Goal: Task Accomplishment & Management: Complete application form

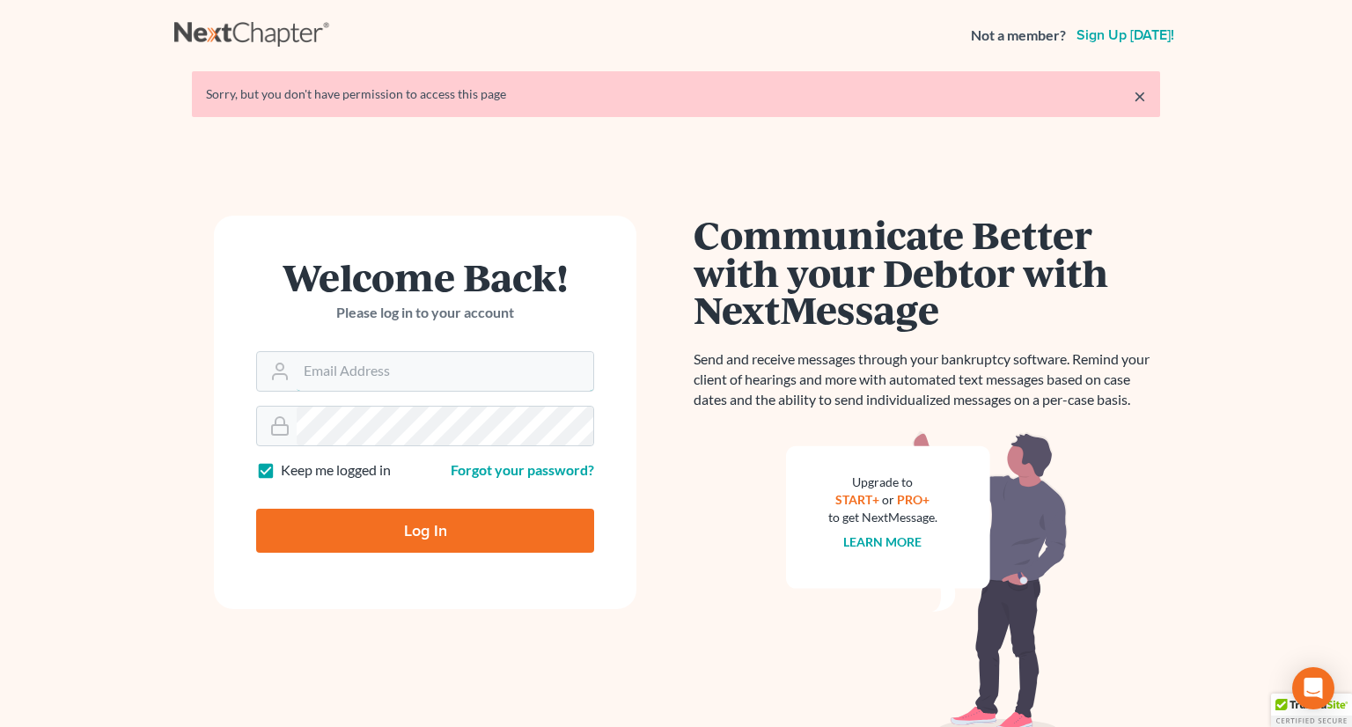
type input "[PERSON_NAME][EMAIL_ADDRESS][DOMAIN_NAME]"
click at [392, 529] on input "Log In" at bounding box center [425, 531] width 338 height 44
type input "Thinking..."
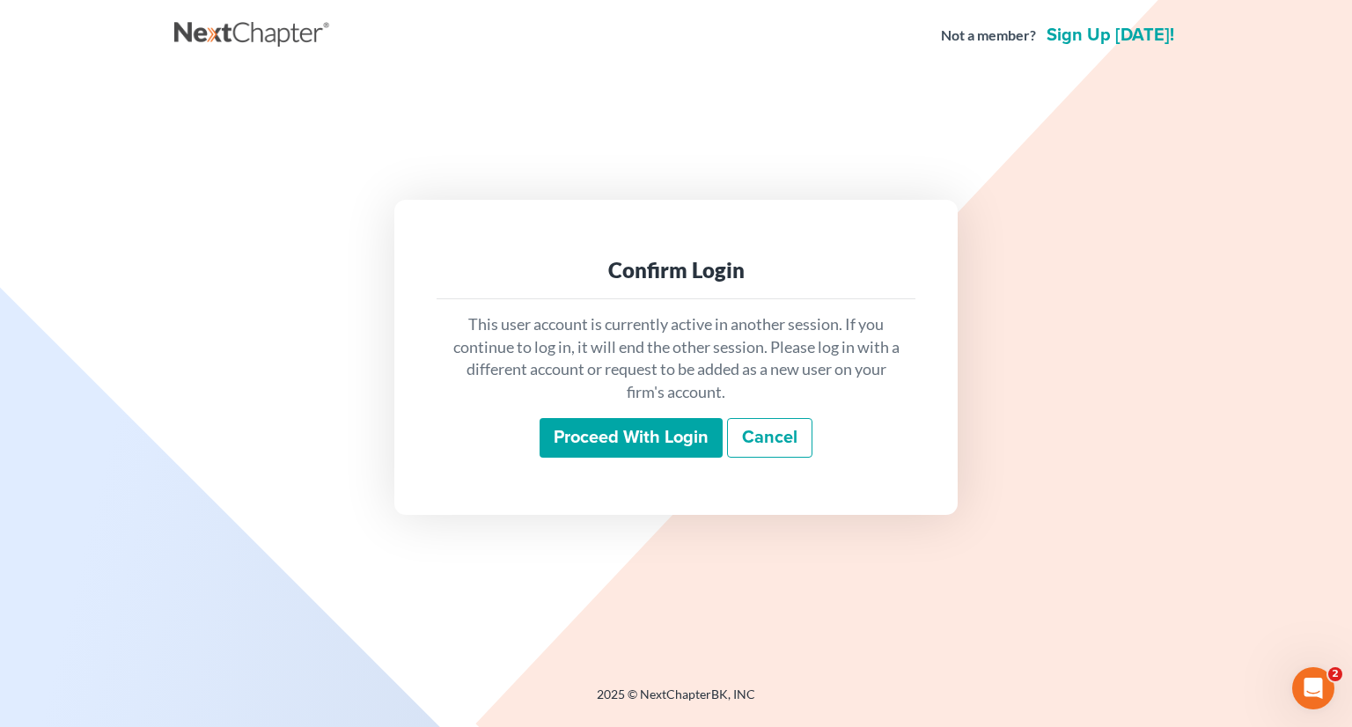
click at [624, 441] on input "Proceed with login" at bounding box center [630, 438] width 183 height 40
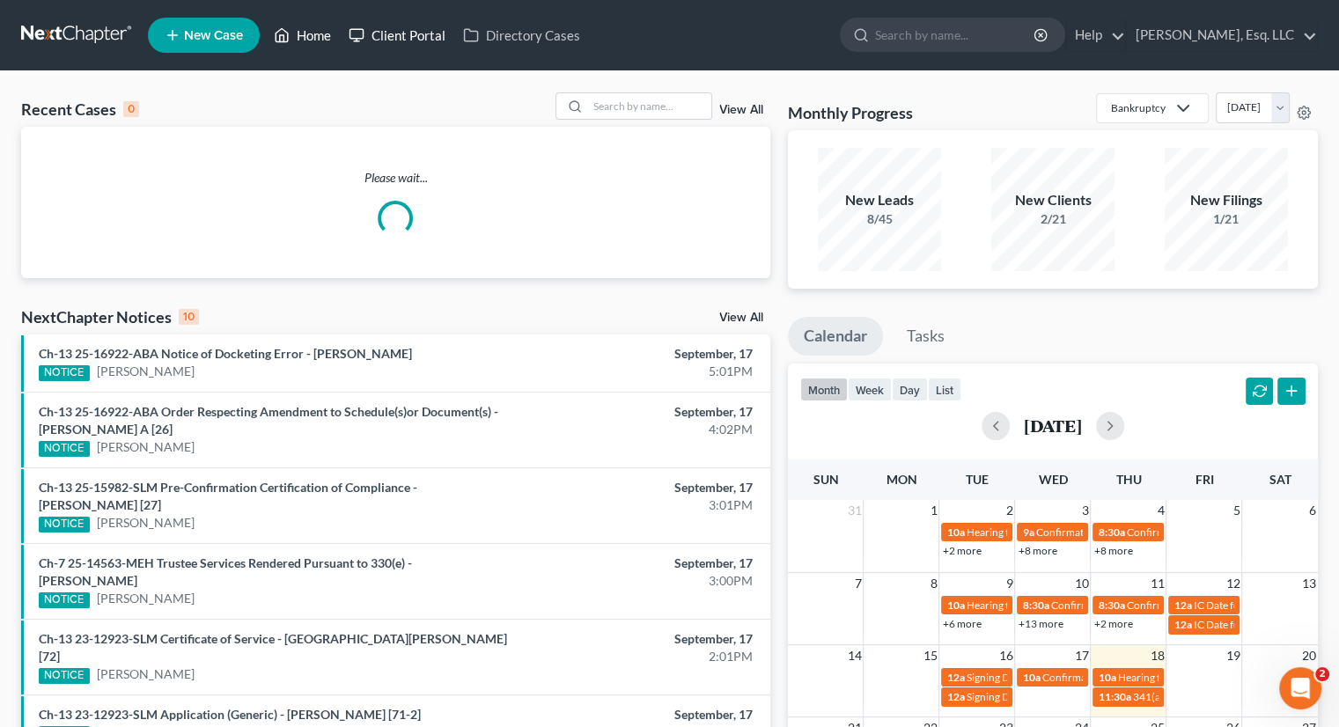
drag, startPoint x: 312, startPoint y: 28, endPoint x: 345, endPoint y: 45, distance: 37.4
click at [312, 28] on link "Home" at bounding box center [302, 35] width 75 height 32
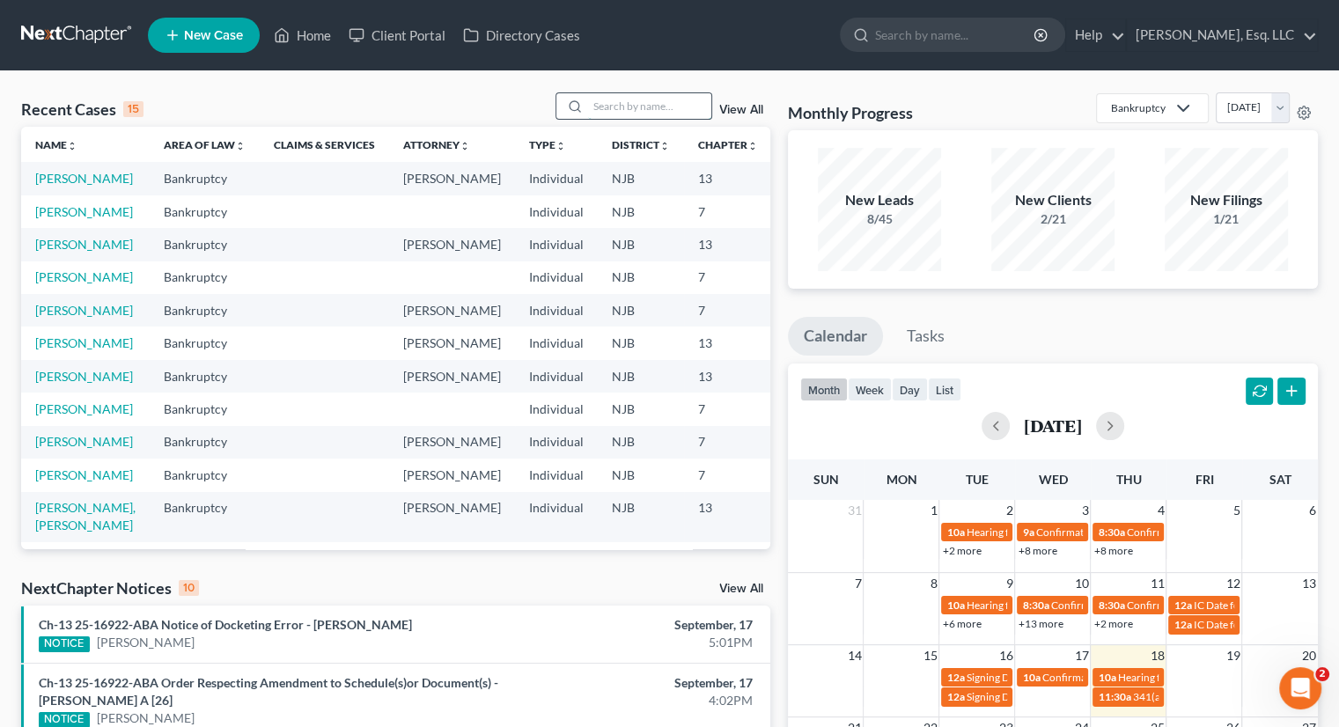
click at [611, 102] on input "search" at bounding box center [649, 106] width 123 height 26
click at [609, 106] on input "search" at bounding box center [649, 106] width 123 height 26
type input "abelard"
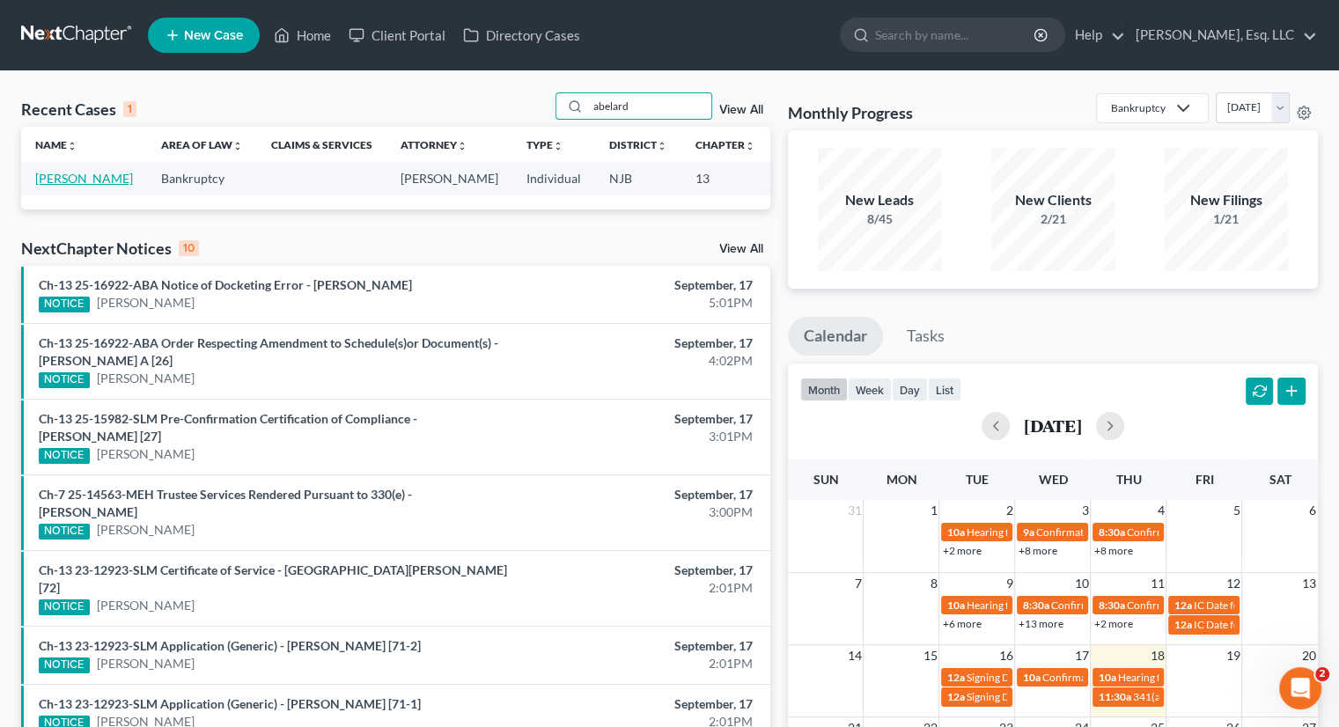
click at [63, 184] on link "[PERSON_NAME]" at bounding box center [84, 178] width 98 height 15
select select "4"
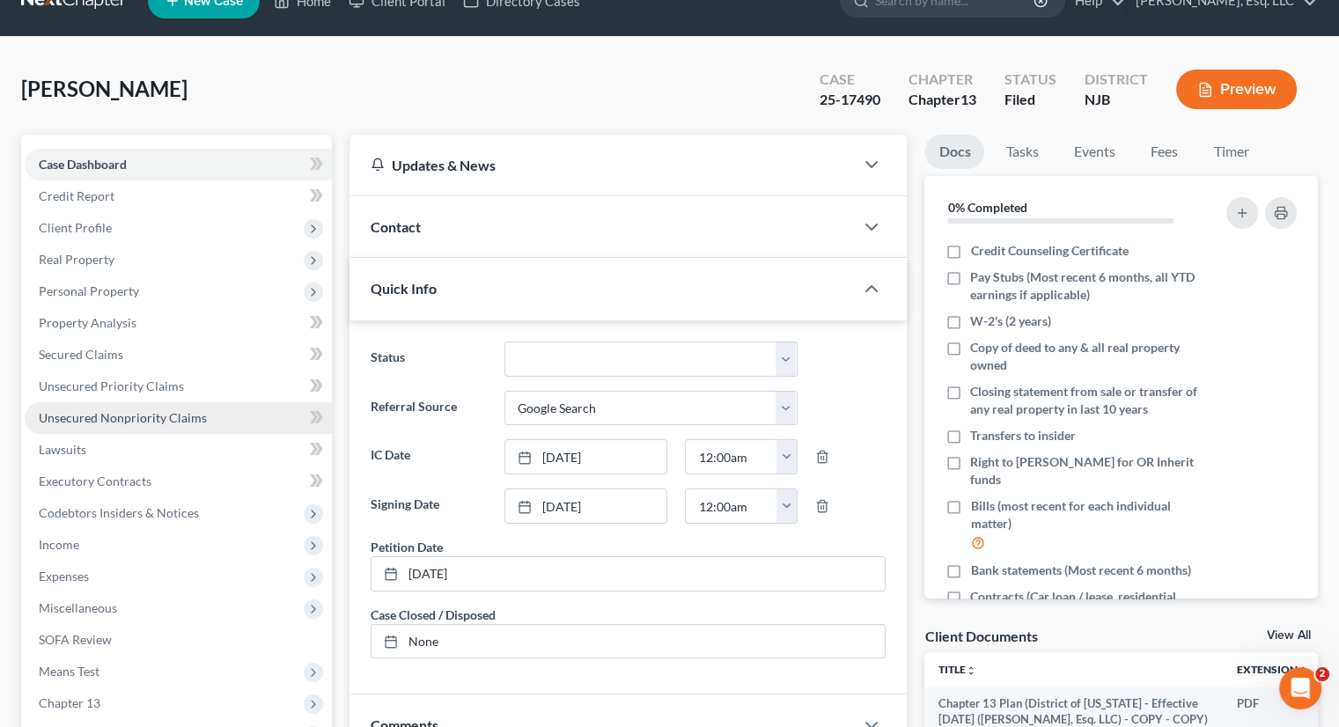
scroll to position [264, 0]
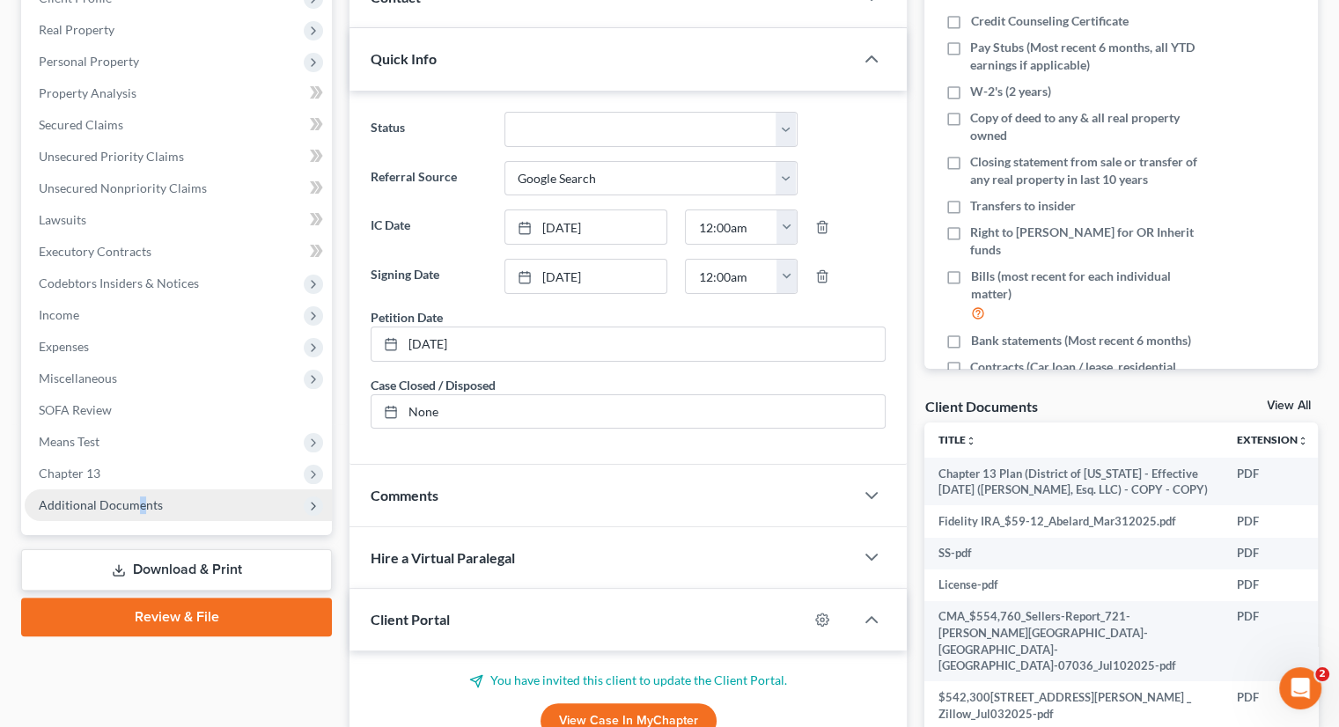
drag, startPoint x: 138, startPoint y: 506, endPoint x: 211, endPoint y: 503, distance: 73.1
click at [138, 506] on span "Additional Documents" at bounding box center [101, 504] width 124 height 15
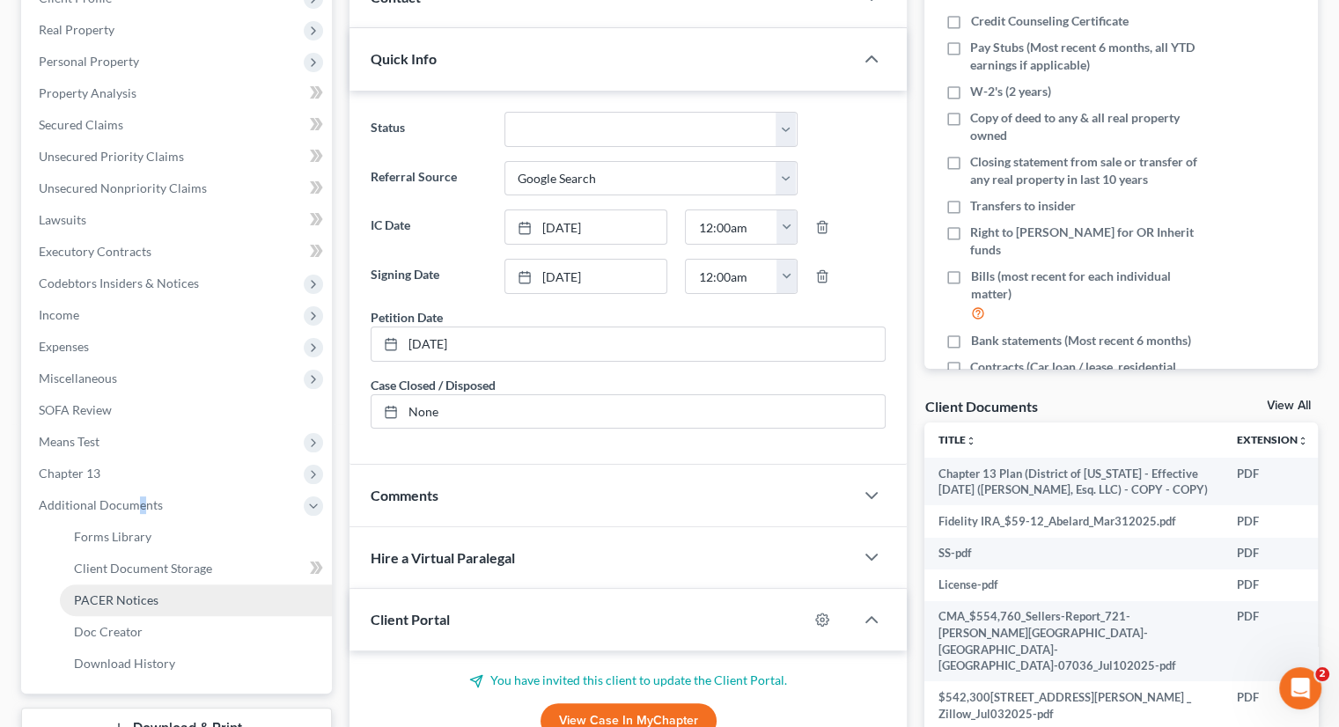
click at [146, 601] on span "PACER Notices" at bounding box center [116, 599] width 84 height 15
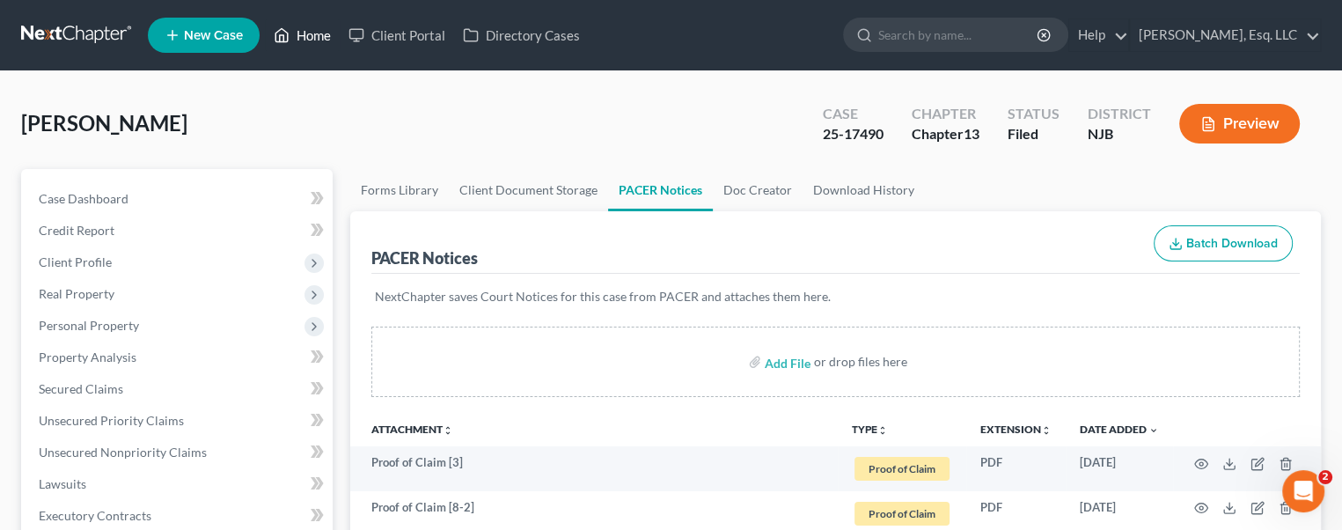
drag, startPoint x: 300, startPoint y: 33, endPoint x: 405, endPoint y: 62, distance: 108.9
click at [300, 33] on link "Home" at bounding box center [302, 35] width 75 height 32
click at [319, 28] on link "Home" at bounding box center [302, 35] width 75 height 32
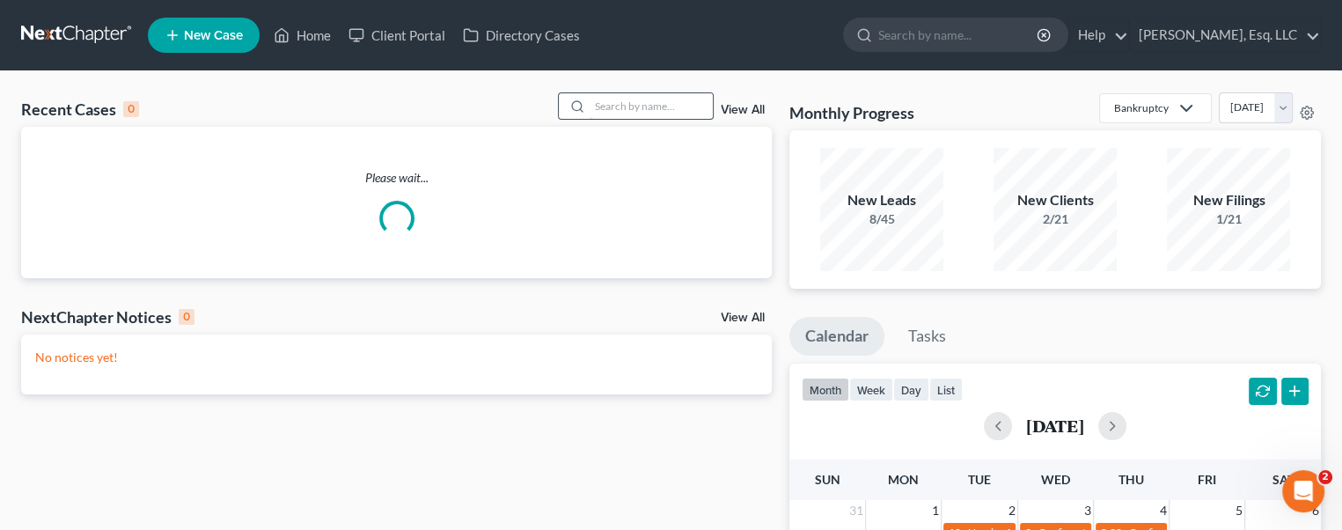
click at [605, 103] on input "search" at bounding box center [651, 106] width 123 height 26
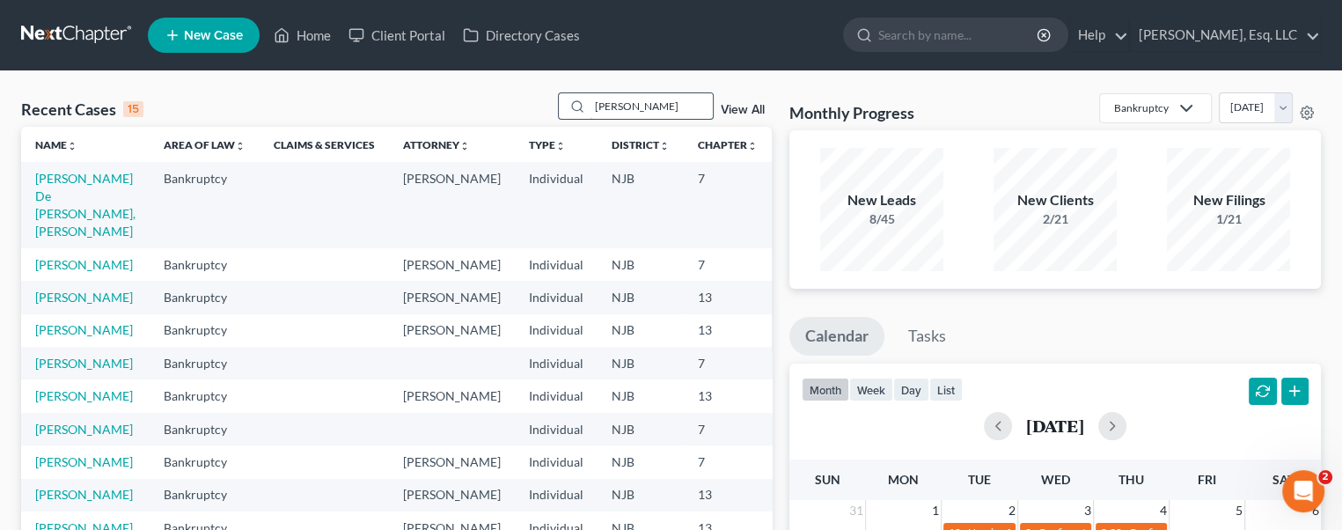
type input "garcia"
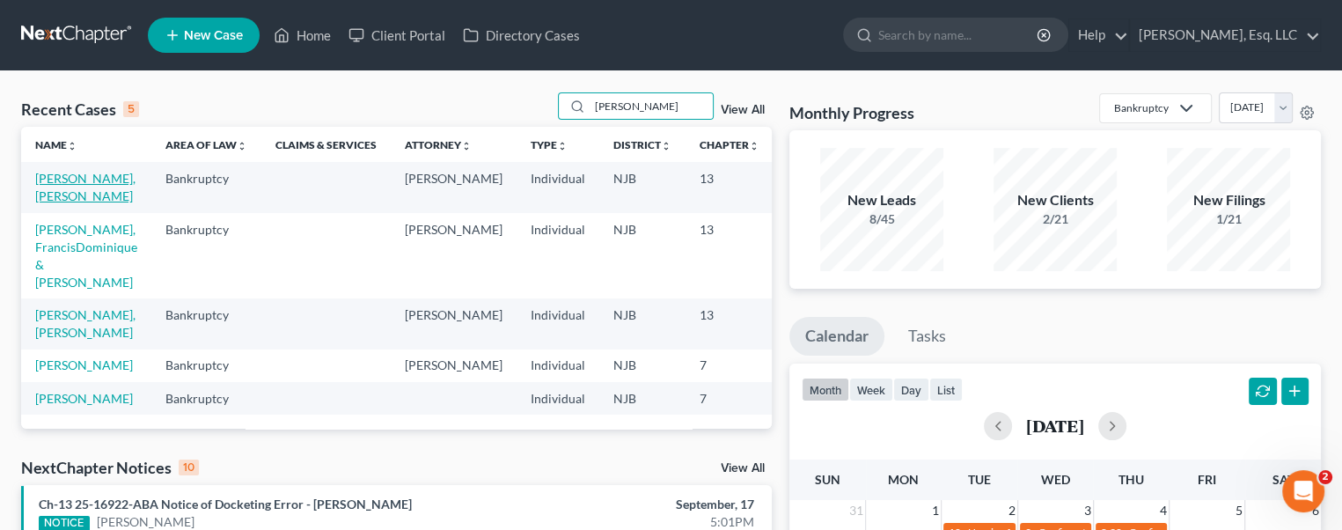
click at [63, 180] on link "[PERSON_NAME], [PERSON_NAME]" at bounding box center [85, 187] width 100 height 33
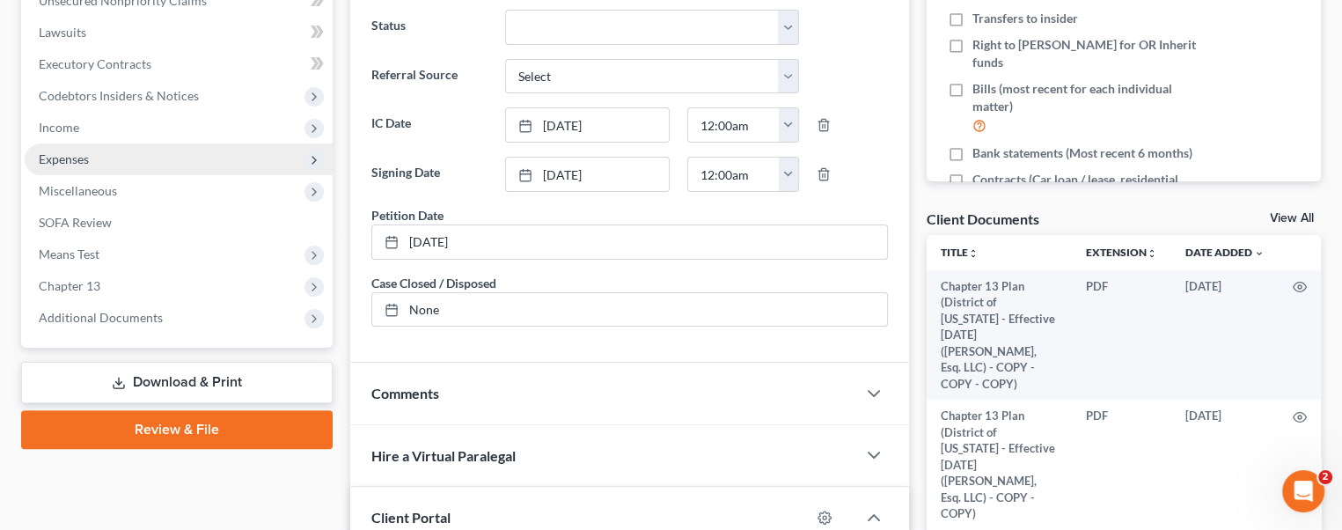
scroll to position [528, 0]
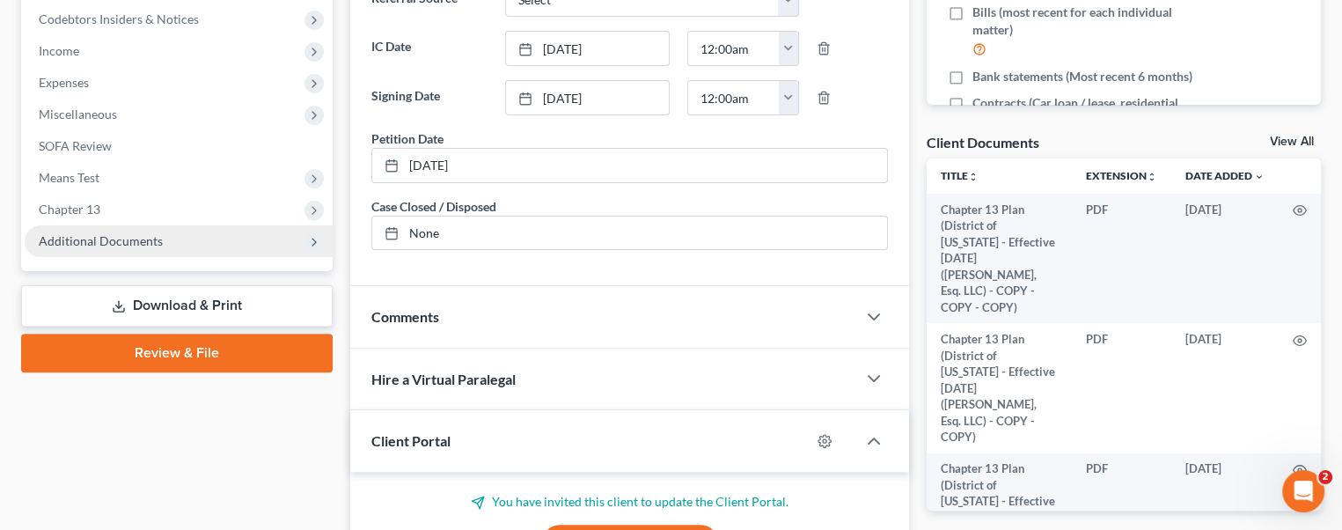
click at [125, 246] on span "Additional Documents" at bounding box center [101, 240] width 124 height 15
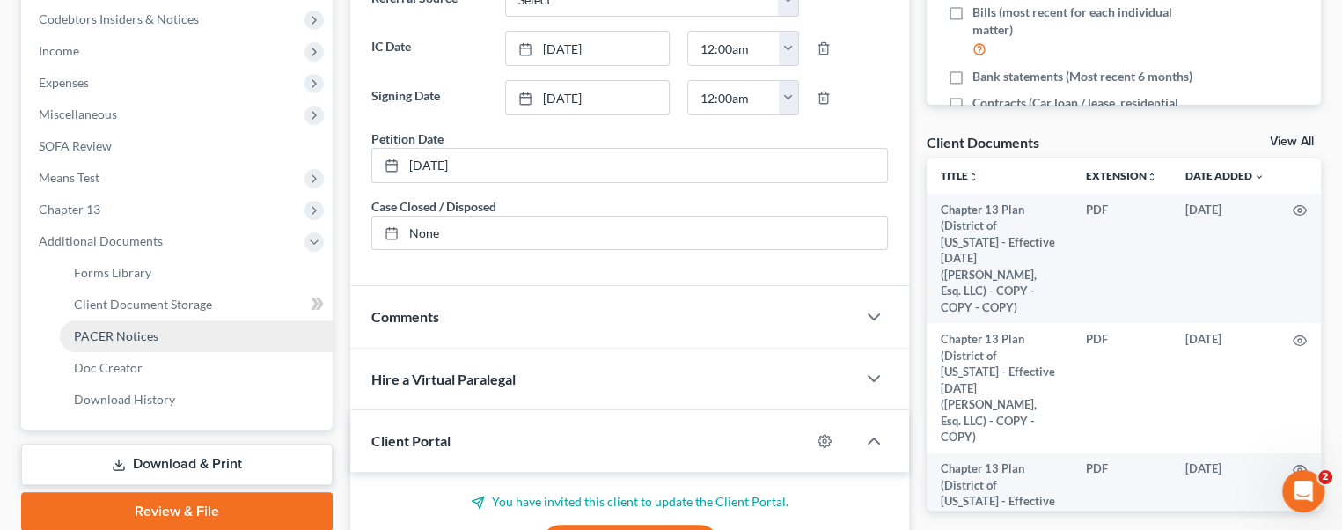
click at [186, 334] on link "PACER Notices" at bounding box center [196, 336] width 273 height 32
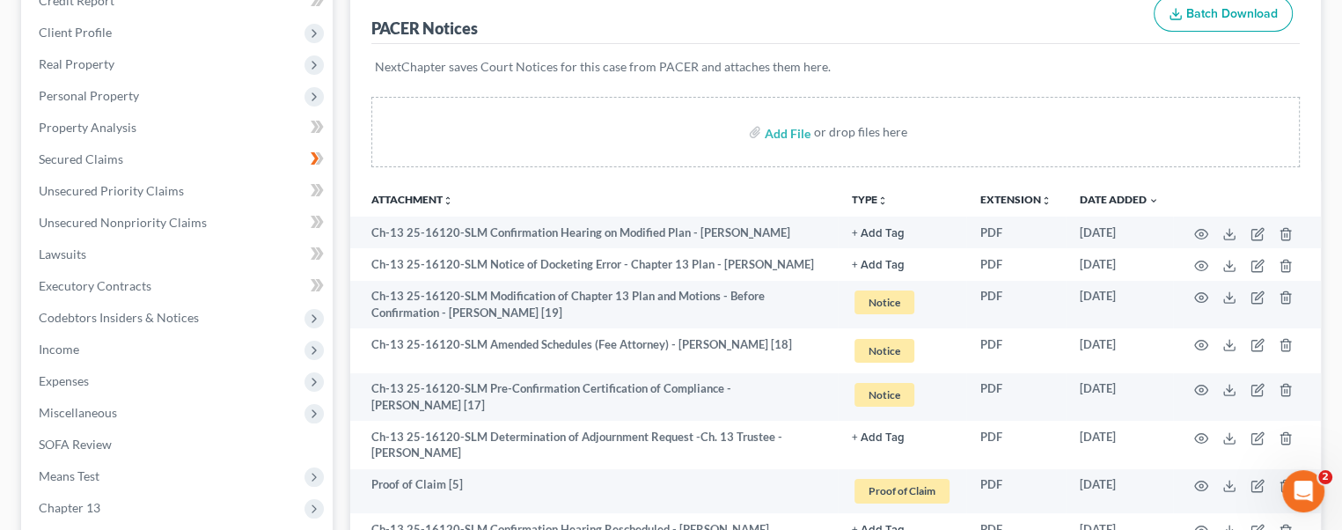
scroll to position [264, 0]
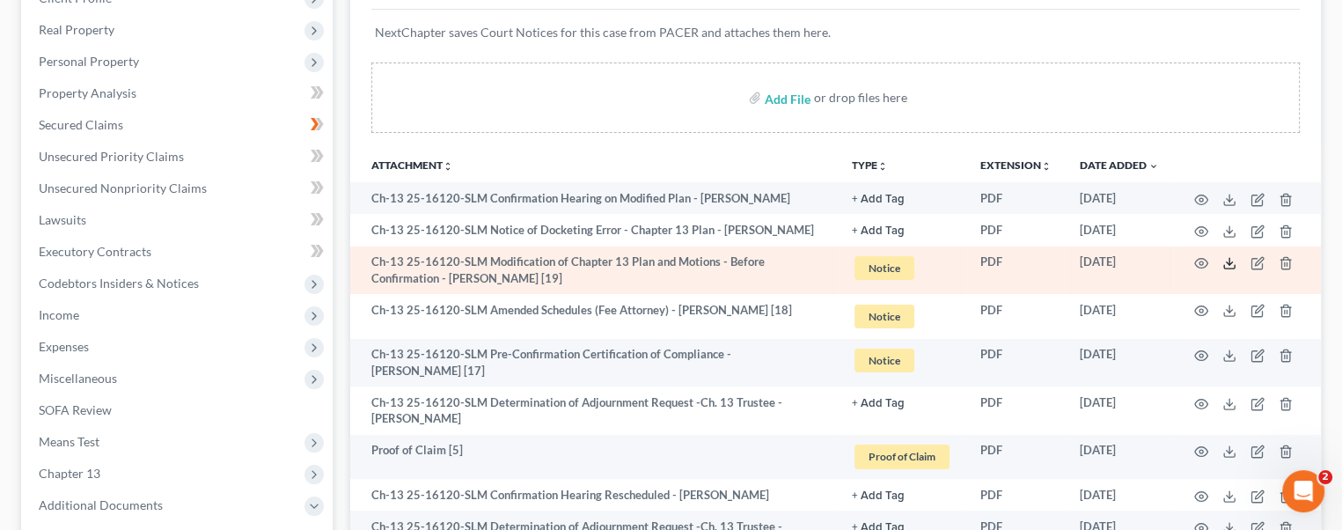
click at [1226, 260] on icon at bounding box center [1229, 263] width 14 height 14
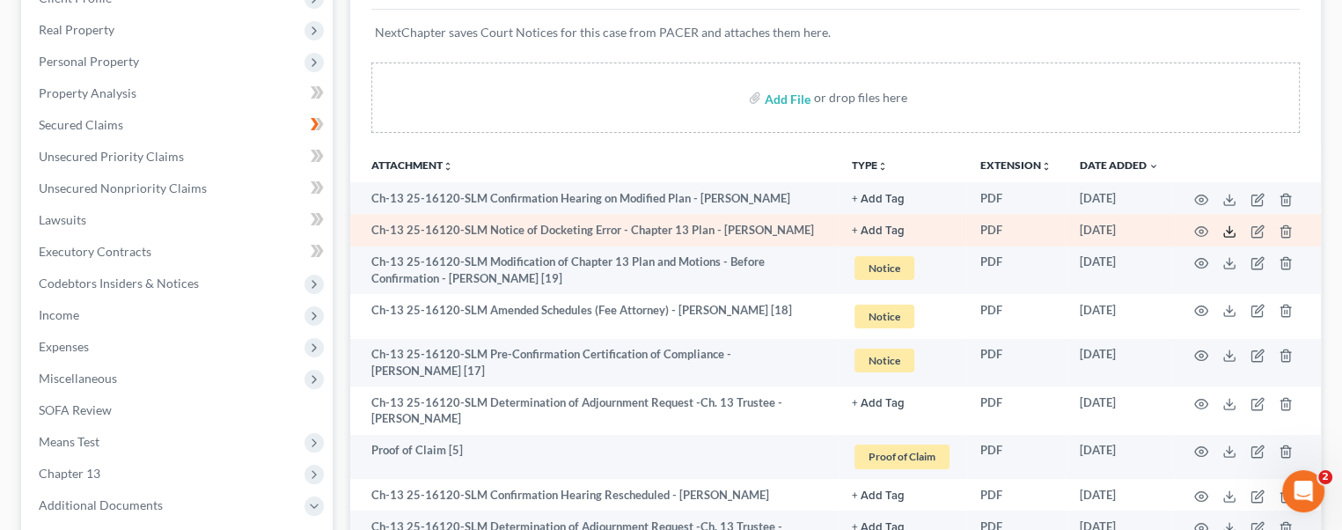
click at [1226, 228] on icon at bounding box center [1229, 231] width 14 height 14
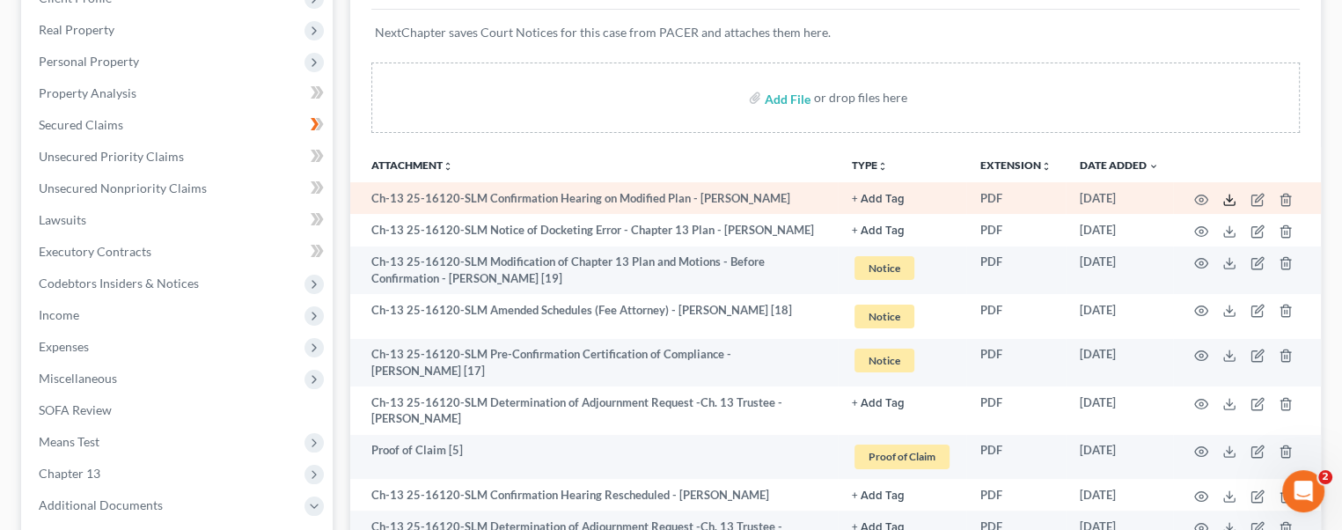
click at [1228, 195] on icon at bounding box center [1229, 200] width 14 height 14
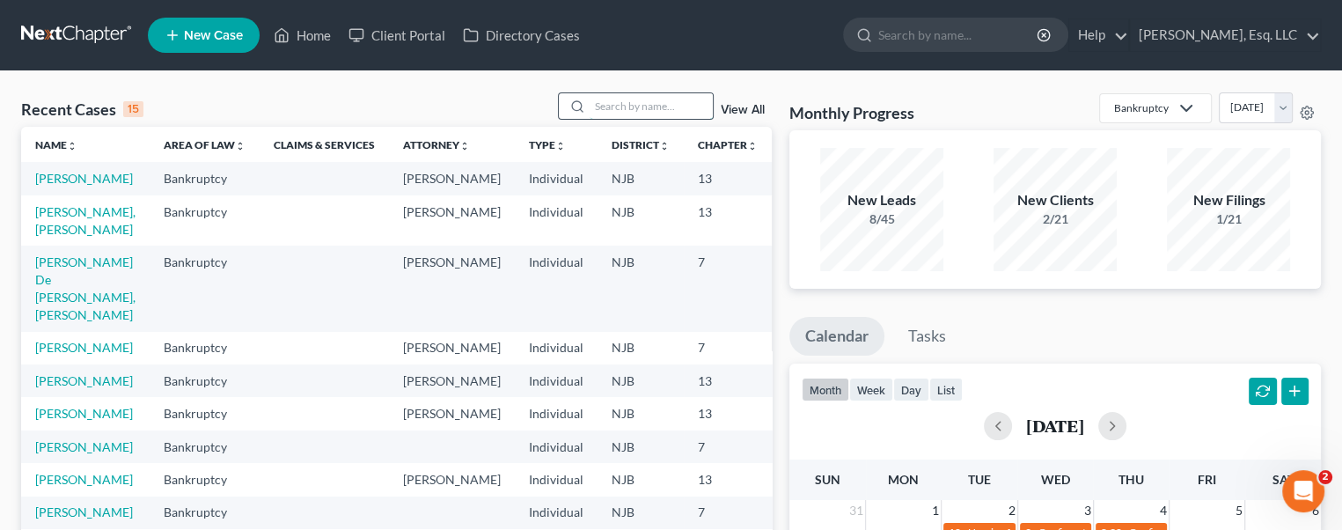
click at [615, 110] on input "search" at bounding box center [651, 106] width 123 height 26
type input "stuhr"
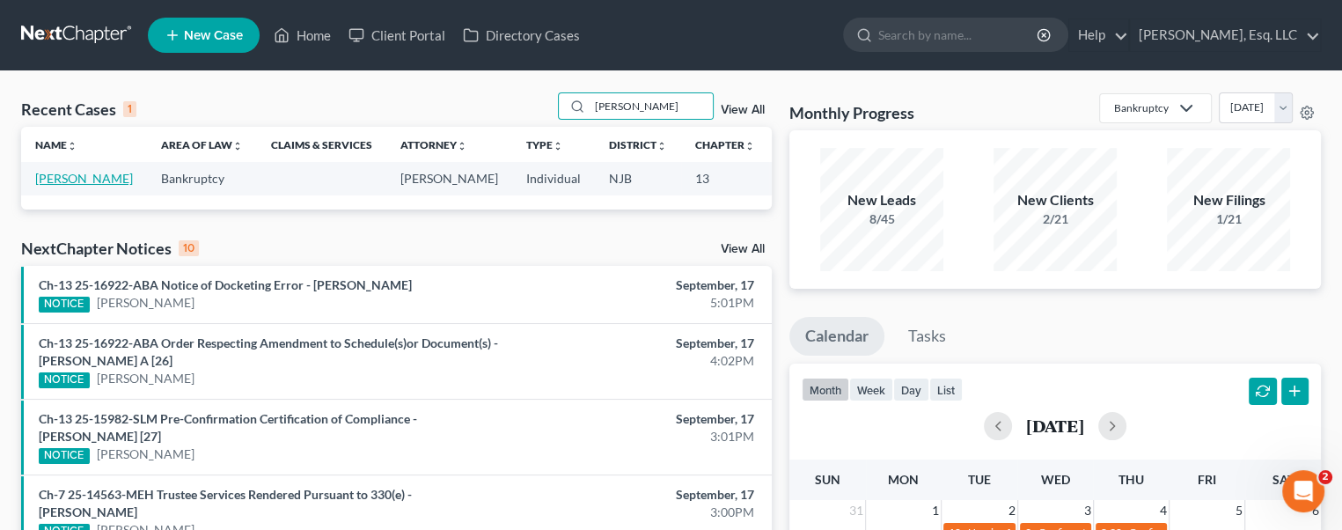
click at [50, 181] on link "[PERSON_NAME]" at bounding box center [84, 178] width 98 height 15
select select "6"
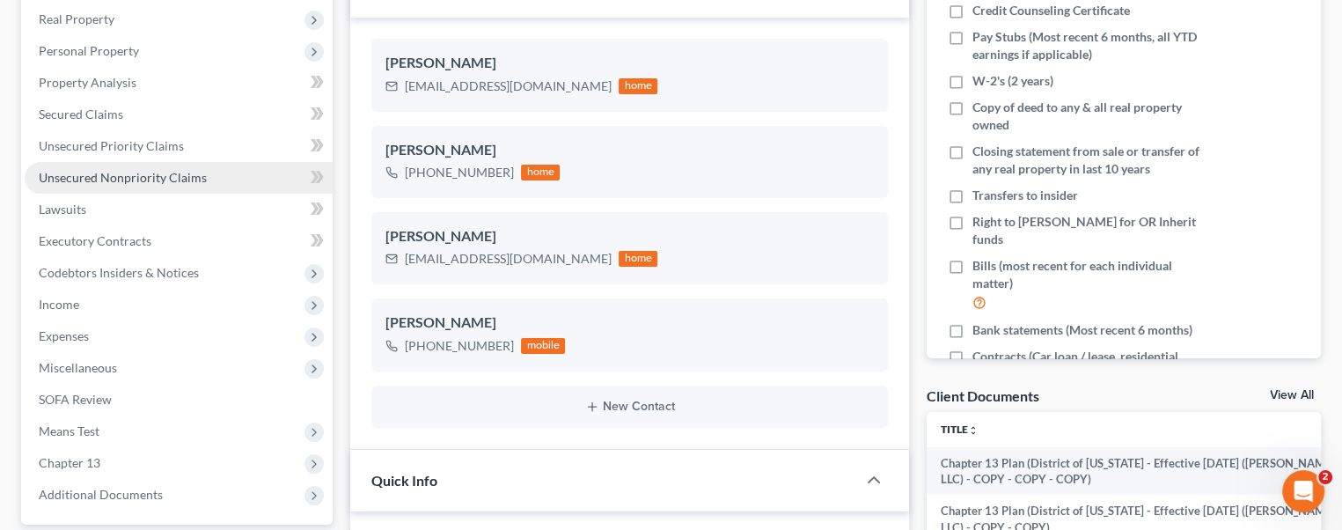
scroll to position [352, 0]
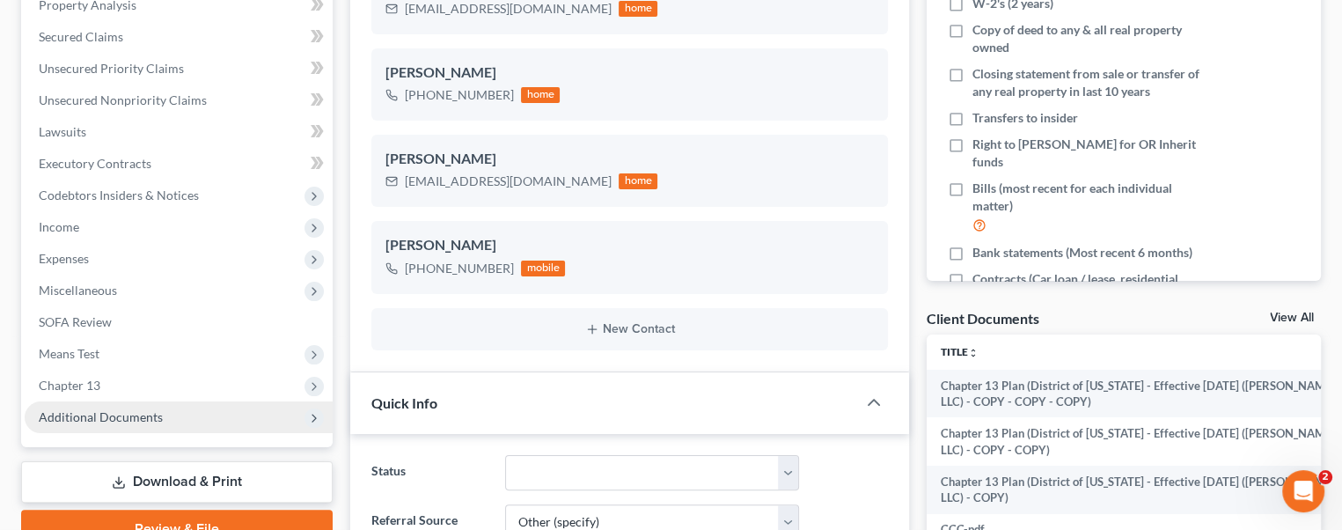
click at [121, 401] on span "Additional Documents" at bounding box center [179, 417] width 308 height 32
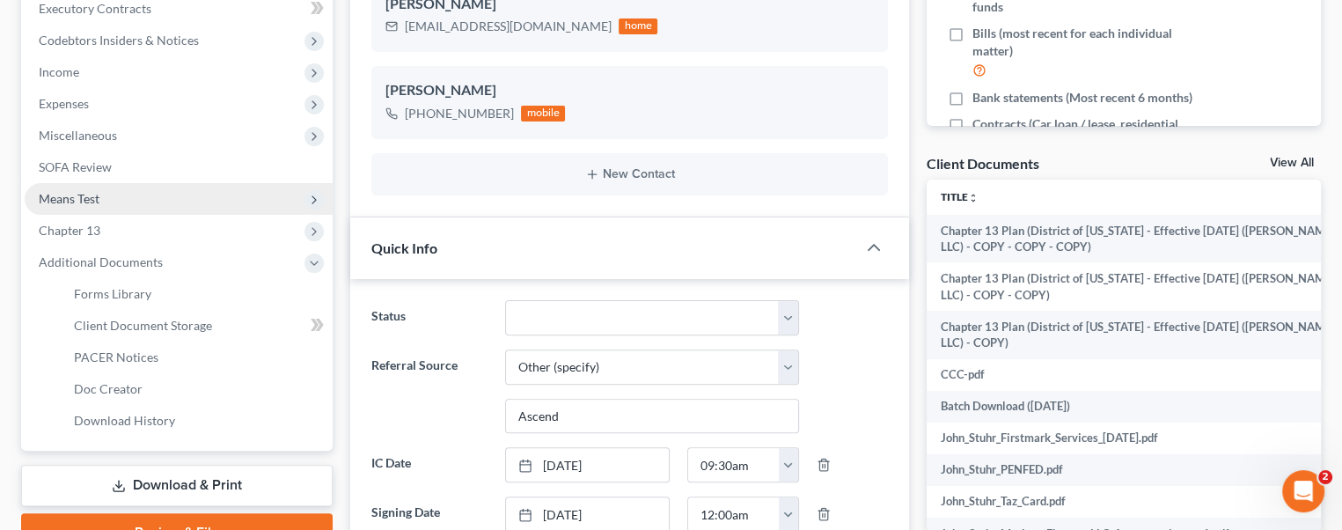
scroll to position [528, 0]
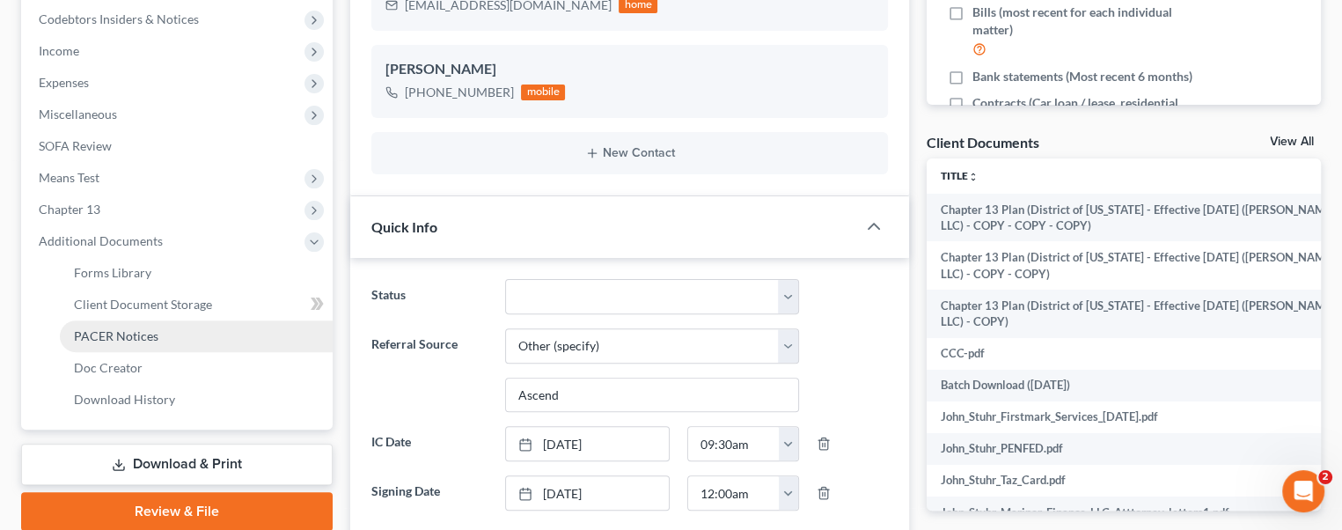
click at [163, 335] on link "PACER Notices" at bounding box center [196, 336] width 273 height 32
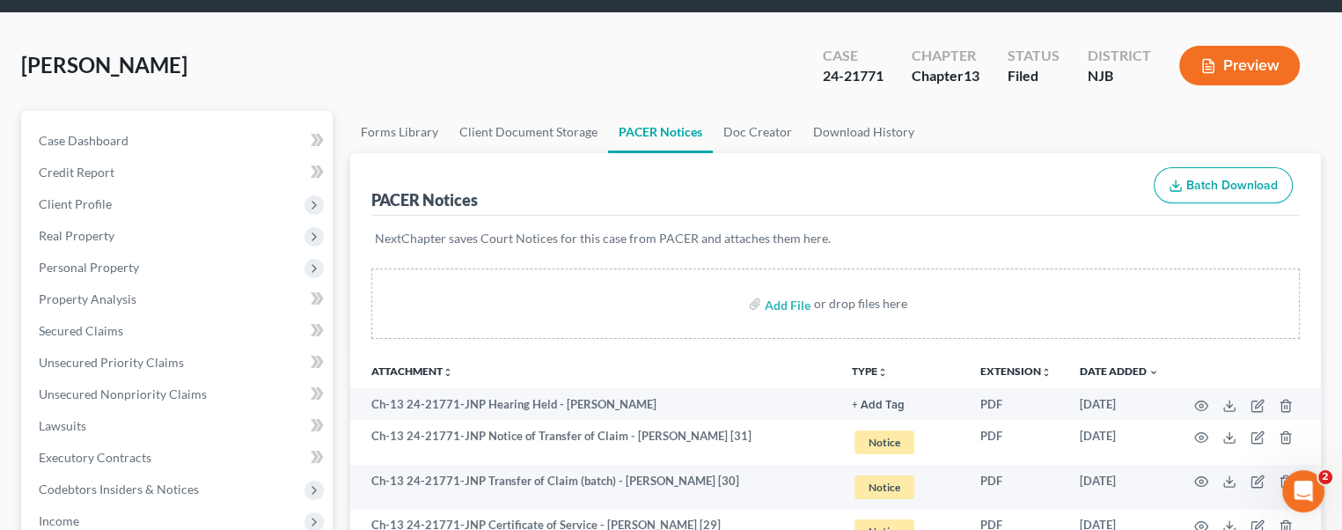
scroll to position [88, 0]
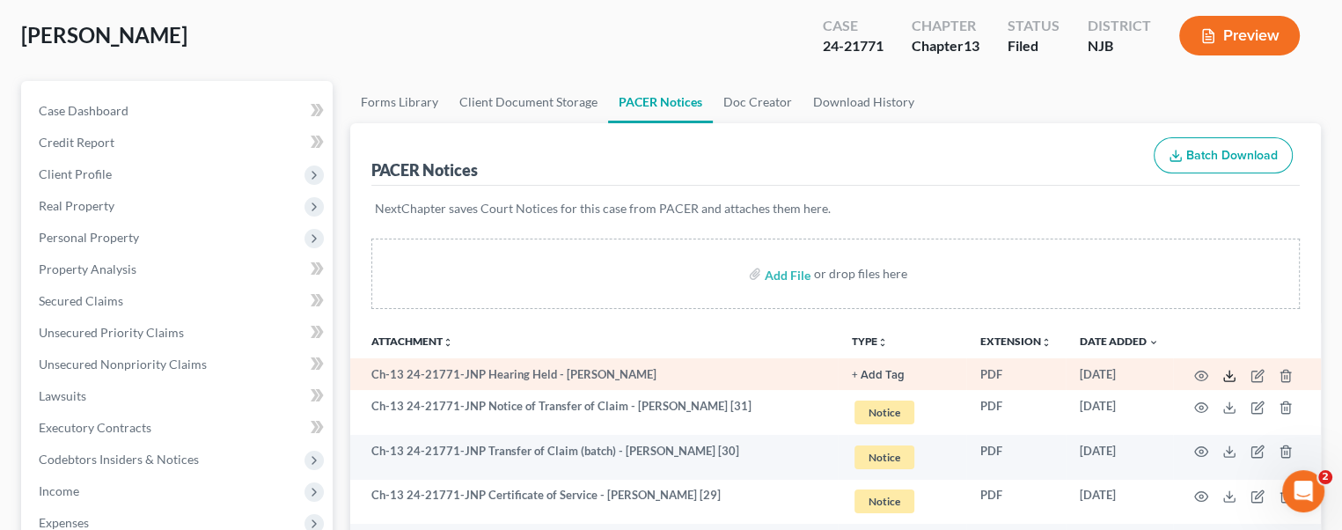
click at [1226, 371] on icon at bounding box center [1229, 376] width 14 height 14
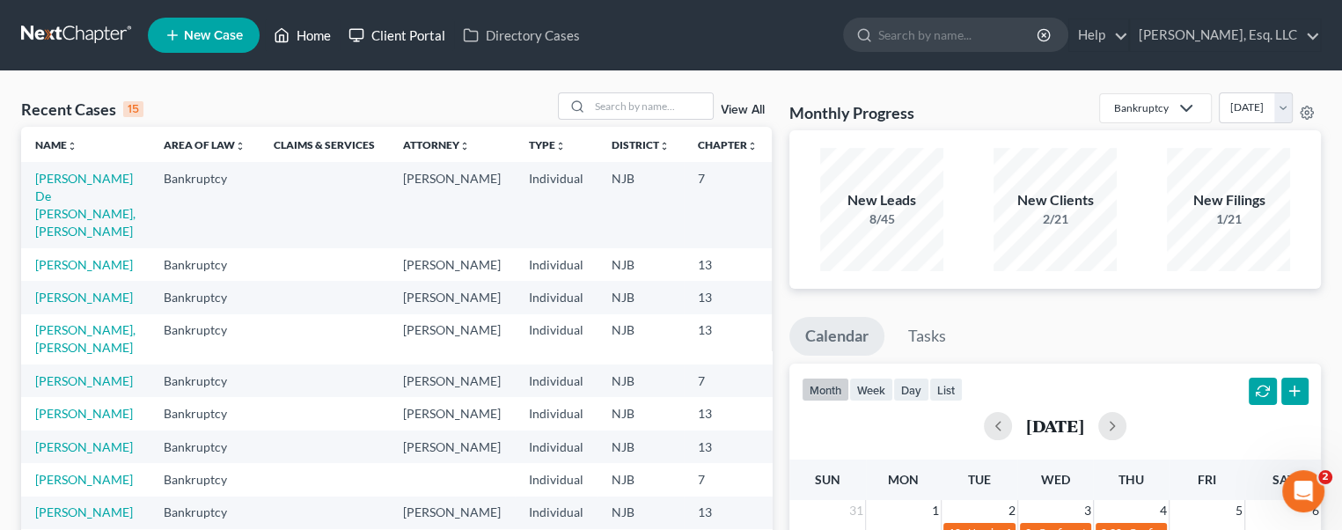
drag, startPoint x: 319, startPoint y: 34, endPoint x: 392, endPoint y: 48, distance: 73.4
click at [319, 34] on link "Home" at bounding box center [302, 35] width 75 height 32
click at [593, 110] on input "search" at bounding box center [651, 106] width 123 height 26
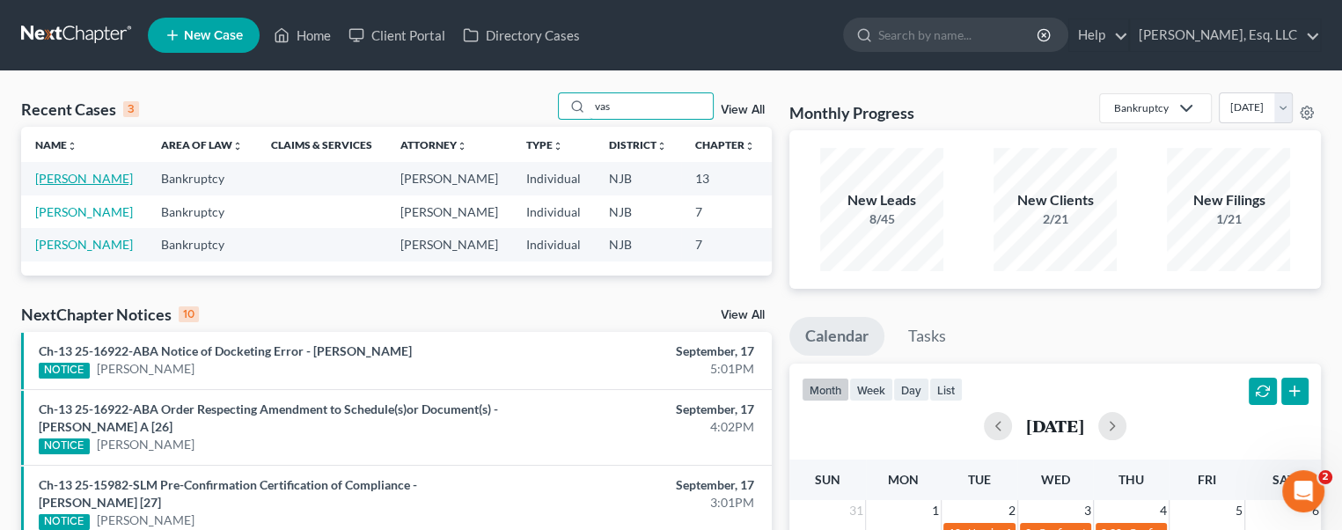
type input "vas"
click at [54, 184] on link "[PERSON_NAME]" at bounding box center [84, 178] width 98 height 15
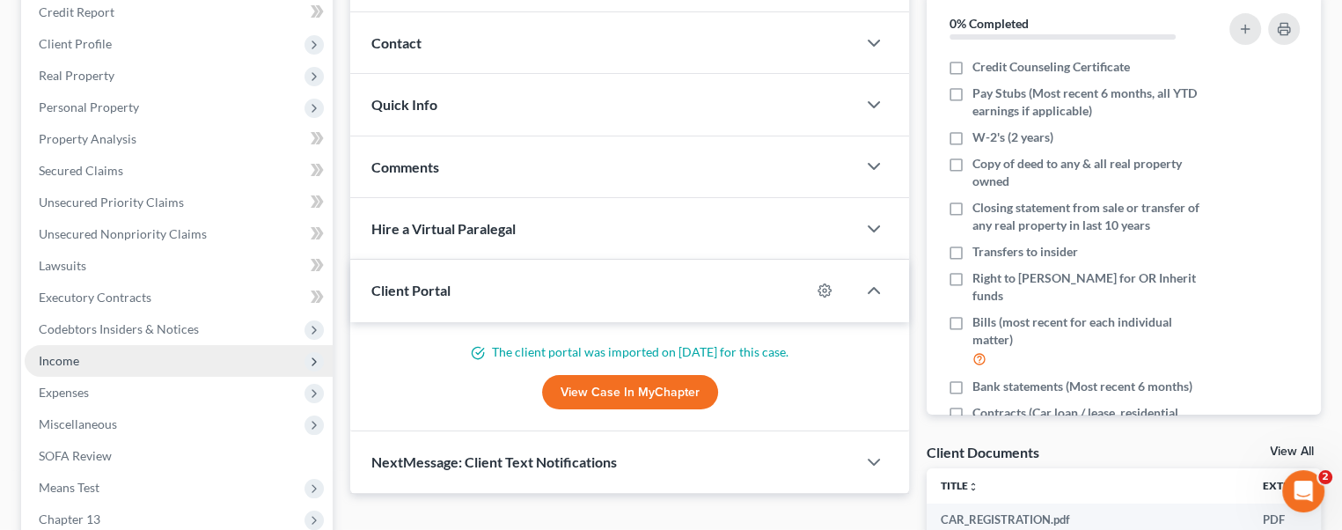
scroll to position [176, 0]
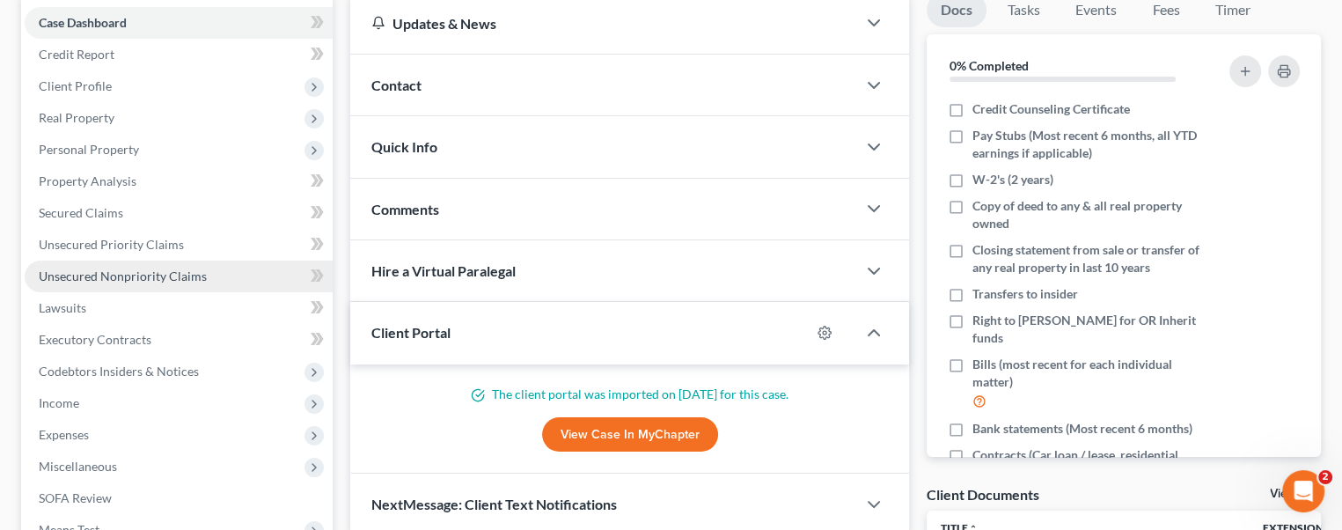
click at [182, 269] on span "Unsecured Nonpriority Claims" at bounding box center [123, 275] width 168 height 15
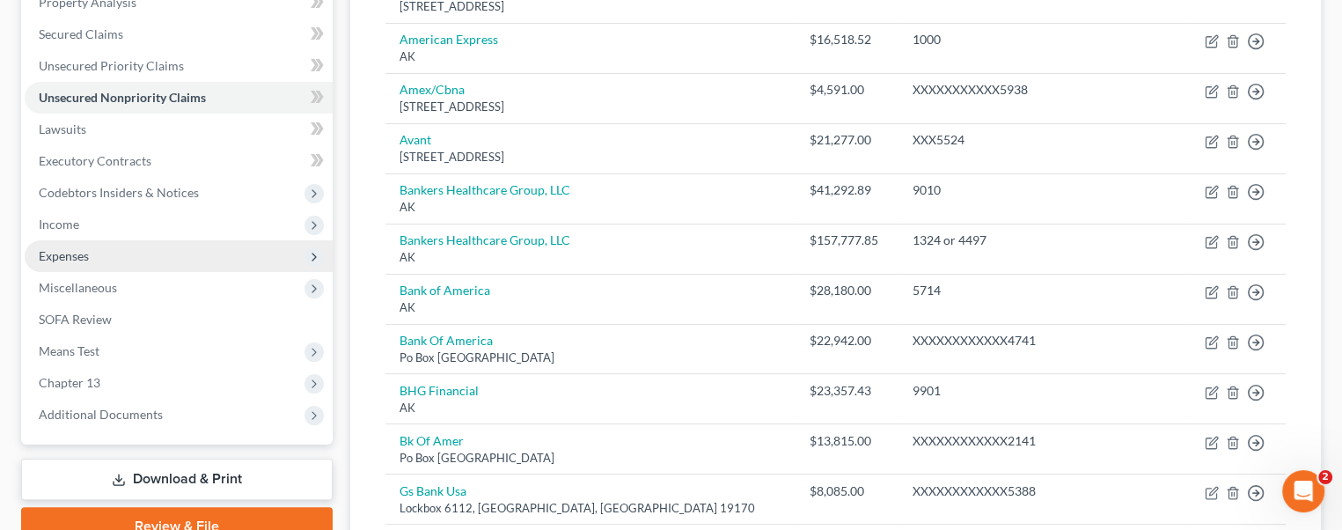
scroll to position [334, 0]
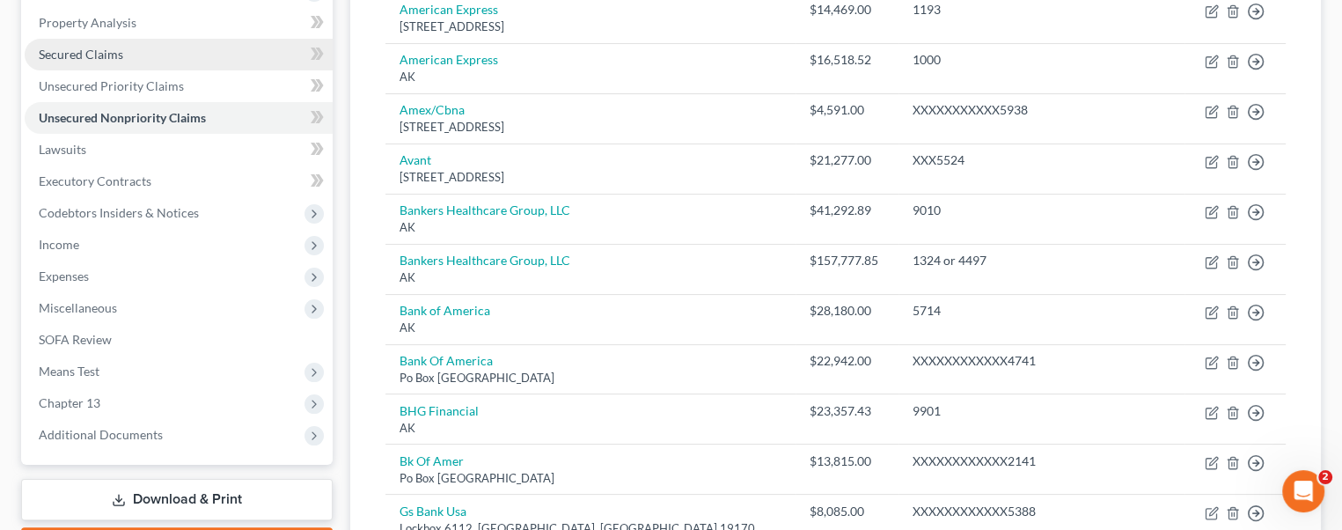
click at [137, 41] on link "Secured Claims" at bounding box center [179, 55] width 308 height 32
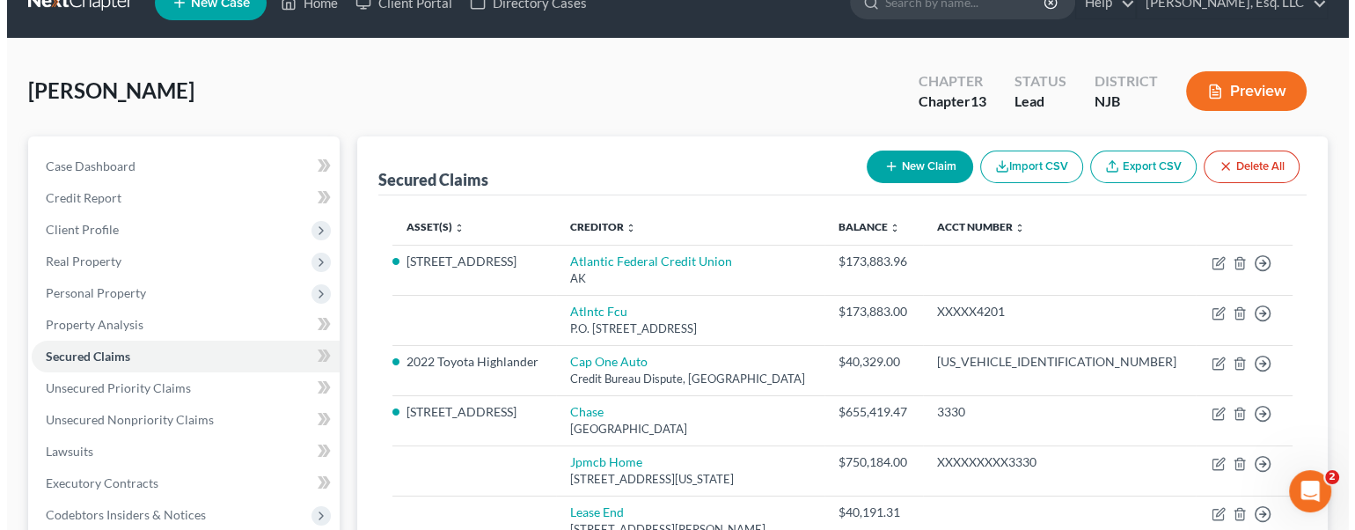
scroll to position [88, 0]
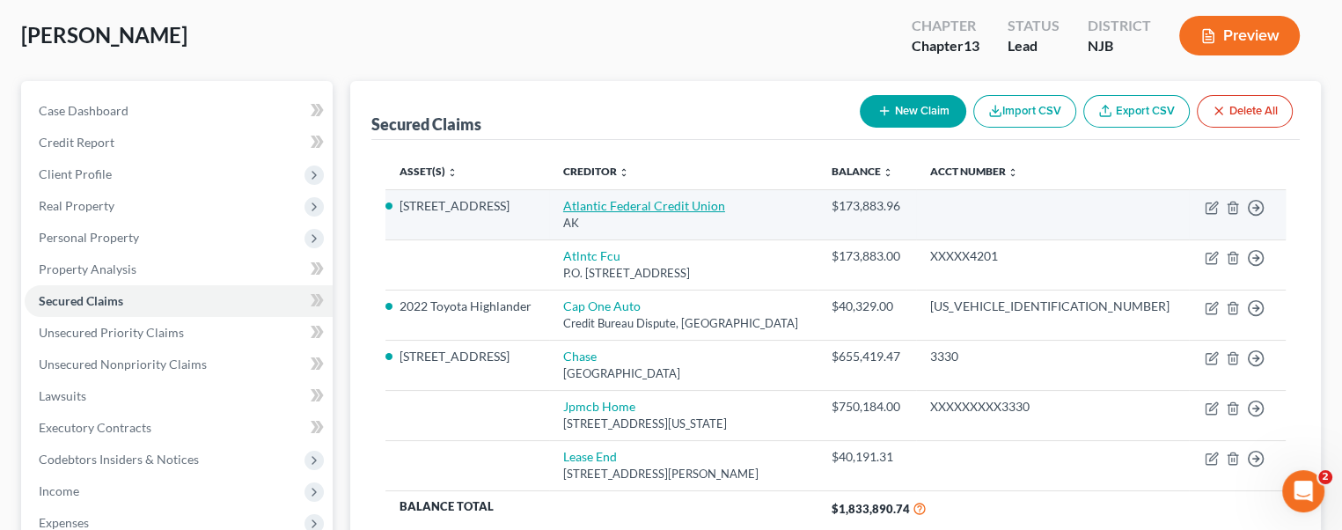
click at [658, 200] on link "Atlantic Federal Credit Union" at bounding box center [644, 205] width 162 height 15
select select "1"
select select "2"
select select "0"
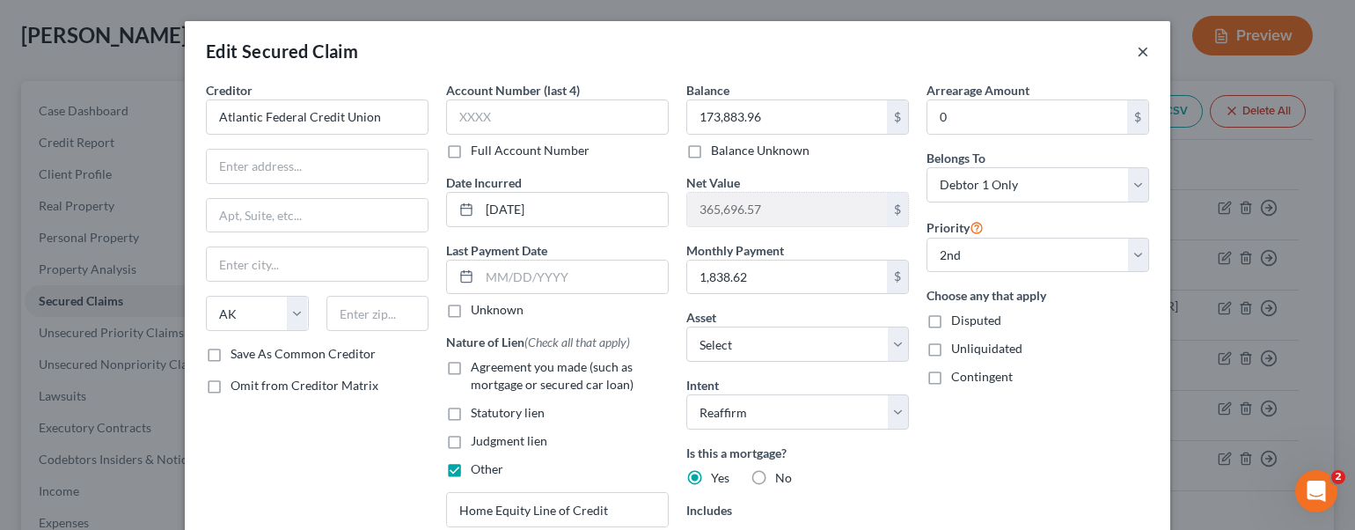
click at [1137, 52] on button "×" at bounding box center [1143, 50] width 12 height 21
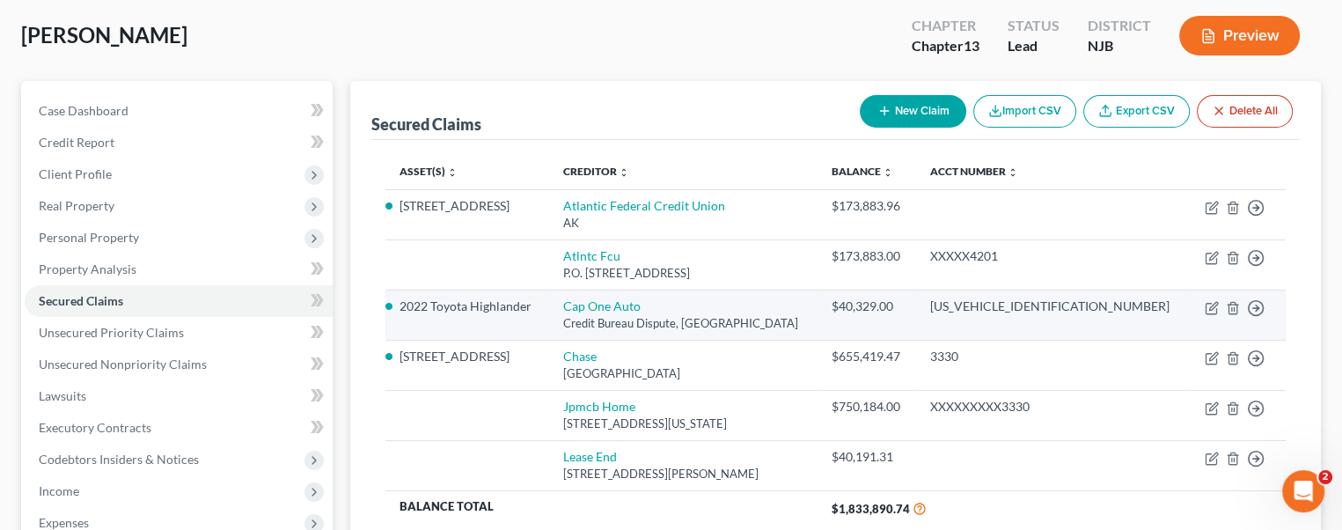
click at [1102, 297] on div "XXXXXXXXXXXXX1001" at bounding box center [1052, 306] width 245 height 18
click at [715, 312] on td "Cap One Auto Credit Bureau Dispute, Plano, TX 75025" at bounding box center [683, 315] width 268 height 50
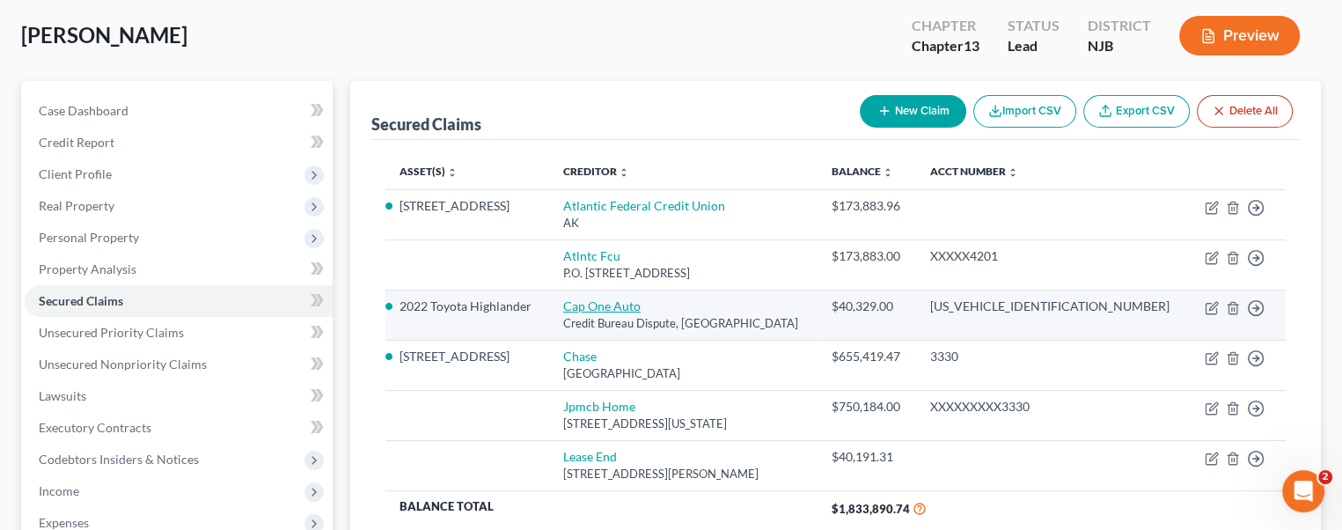
click at [631, 304] on link "Cap One Auto" at bounding box center [601, 305] width 77 height 15
select select "45"
select select "14"
select select "2"
select select "0"
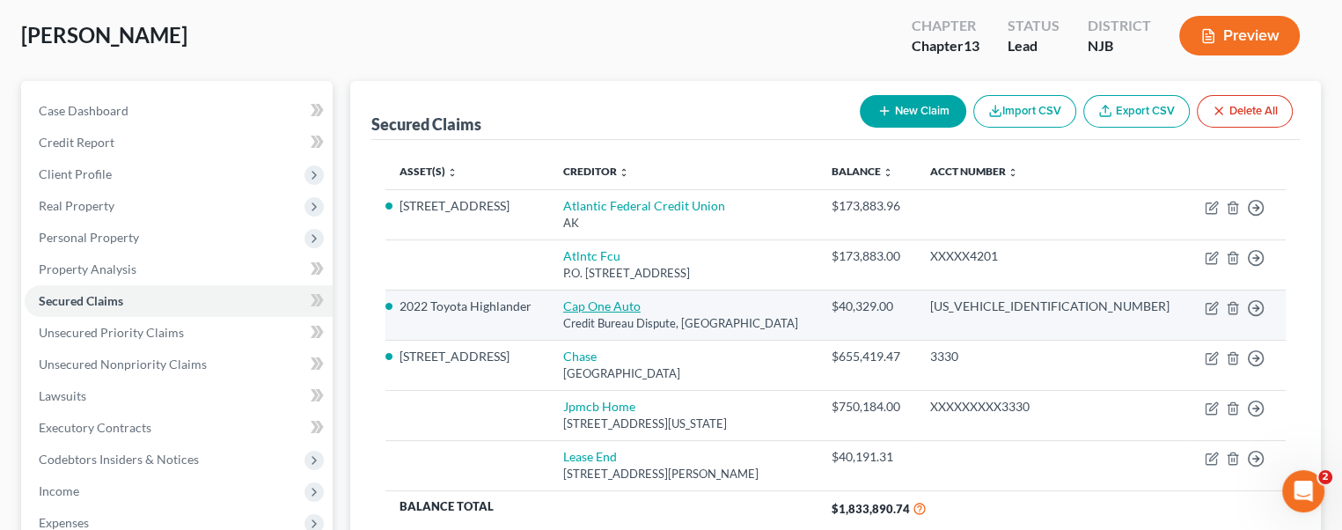
select select "1"
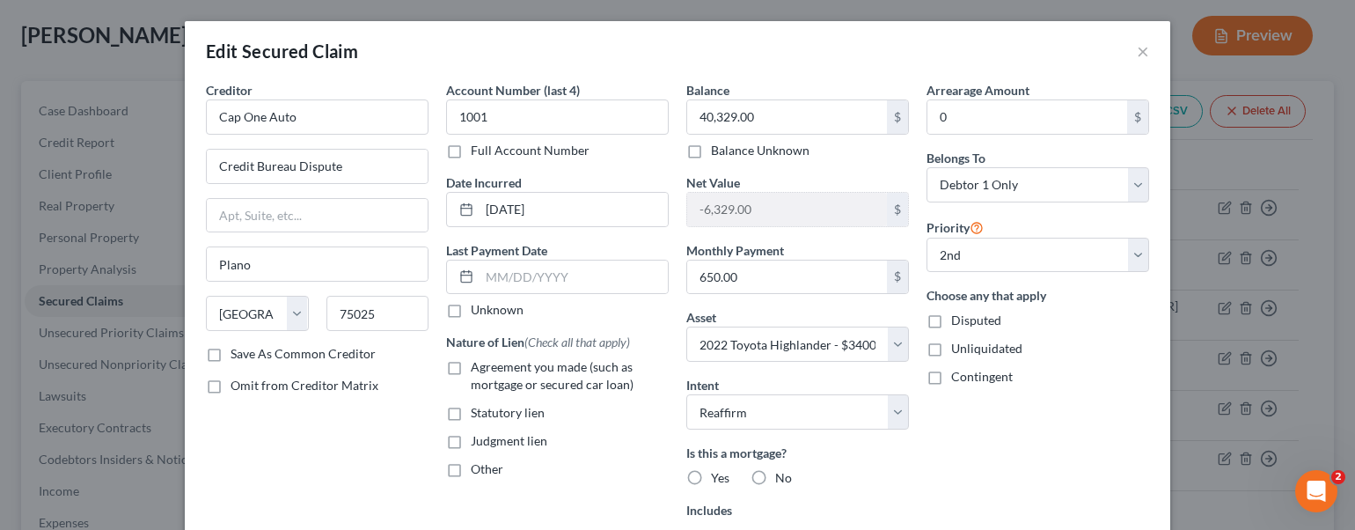
click at [471, 150] on label "Full Account Number" at bounding box center [530, 151] width 119 height 18
click at [478, 150] on input "Full Account Number" at bounding box center [483, 147] width 11 height 11
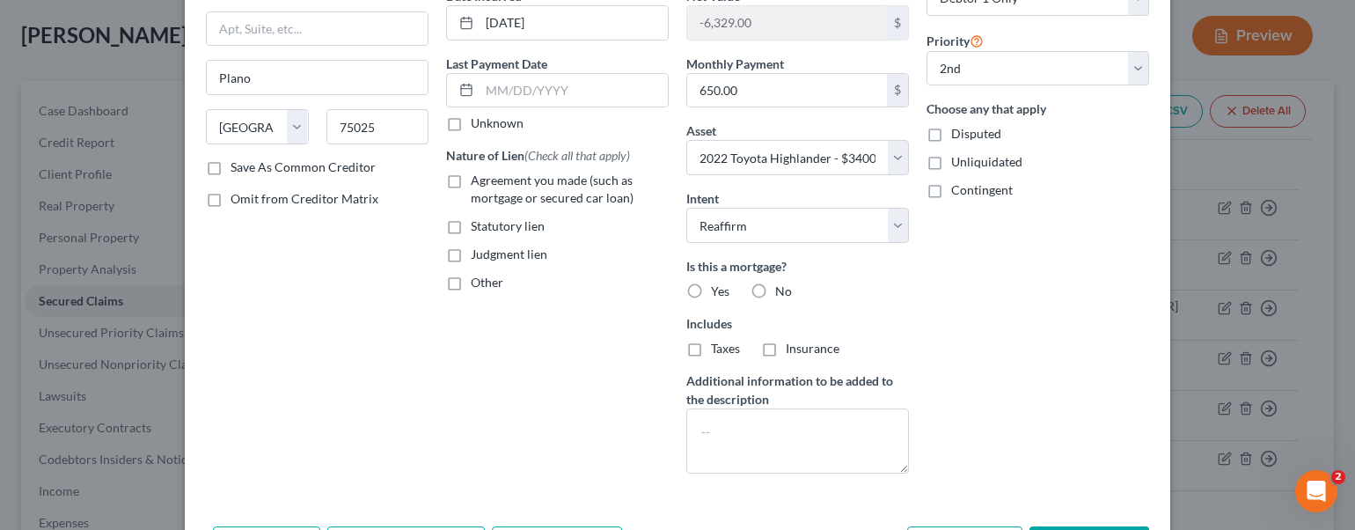
scroll to position [304, 0]
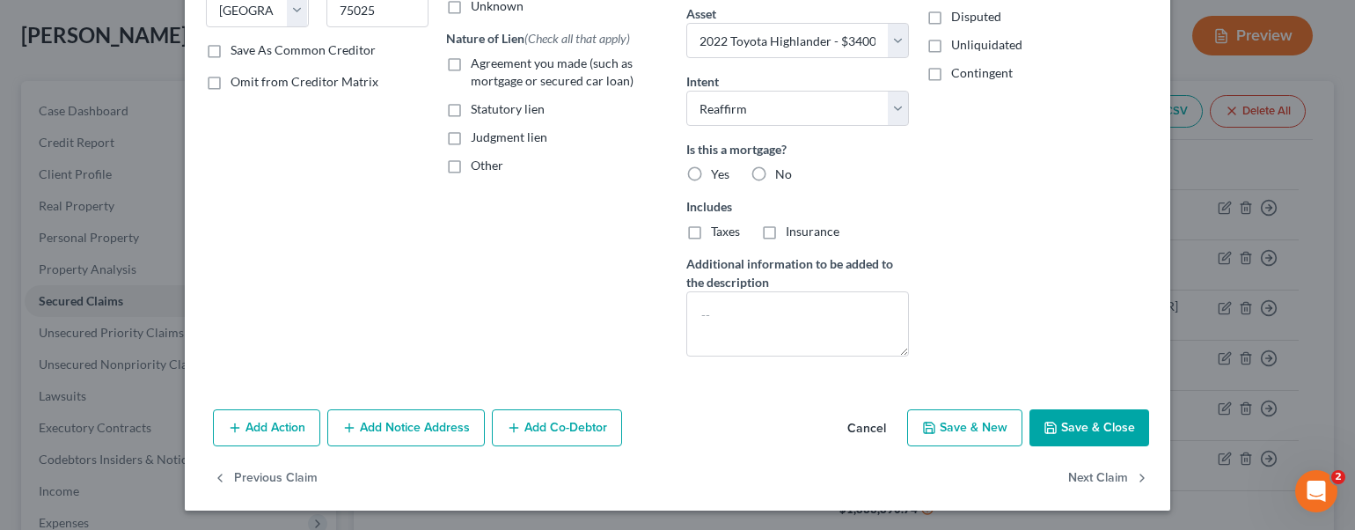
click at [1060, 411] on button "Save & Close" at bounding box center [1090, 427] width 120 height 37
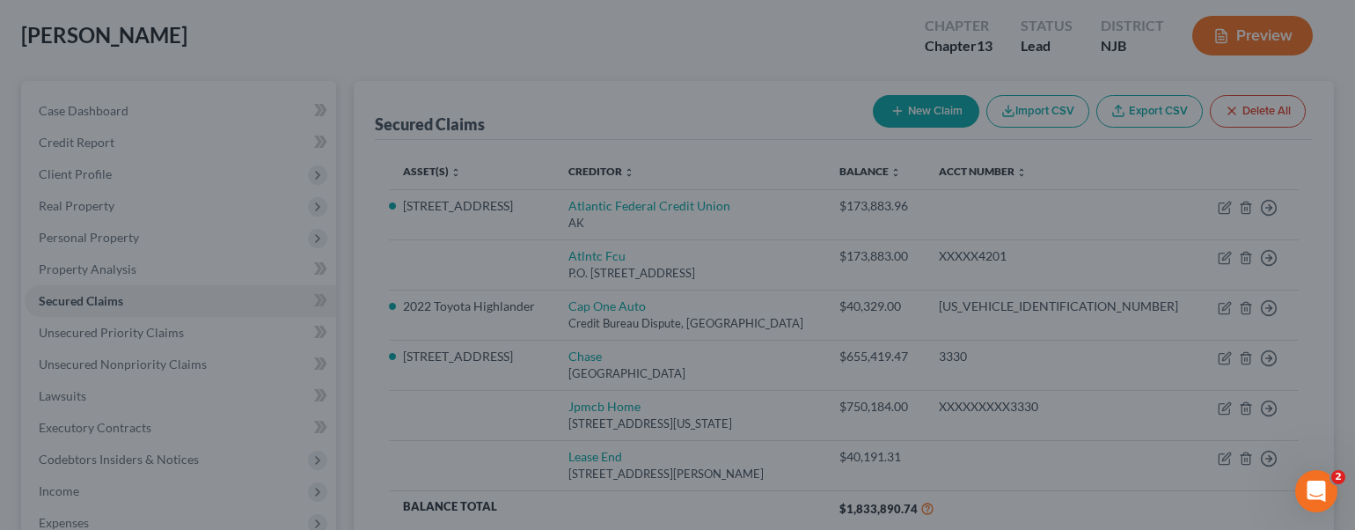
select select "14"
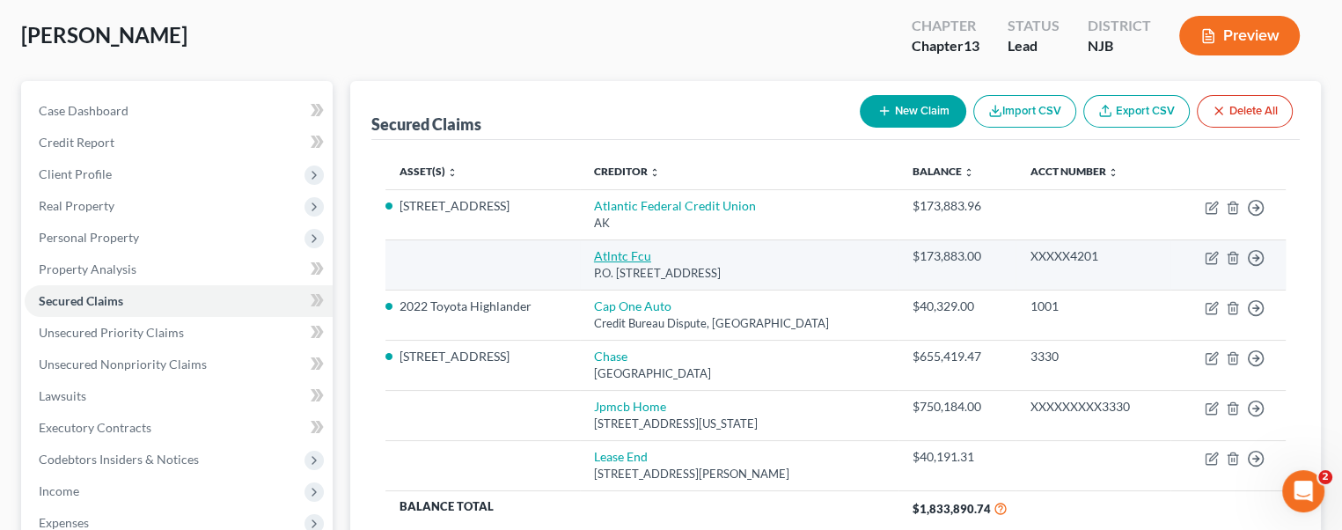
click at [626, 255] on link "Atlntc Fcu" at bounding box center [622, 255] width 57 height 15
select select "33"
select select "0"
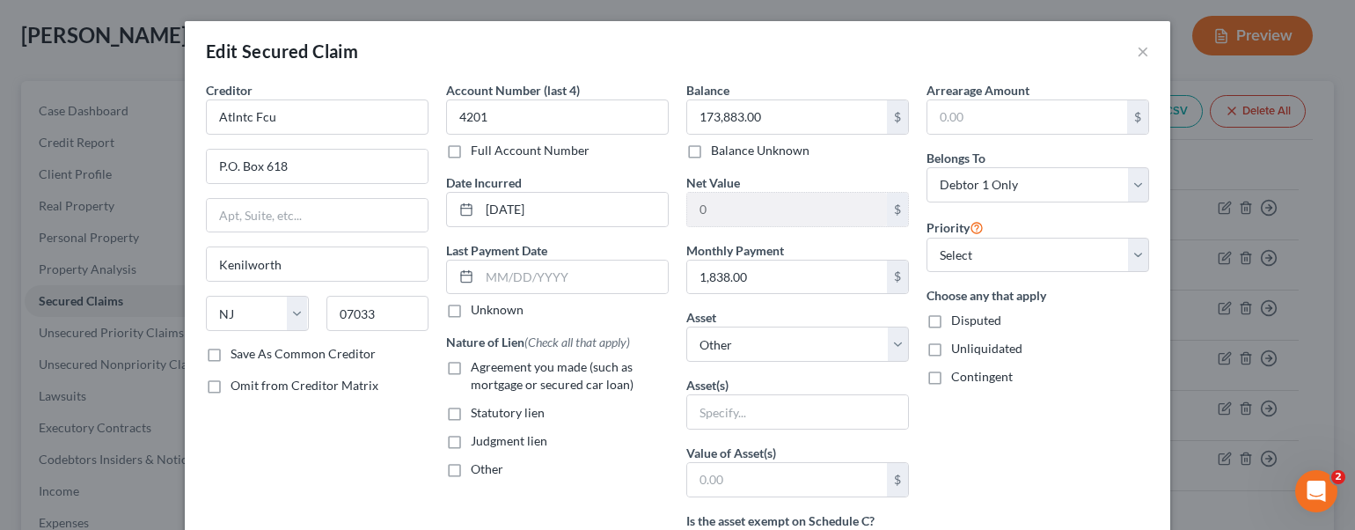
click at [471, 147] on label "Full Account Number" at bounding box center [530, 151] width 119 height 18
click at [478, 147] on input "Full Account Number" at bounding box center [483, 147] width 11 height 11
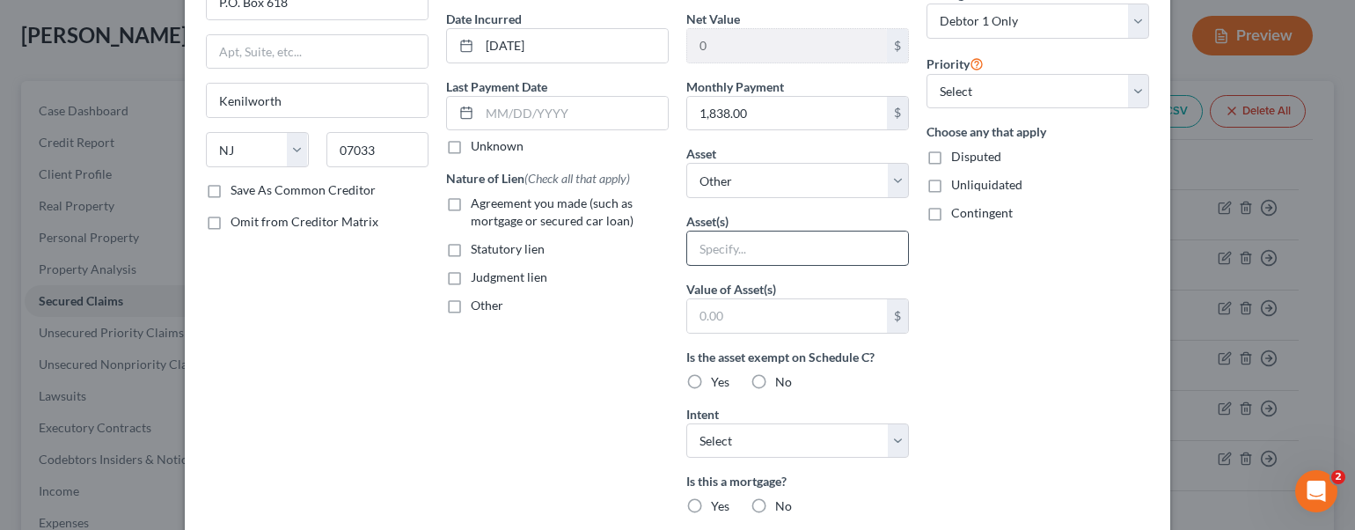
scroll to position [264, 0]
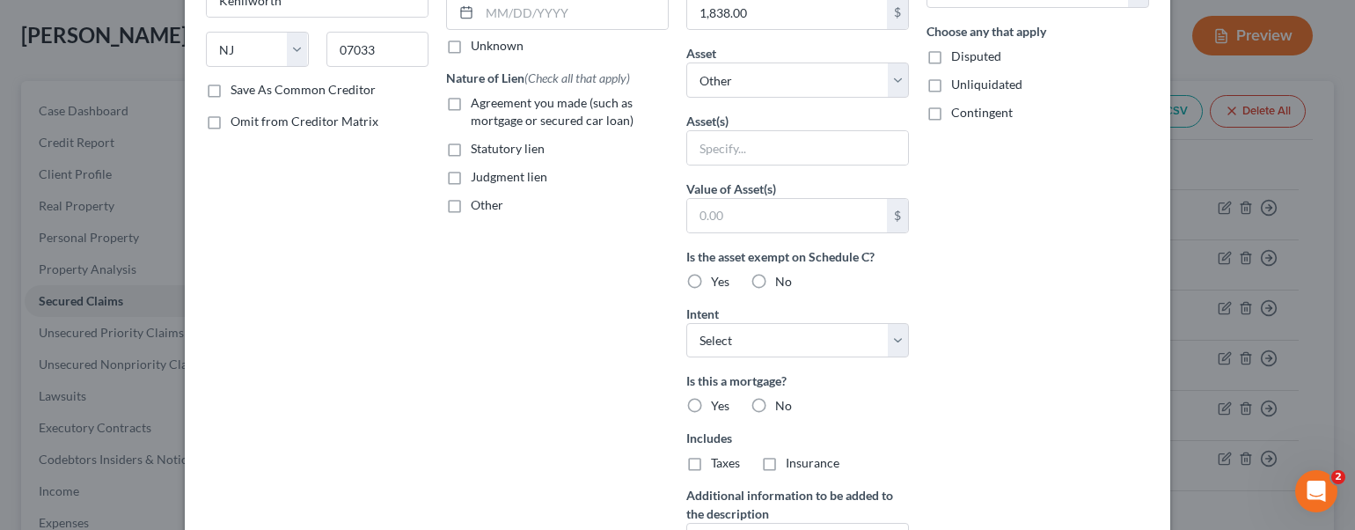
click at [711, 400] on label "Yes" at bounding box center [720, 406] width 18 height 18
click at [718, 400] on input "Yes" at bounding box center [723, 402] width 11 height 11
radio input "true"
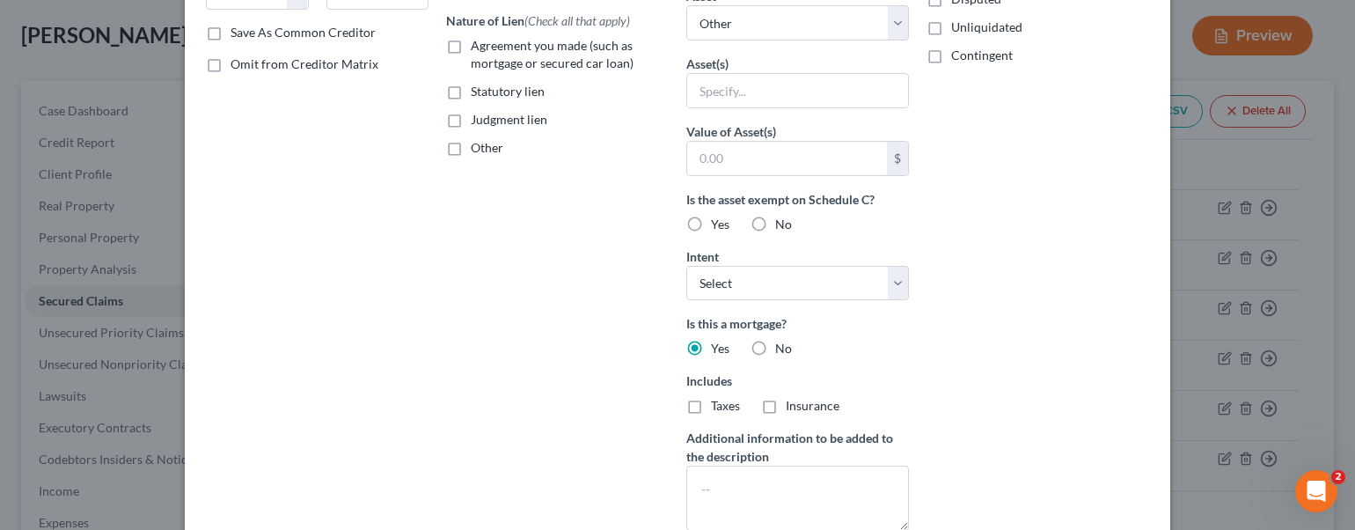
scroll to position [440, 0]
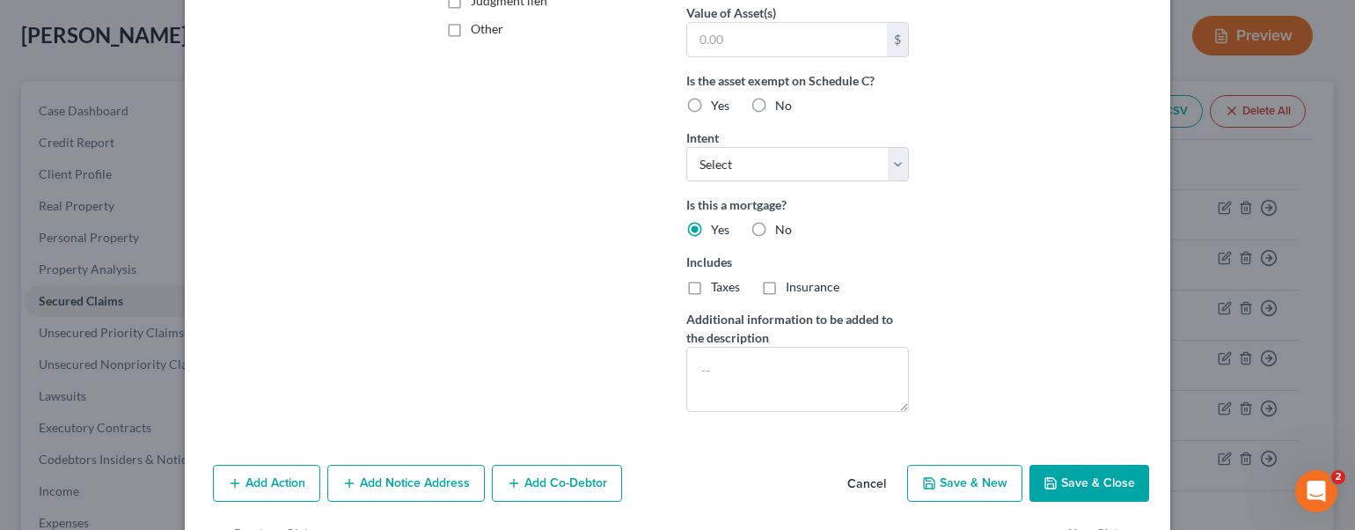
click at [711, 279] on label "Taxes" at bounding box center [725, 287] width 29 height 18
click at [718, 279] on input "Taxes" at bounding box center [723, 283] width 11 height 11
checkbox input "true"
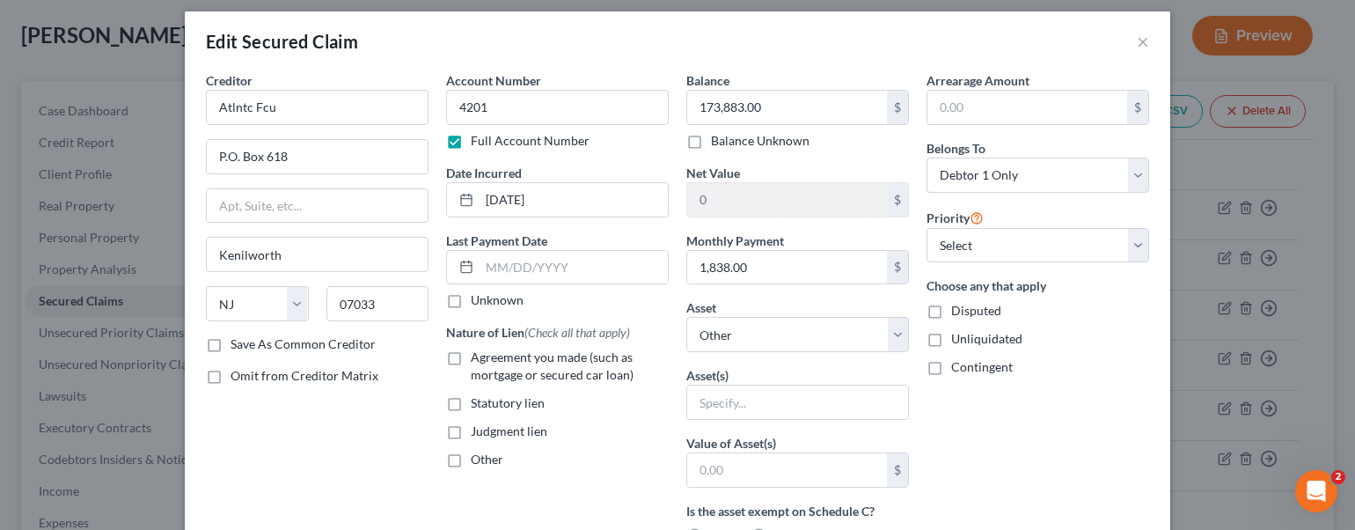
scroll to position [0, 0]
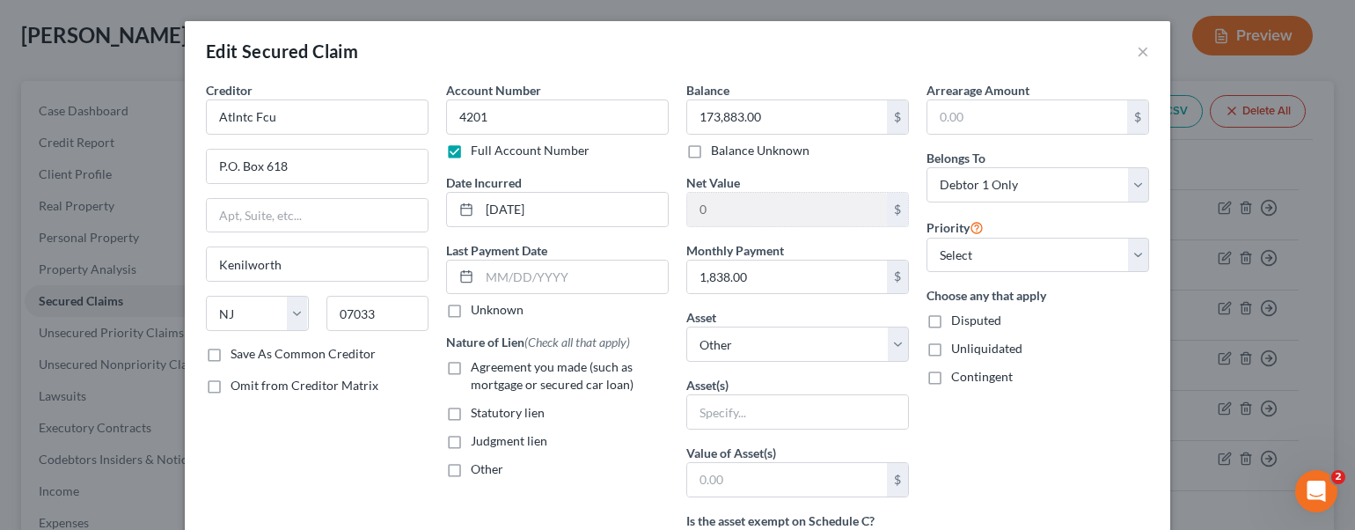
click at [471, 360] on label "Agreement you made (such as mortgage or secured car loan)" at bounding box center [570, 375] width 198 height 35
click at [478, 360] on input "Agreement you made (such as mortgage or secured car loan)" at bounding box center [483, 363] width 11 height 11
checkbox input "true"
click at [881, 346] on select "Select Other Multiple Assets The Atlantic FCU PRIME SHARE Acc. No. x200 (Checki…" at bounding box center [797, 343] width 223 height 35
select select "13"
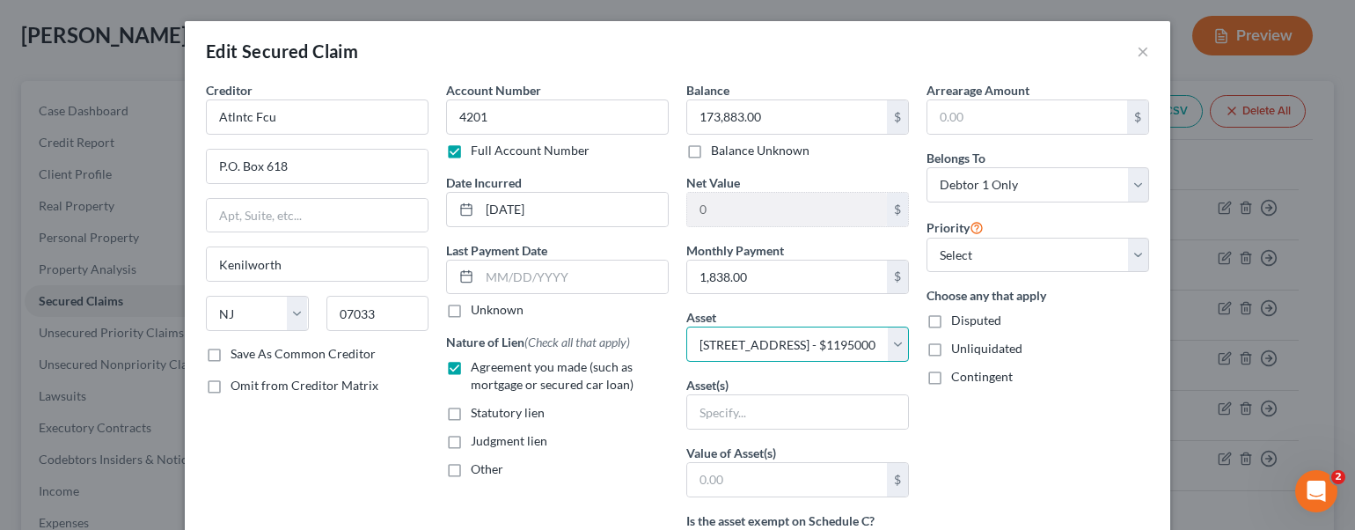
click at [686, 326] on select "Select Other Multiple Assets The Atlantic FCU PRIME SHARE Acc. No. x200 (Checki…" at bounding box center [797, 343] width 223 height 35
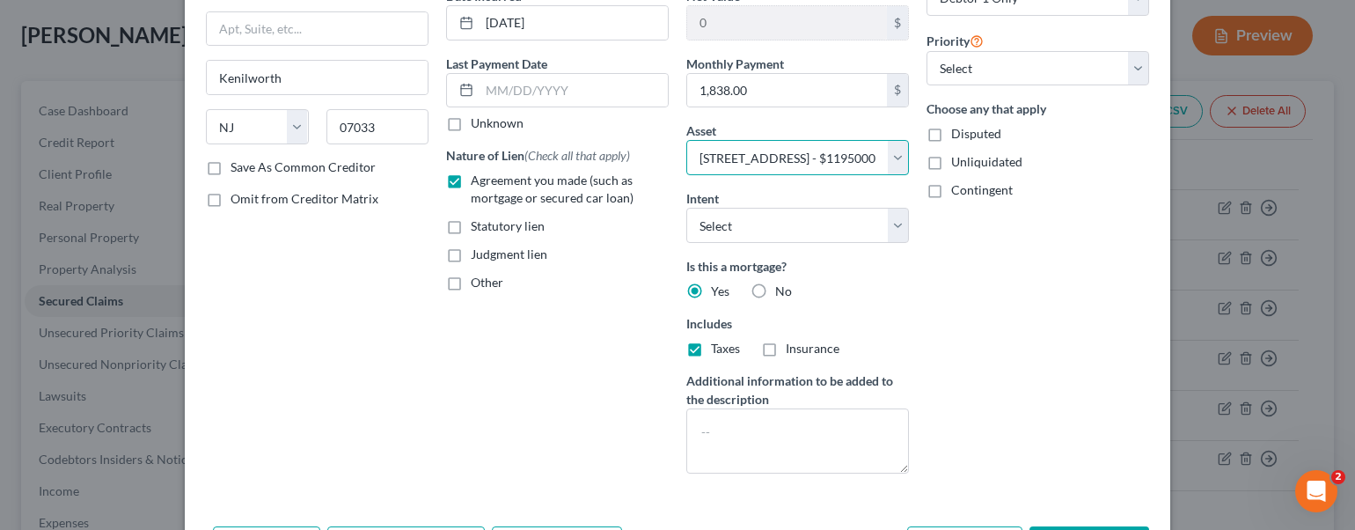
scroll to position [304, 0]
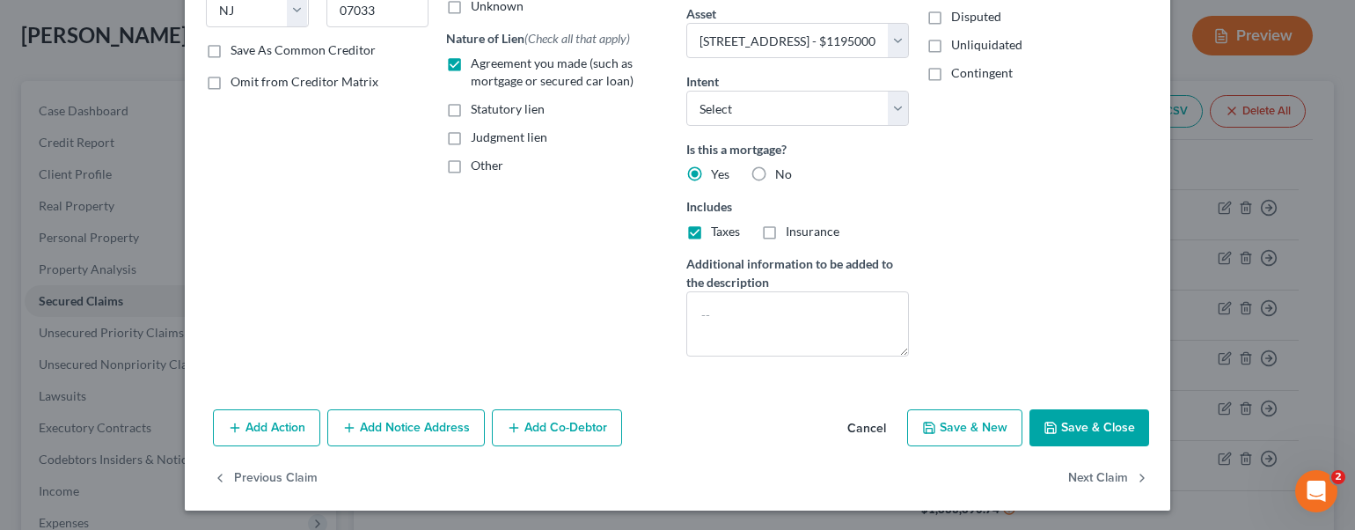
click at [1053, 424] on button "Save & Close" at bounding box center [1090, 427] width 120 height 37
select select
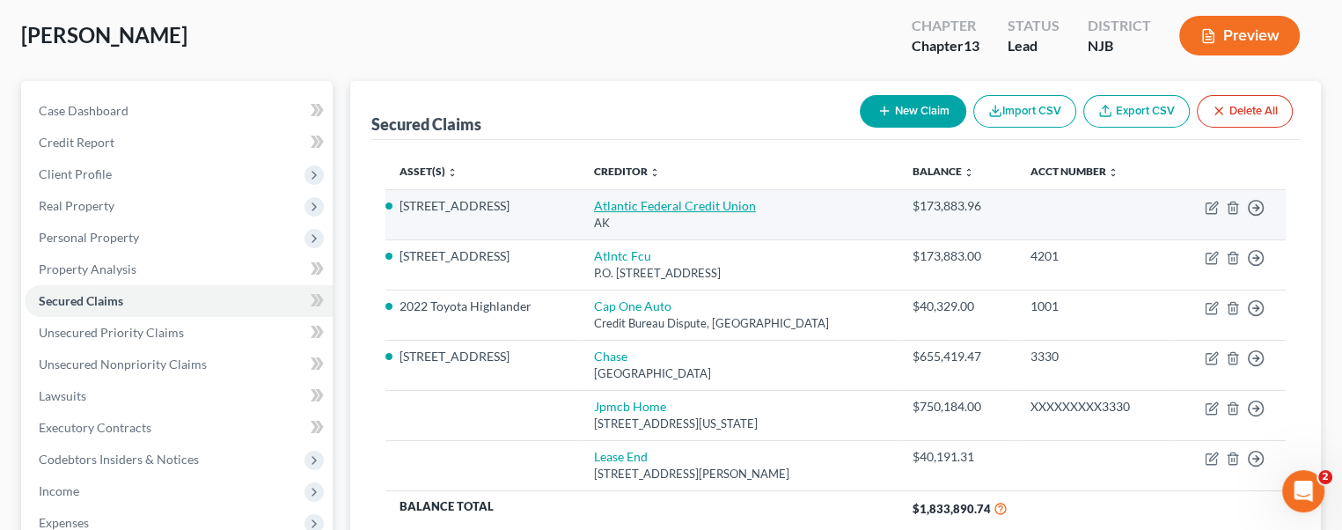
click at [665, 198] on link "Atlantic Federal Credit Union" at bounding box center [675, 205] width 162 height 15
select select "1"
select select "2"
select select "0"
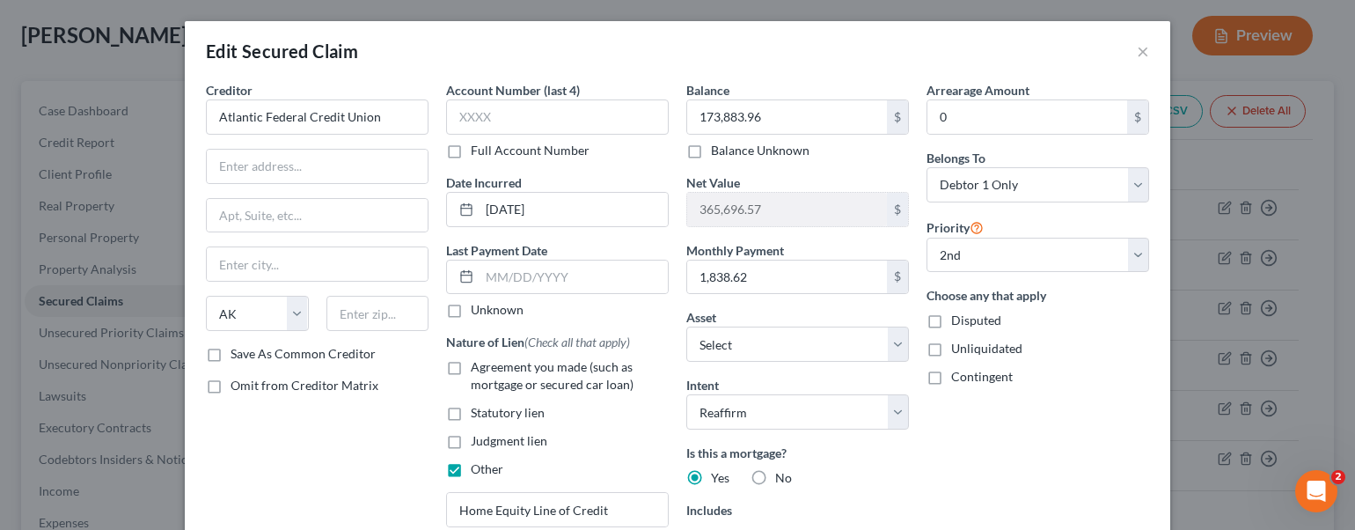
click at [1144, 53] on div "Edit Secured Claim ×" at bounding box center [678, 51] width 986 height 60
click at [1137, 48] on button "×" at bounding box center [1143, 50] width 12 height 21
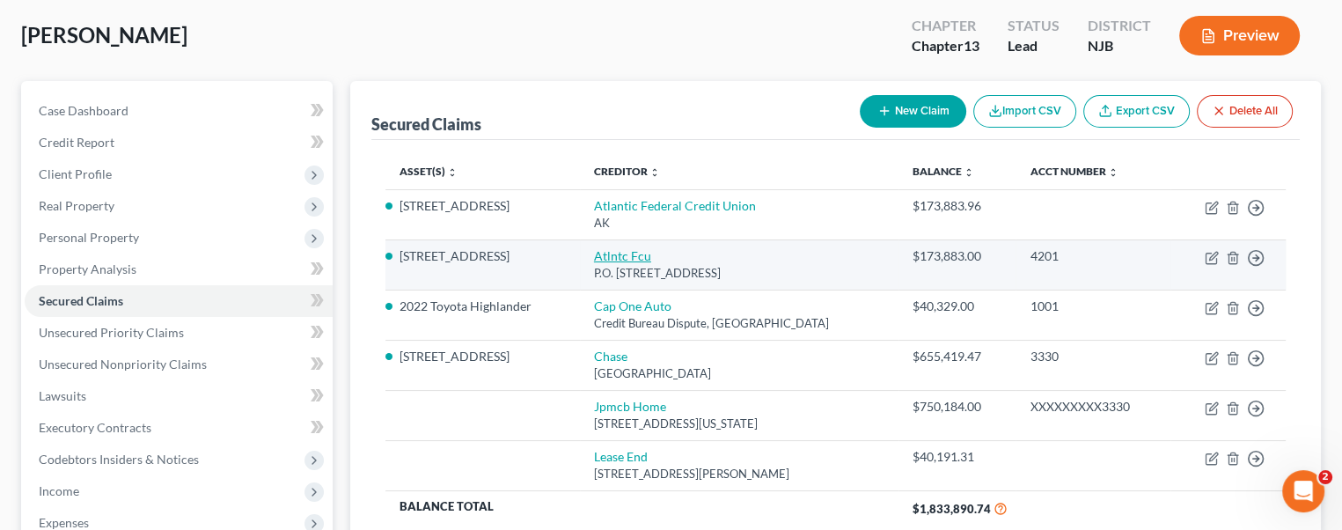
click at [644, 254] on link "Atlntc Fcu" at bounding box center [622, 255] width 57 height 15
select select "33"
select select "13"
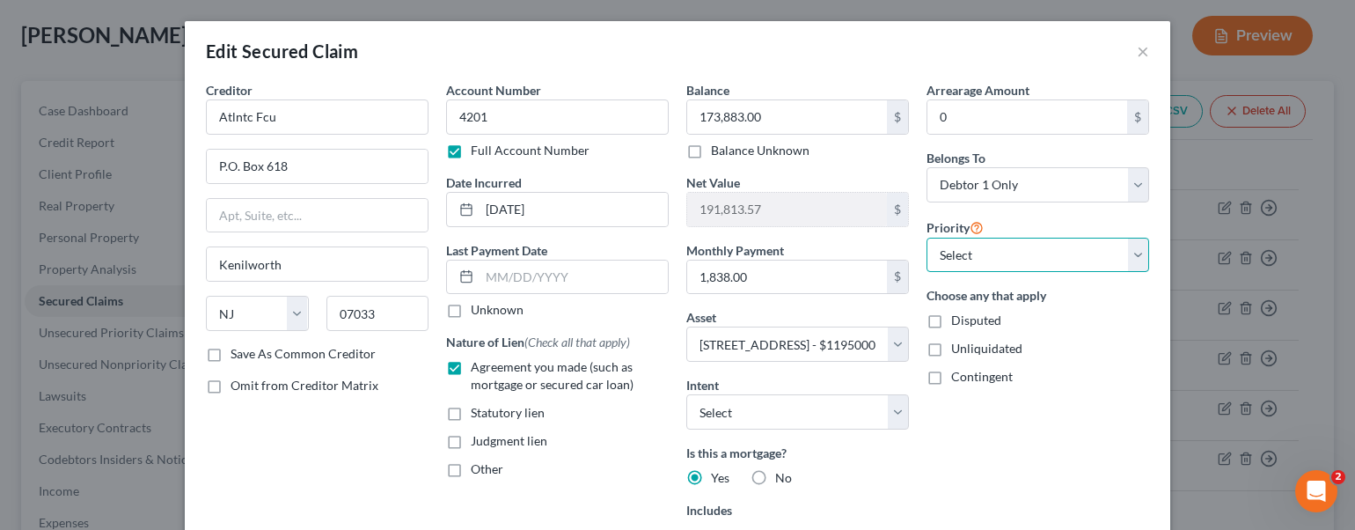
click at [1107, 250] on select "Select 3rd 4th 5th 6th 7th 8th 9th 10th 11th 12th 13th 14th 15th 16th 17th 18th…" at bounding box center [1038, 255] width 223 height 35
click at [1024, 250] on select "Select 3rd 4th 5th 6th 7th 8th 9th 10th 11th 12th 13th 14th 15th 16th 17th 18th…" at bounding box center [1038, 255] width 223 height 35
click at [1095, 440] on div "Arrearage Amount 0 $ Belongs To * Select Debtor 1 Only Debtor 2 Only Debtor 1 A…" at bounding box center [1038, 377] width 240 height 593
click at [1118, 184] on select "Select Debtor 1 Only Debtor 2 Only Debtor 1 And Debtor 2 Only At Least One Of T…" at bounding box center [1038, 184] width 223 height 35
select select "3"
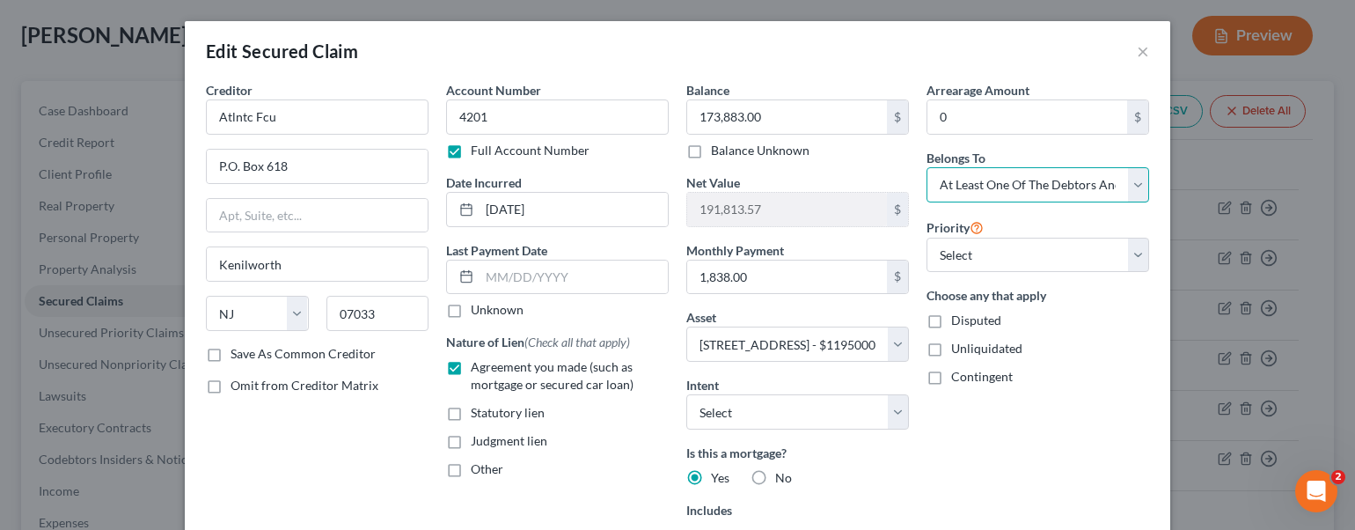
click at [927, 167] on select "Select Debtor 1 Only Debtor 2 Only Debtor 1 And Debtor 2 Only At Least One Of T…" at bounding box center [1038, 184] width 223 height 35
click at [1110, 261] on select "Select 3rd 4th 5th 6th 7th 8th 9th 10th 11th 12th 13th 14th 15th 16th 17th 18th…" at bounding box center [1038, 255] width 223 height 35
click at [1029, 246] on select "Select 3rd 4th 5th 6th 7th 8th 9th 10th 11th 12th 13th 14th 15th 16th 17th 18th…" at bounding box center [1038, 255] width 223 height 35
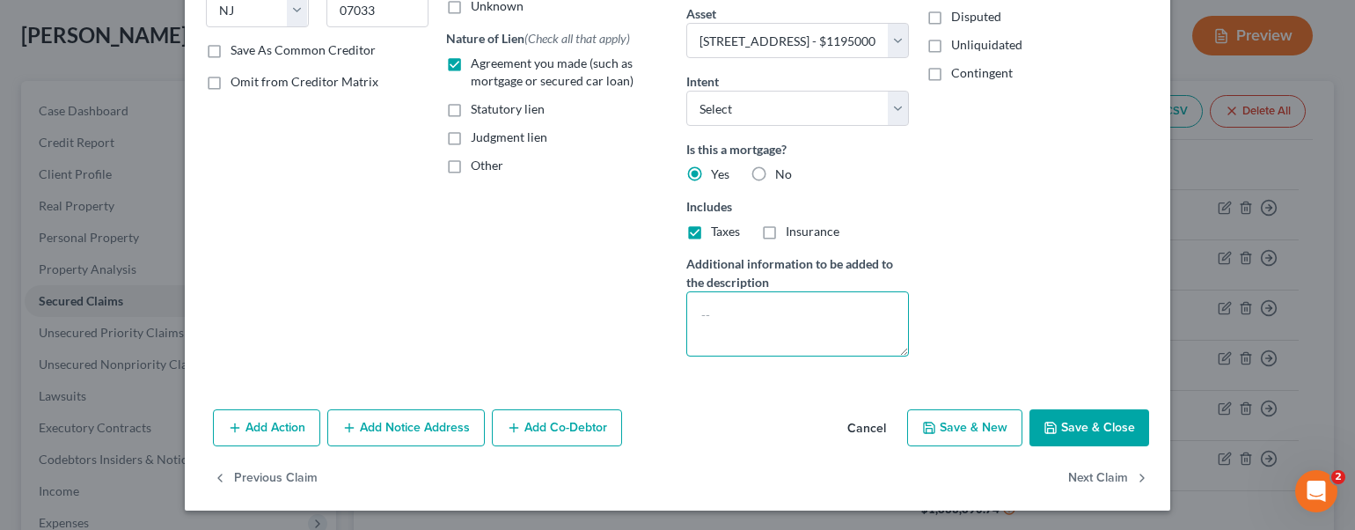
click at [737, 312] on textarea at bounding box center [797, 323] width 223 height 65
type textarea "2d mortgage"
click at [1107, 427] on button "Save & Close" at bounding box center [1090, 427] width 120 height 37
select select
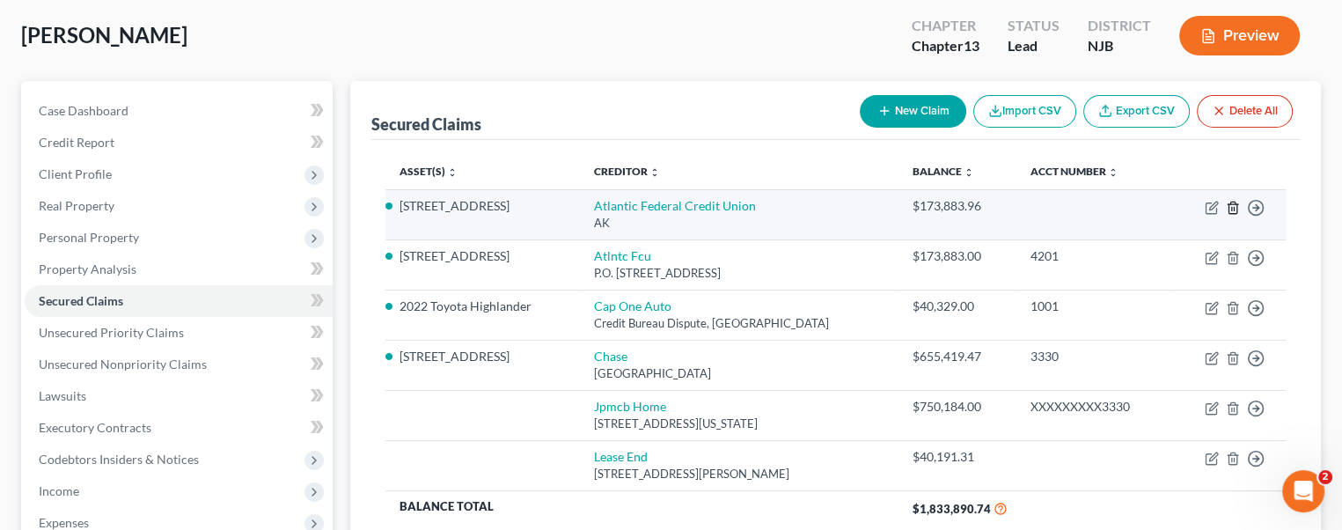
click at [1232, 207] on line "button" at bounding box center [1232, 209] width 0 height 4
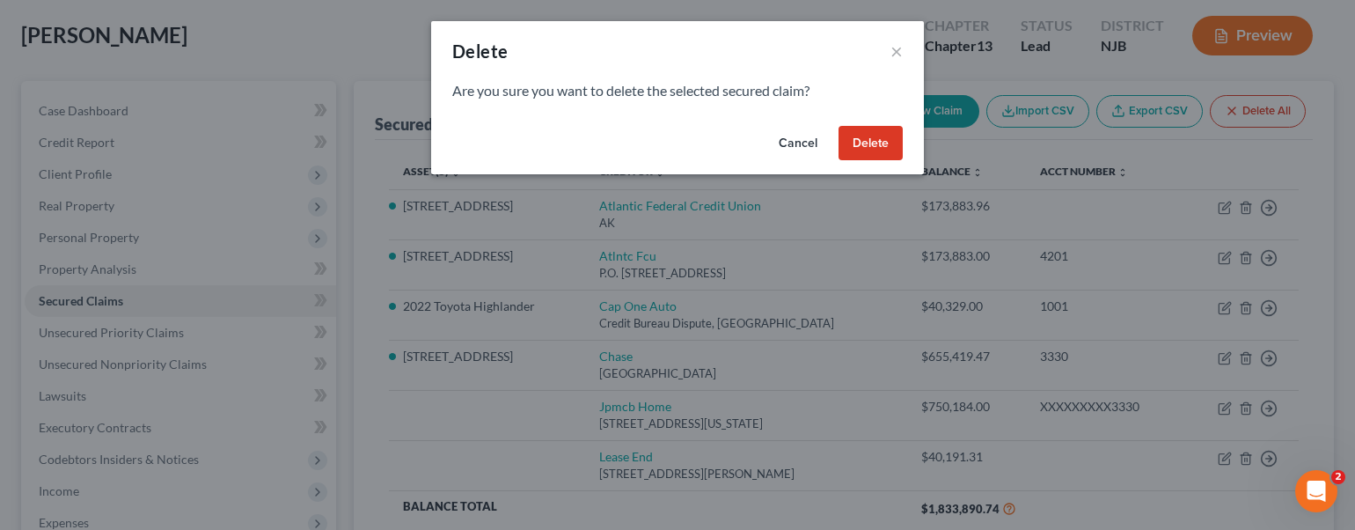
click at [870, 150] on button "Delete" at bounding box center [871, 143] width 64 height 35
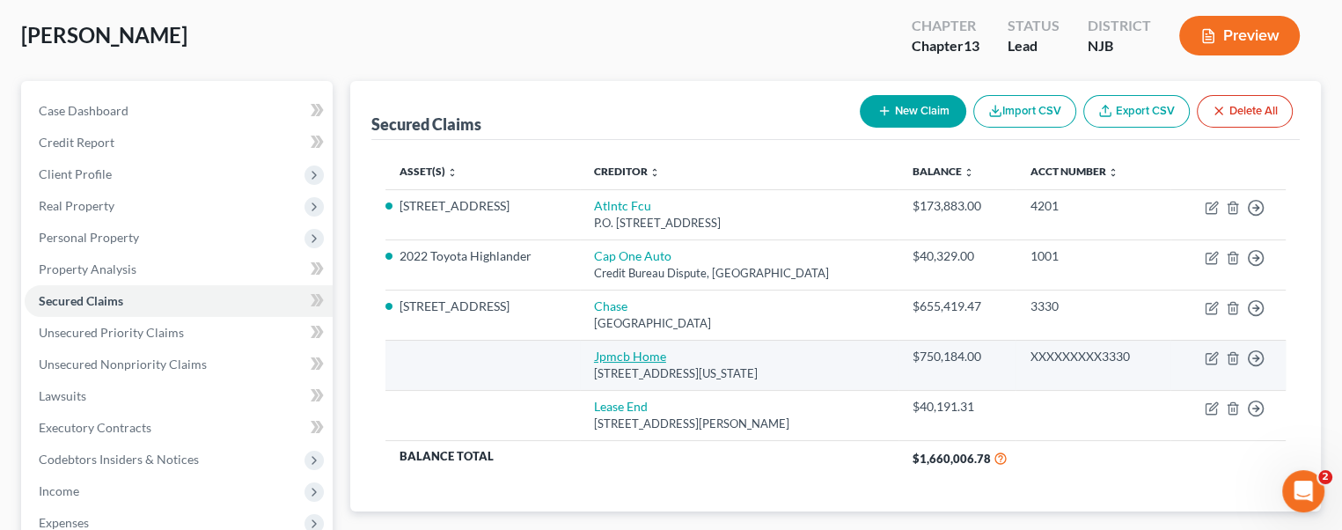
click at [636, 350] on link "Jpmcb Home" at bounding box center [630, 355] width 72 height 15
select select "19"
select select "0"
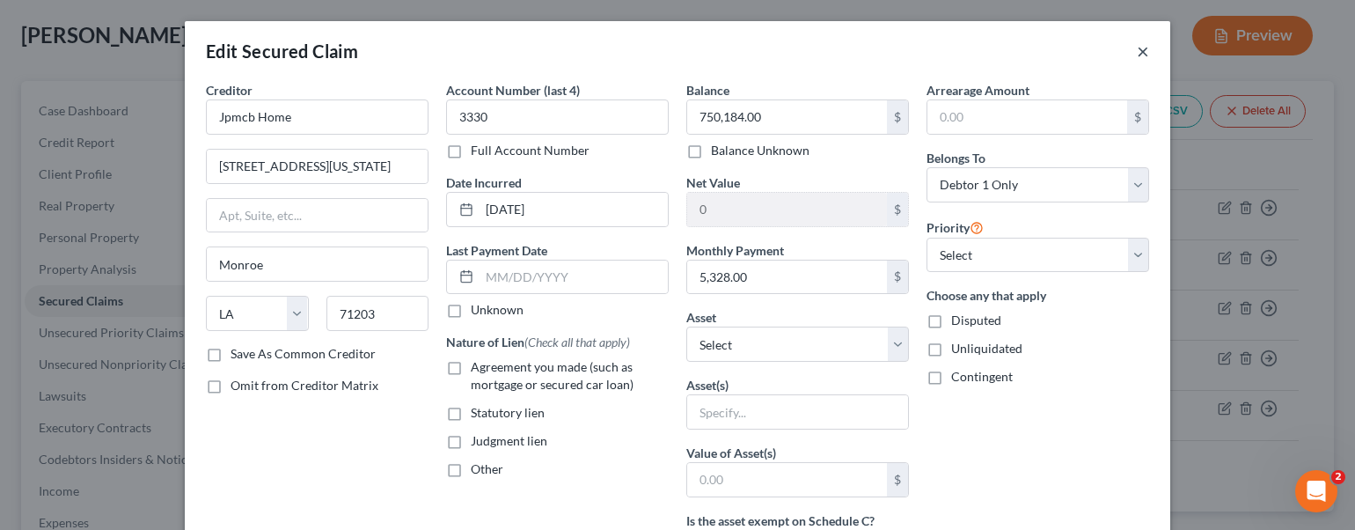
click at [1138, 54] on button "×" at bounding box center [1143, 50] width 12 height 21
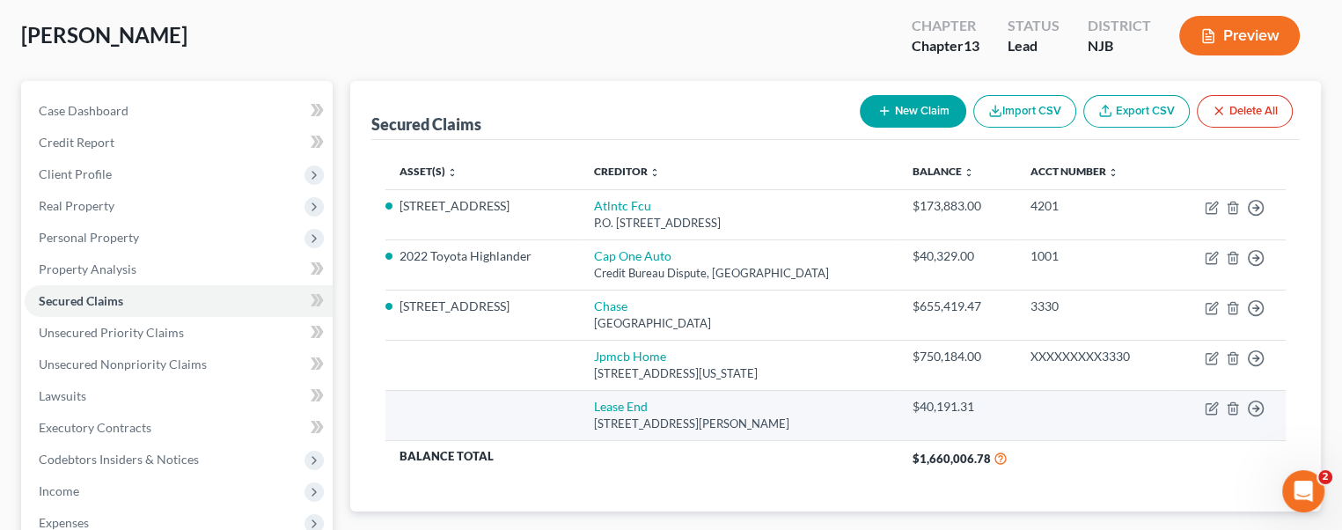
click at [1130, 420] on td at bounding box center [1093, 415] width 155 height 50
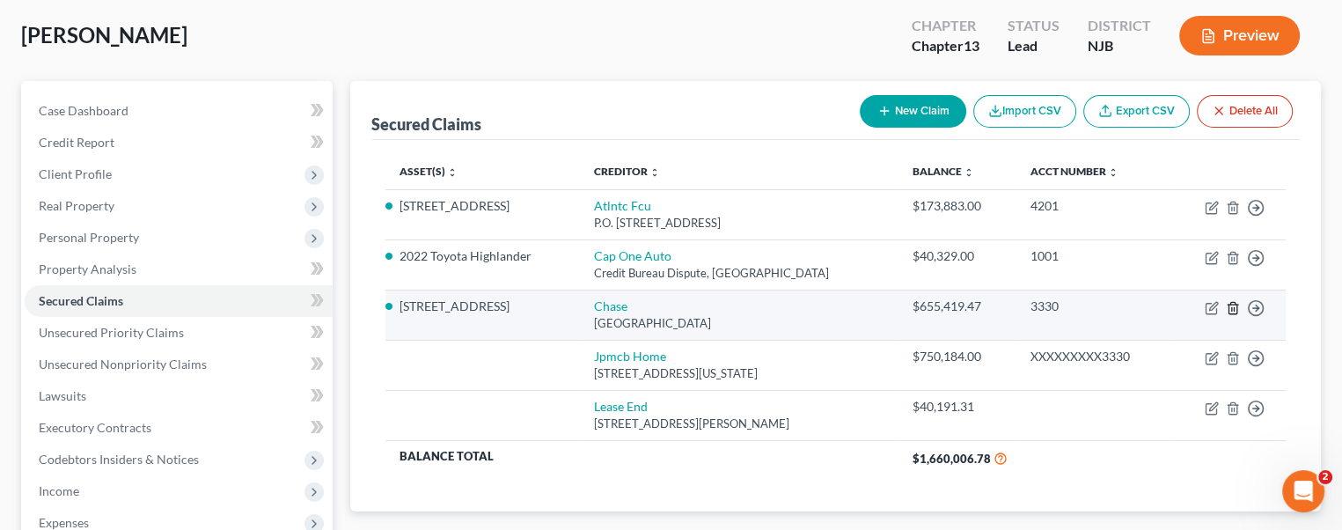
click at [1232, 304] on icon "button" at bounding box center [1233, 308] width 14 height 14
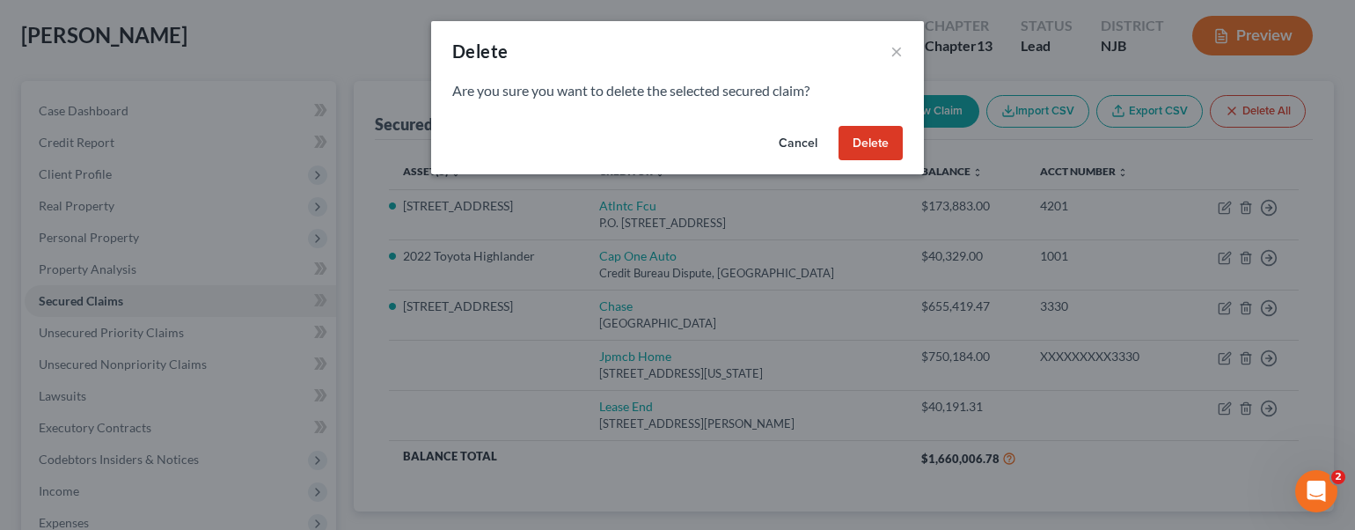
click at [859, 145] on button "Delete" at bounding box center [871, 143] width 64 height 35
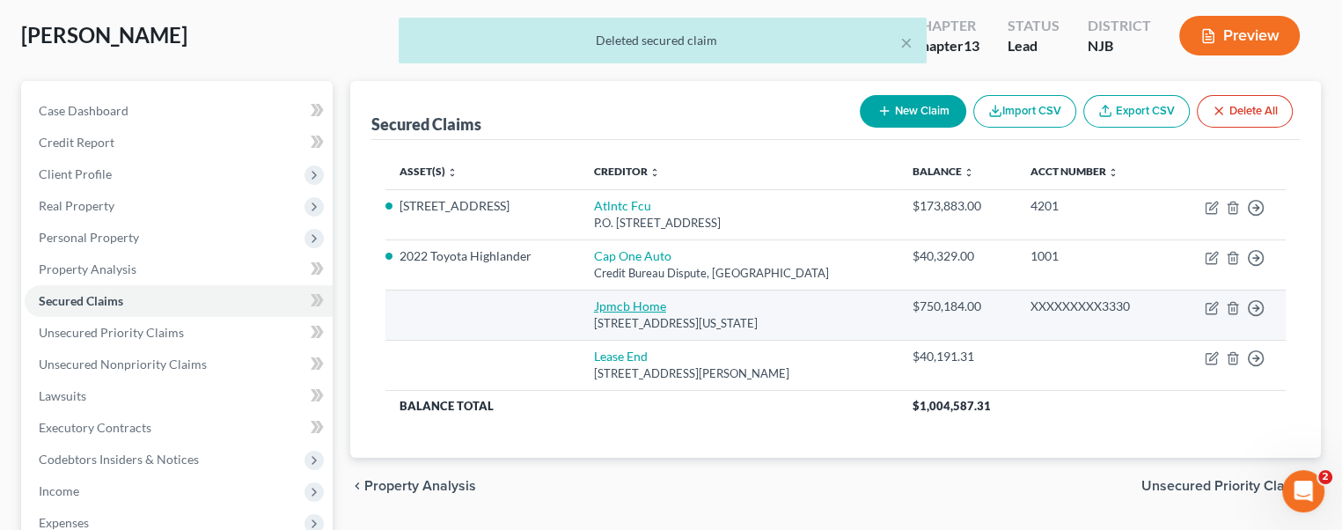
click at [651, 300] on link "Jpmcb Home" at bounding box center [630, 305] width 72 height 15
select select "19"
select select "0"
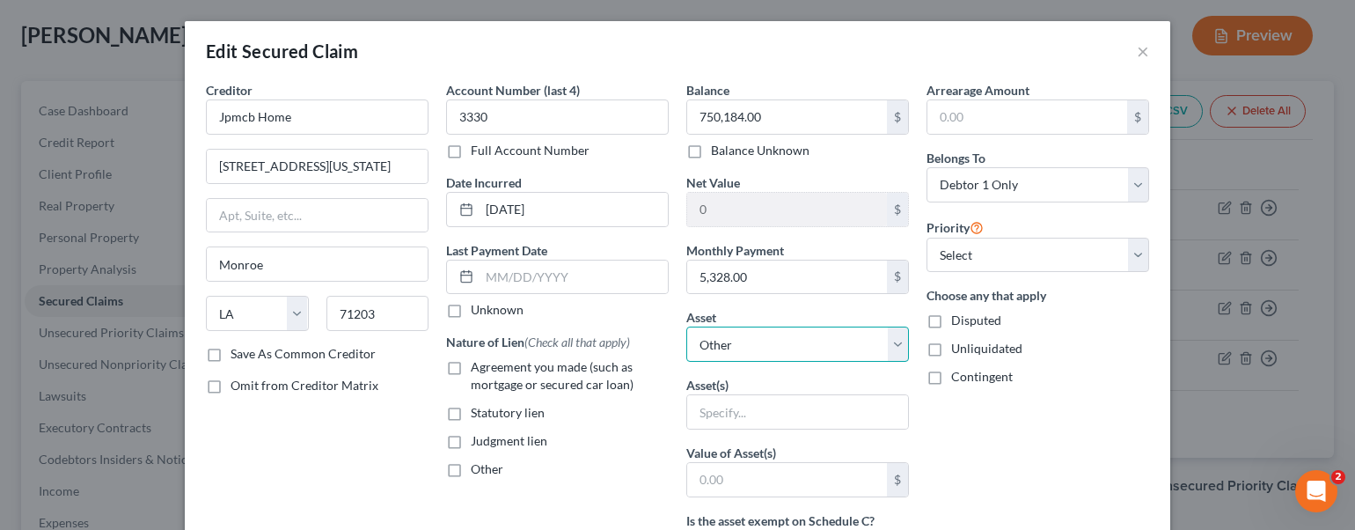
click at [884, 340] on select "Select Other Multiple Assets The Atlantic FCU PRIME SHARE Acc. No. x200 (Checki…" at bounding box center [797, 343] width 223 height 35
select select "13"
click at [686, 326] on select "Select Other Multiple Assets The Atlantic FCU PRIME SHARE Acc. No. x200 (Checki…" at bounding box center [797, 343] width 223 height 35
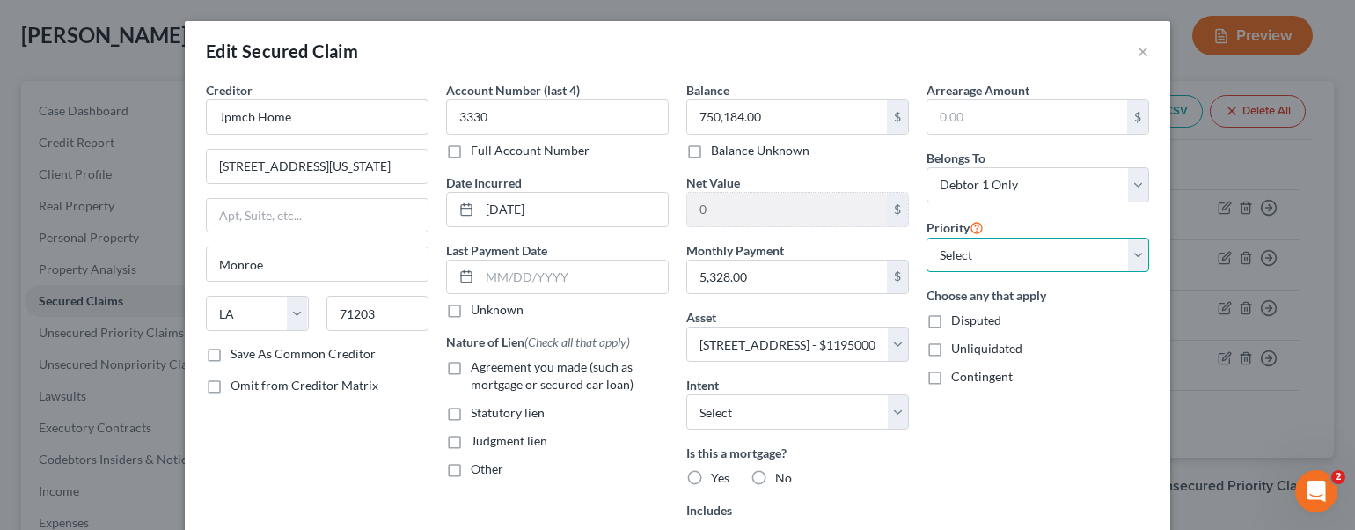
click at [1116, 261] on select "Select 1st 2nd 3rd 4th 5th 6th 7th 8th 9th 10th 11th 12th 13th 14th 15th 16th 1…" at bounding box center [1038, 255] width 223 height 35
select select "0"
click at [927, 238] on select "Select 1st 2nd 3rd 4th 5th 6th 7th 8th 9th 10th 11th 12th 13th 14th 15th 16th 1…" at bounding box center [1038, 255] width 223 height 35
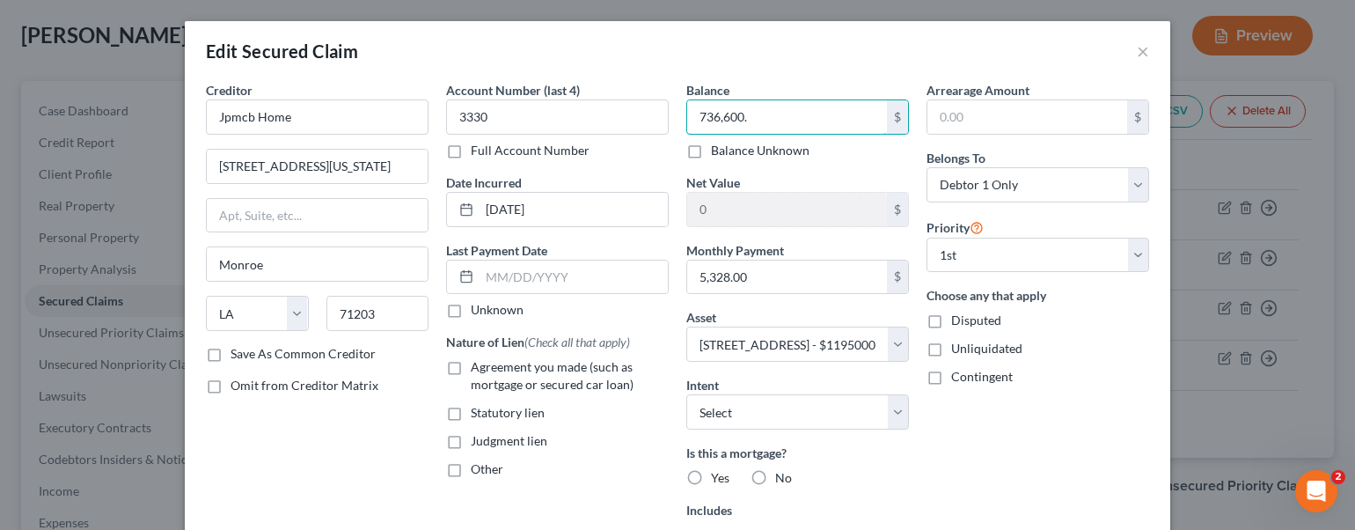
scroll to position [88, 0]
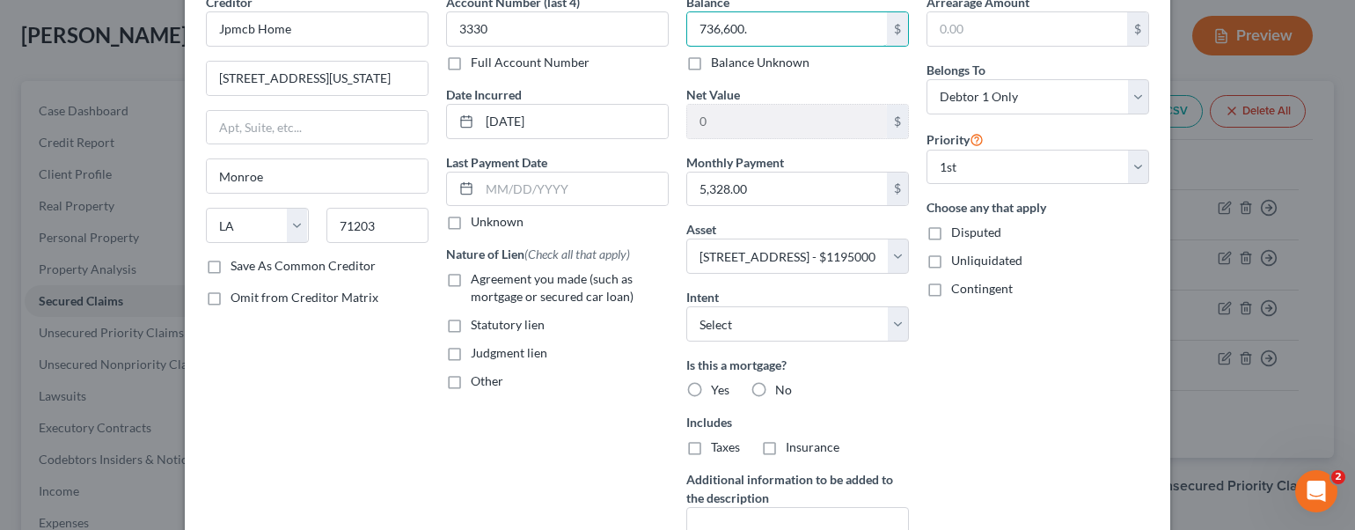
type input "736,600."
click at [711, 386] on label "Yes" at bounding box center [720, 390] width 18 height 18
click at [718, 386] on input "Yes" at bounding box center [723, 386] width 11 height 11
radio input "true"
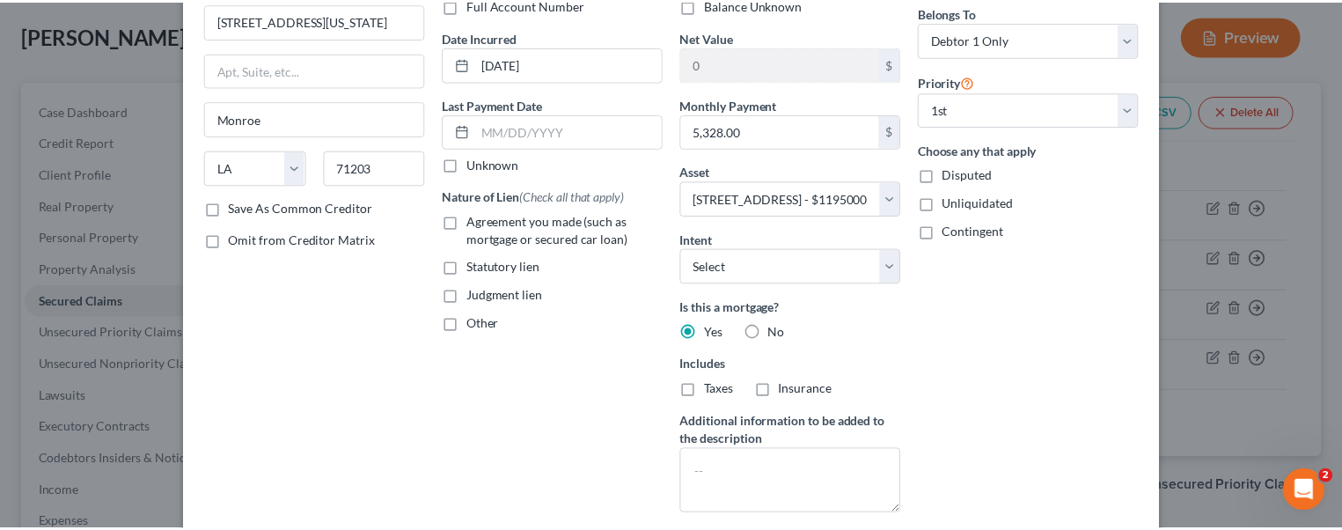
scroll to position [264, 0]
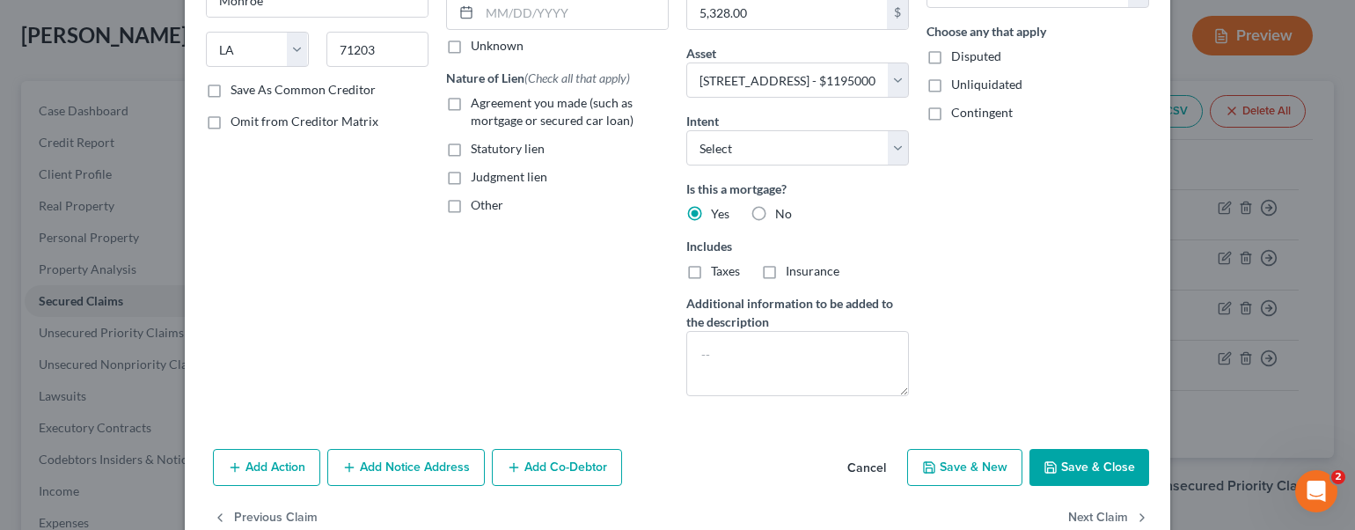
click at [1075, 457] on button "Save & Close" at bounding box center [1090, 467] width 120 height 37
select select
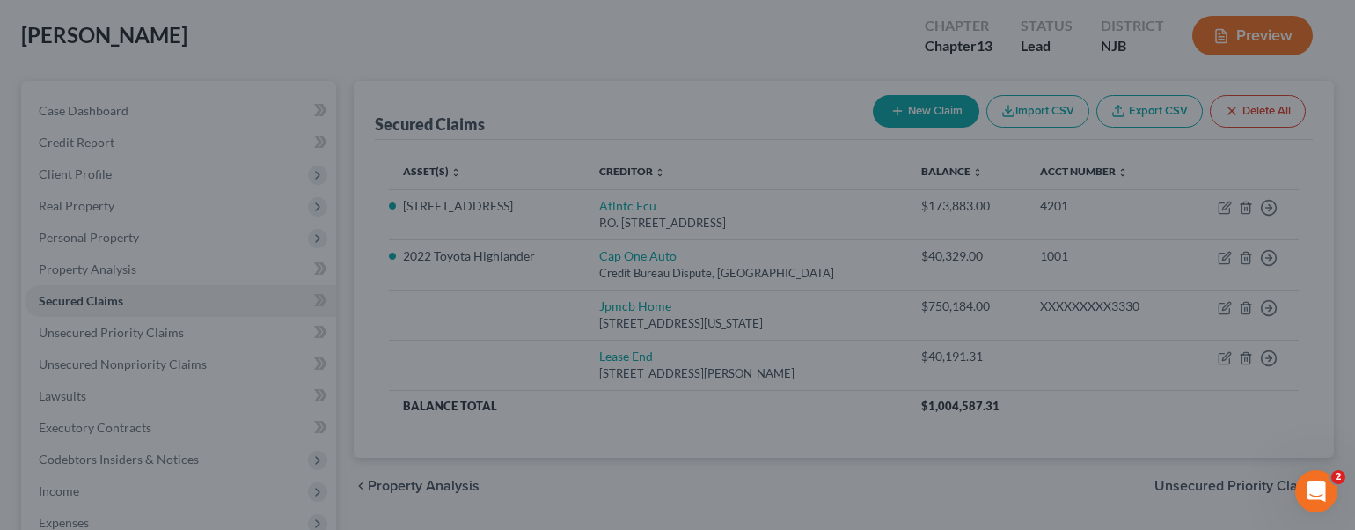
type input "736,600.00"
type input "458,400.00"
select select "13"
type input "0"
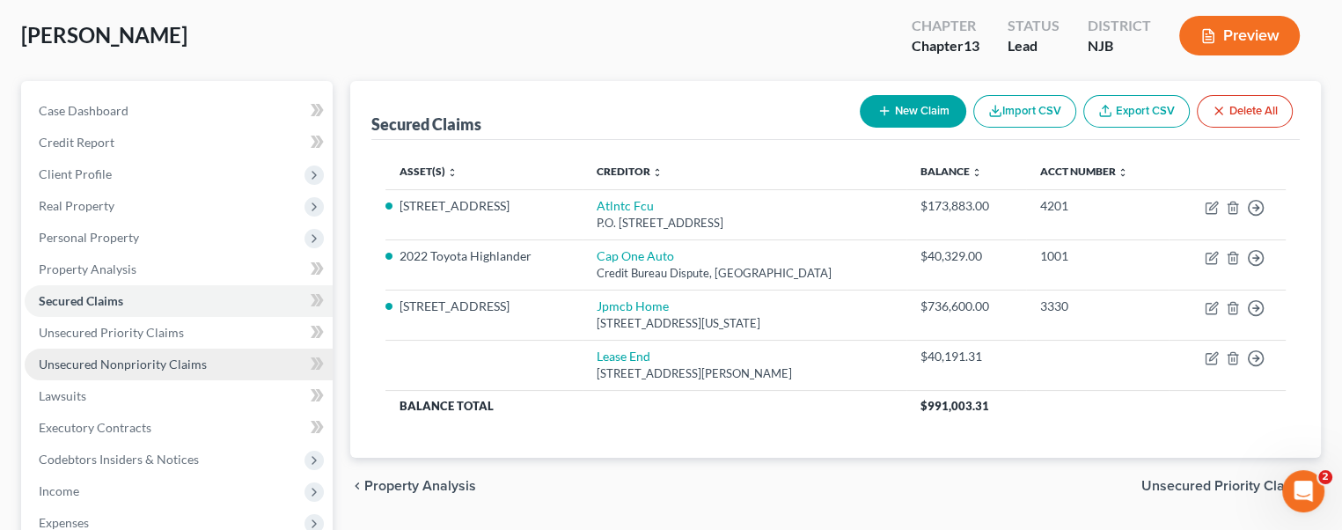
scroll to position [176, 0]
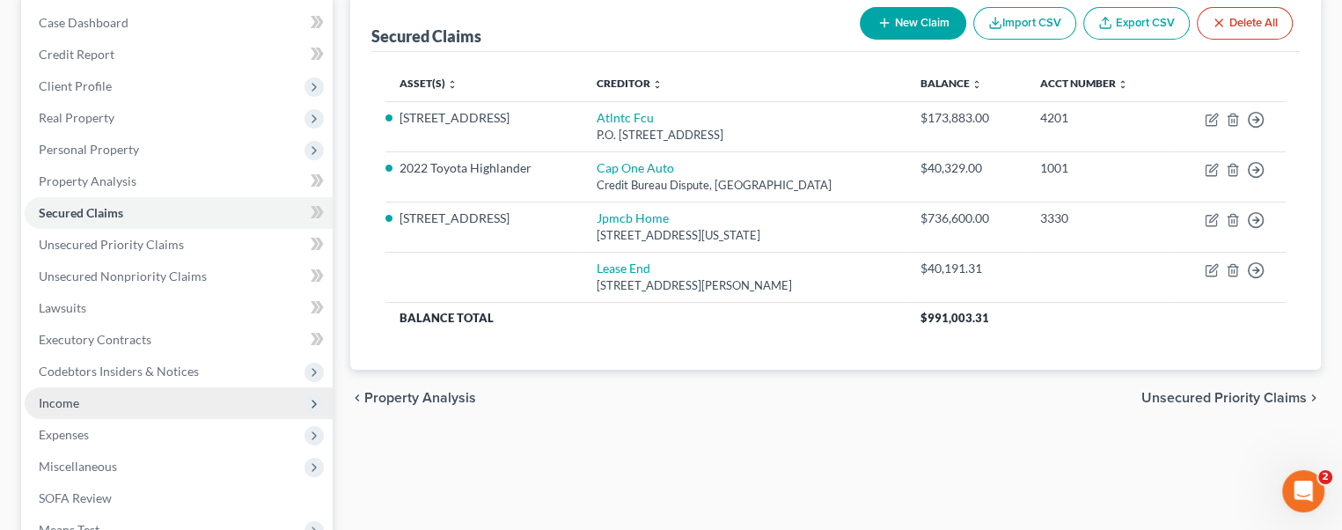
click at [108, 392] on span "Income" at bounding box center [179, 403] width 308 height 32
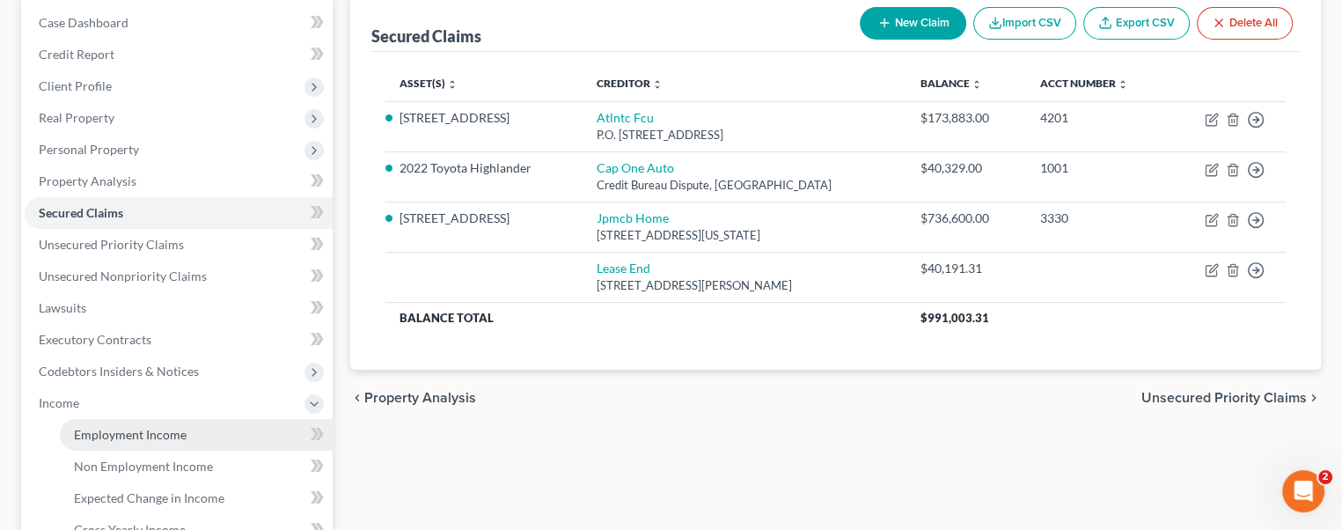
click at [149, 423] on link "Employment Income" at bounding box center [196, 435] width 273 height 32
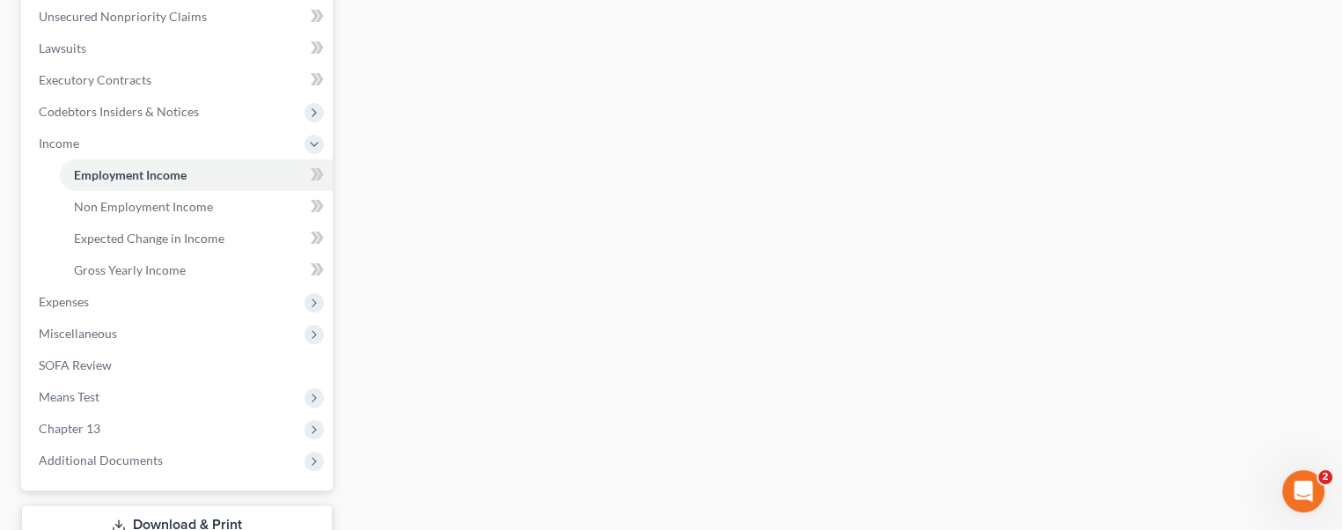
scroll to position [440, 0]
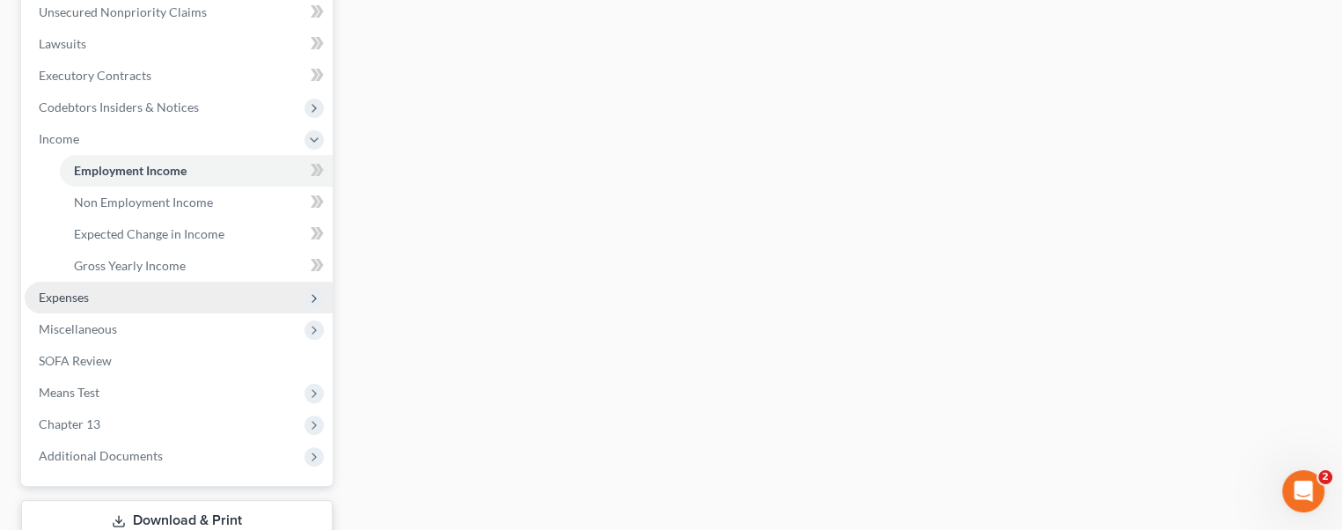
click at [49, 292] on span "Expenses" at bounding box center [64, 297] width 50 height 15
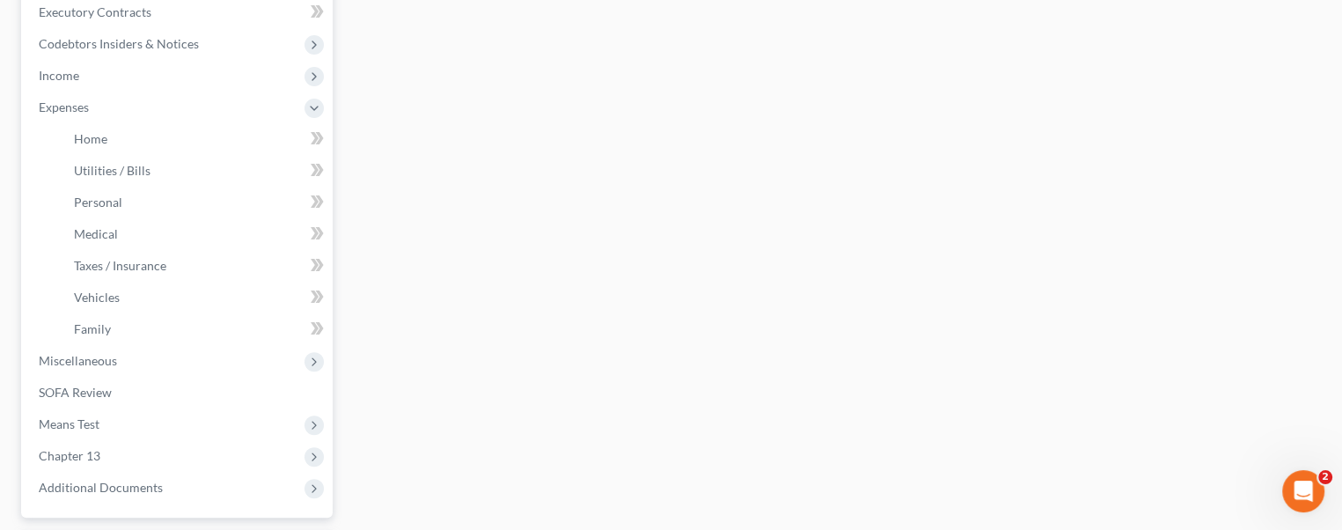
scroll to position [218, 0]
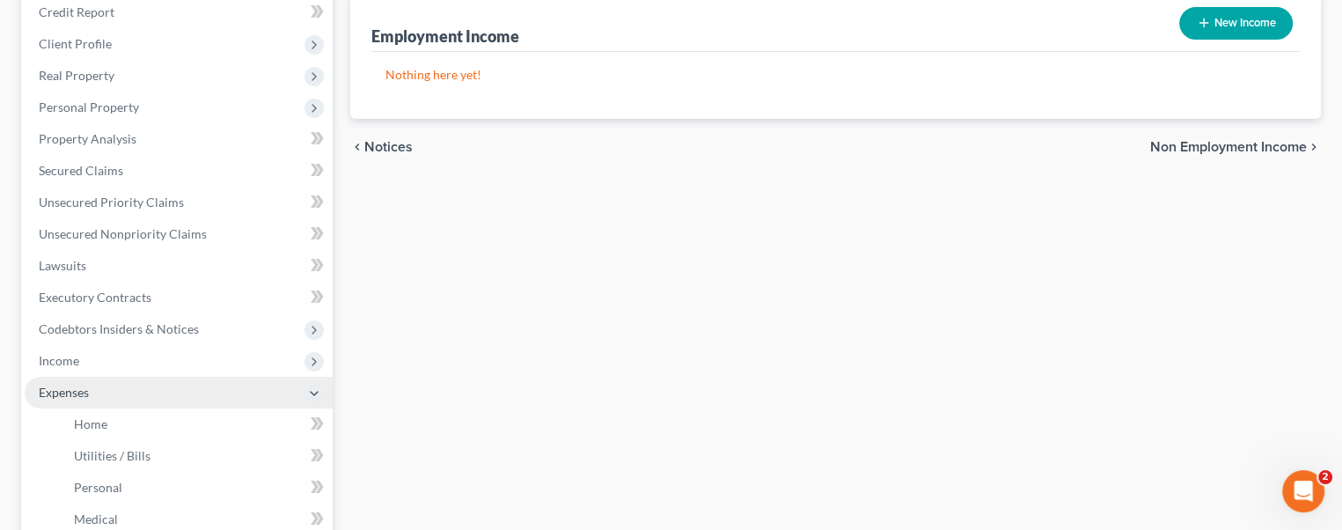
click at [85, 389] on span "Expenses" at bounding box center [64, 392] width 50 height 15
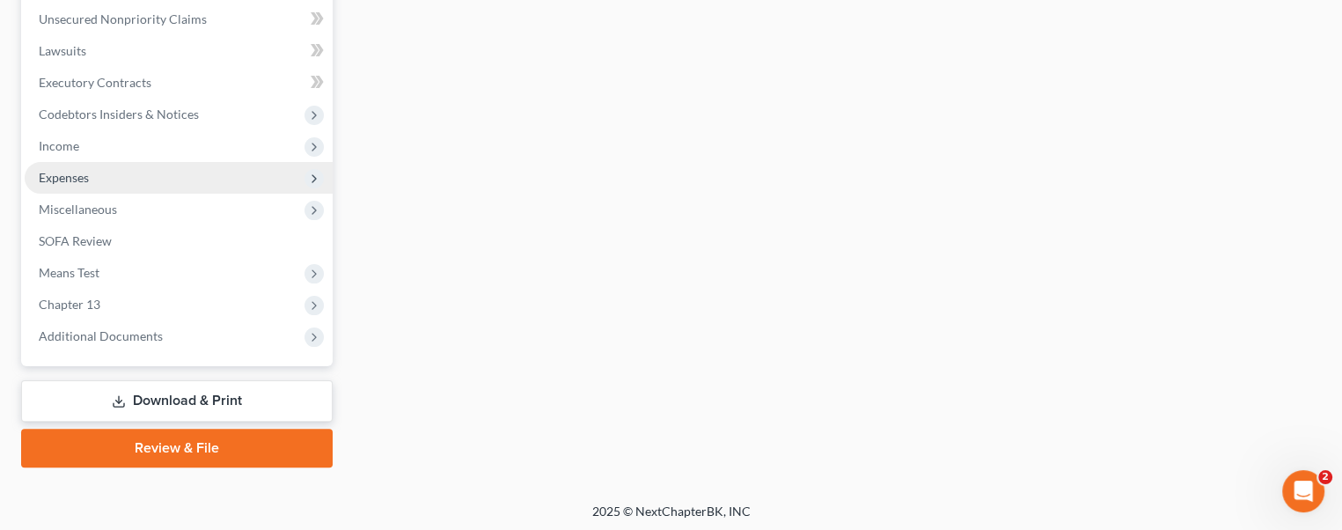
scroll to position [436, 0]
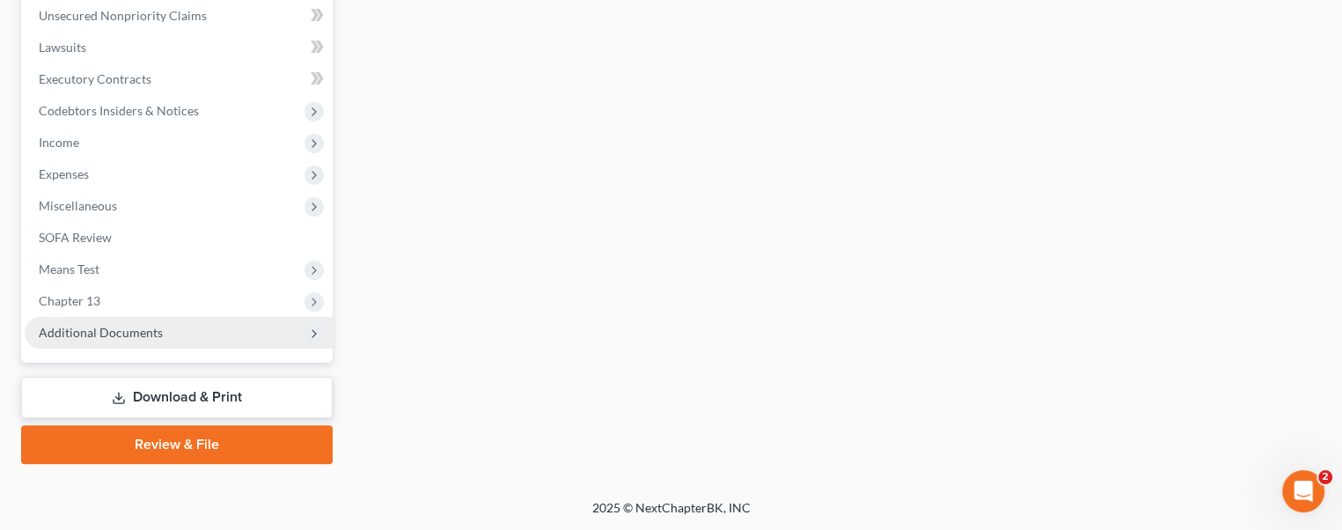
click at [122, 333] on span "Additional Documents" at bounding box center [101, 332] width 124 height 15
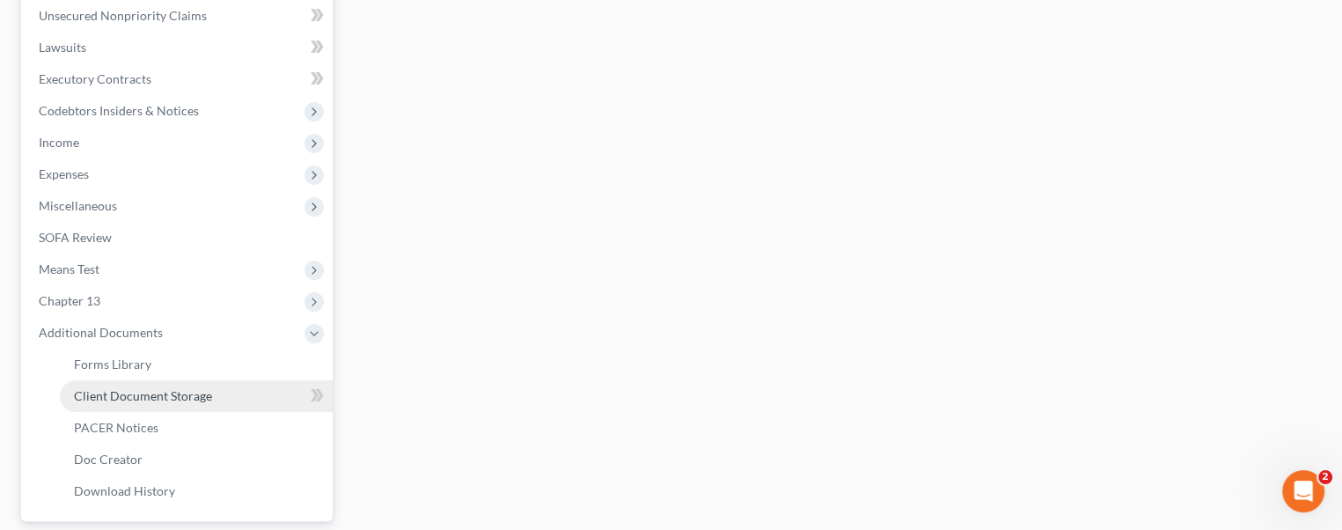
click at [131, 388] on span "Client Document Storage" at bounding box center [143, 395] width 138 height 15
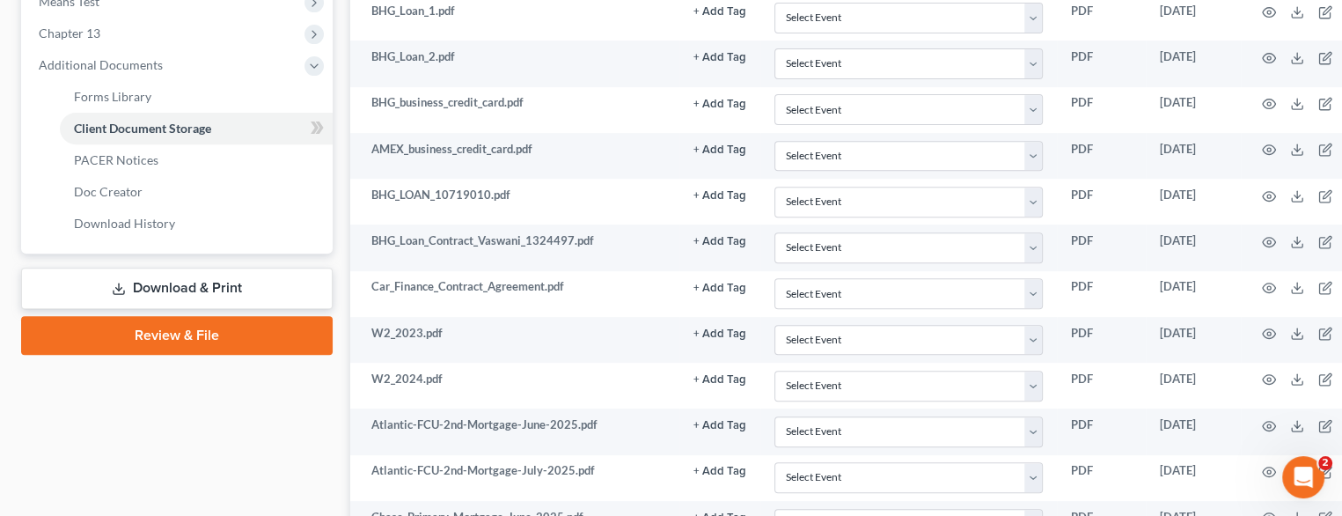
scroll to position [176, 0]
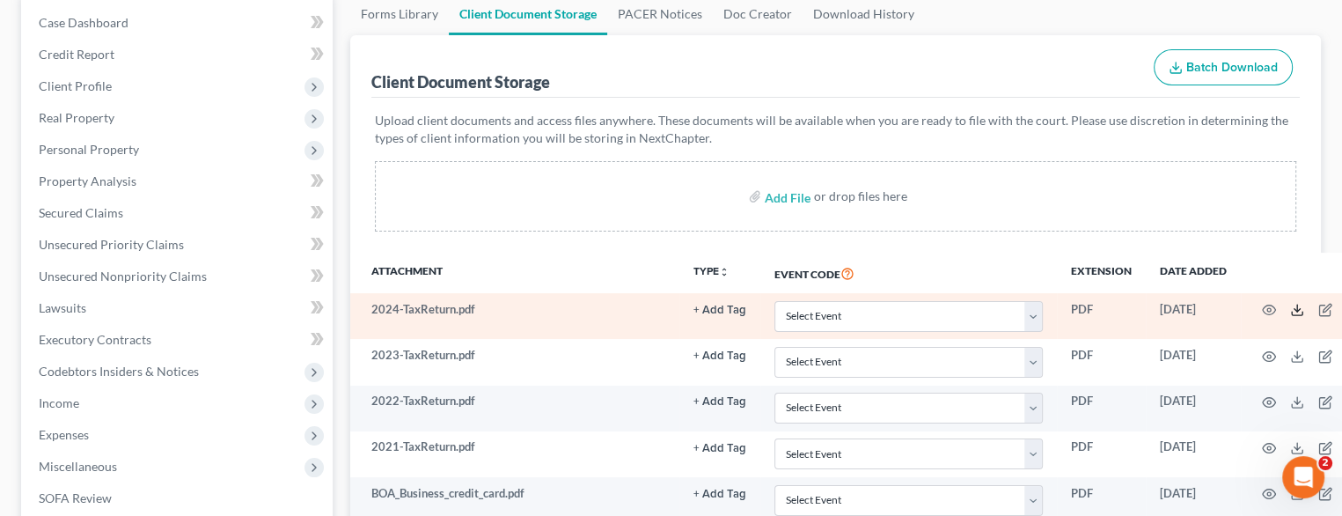
click at [1297, 304] on line at bounding box center [1297, 307] width 0 height 7
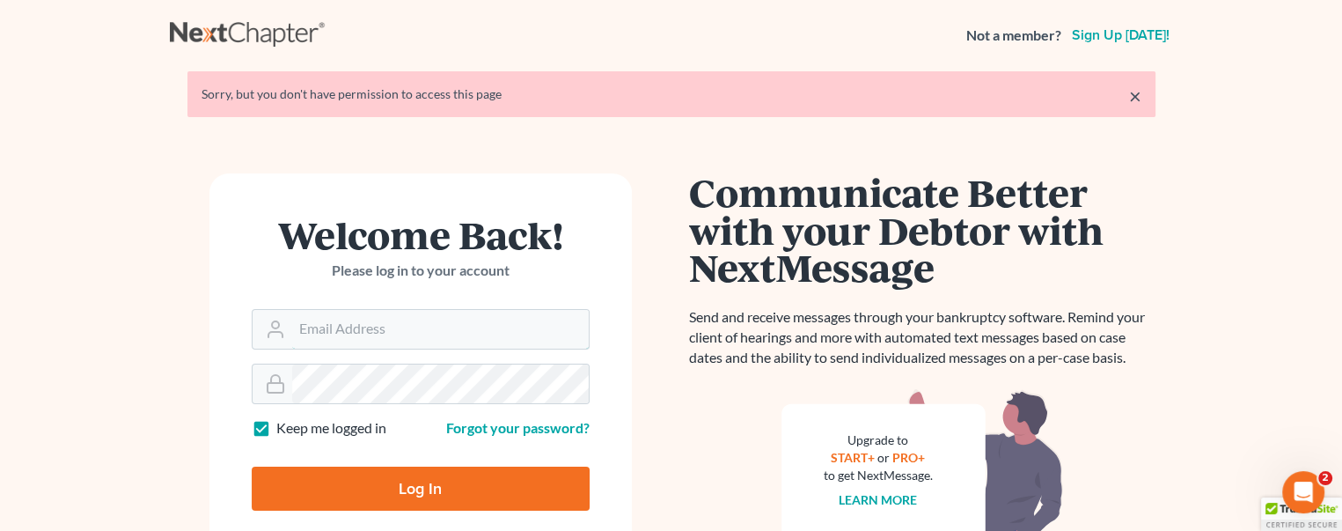
type input "[PERSON_NAME][EMAIL_ADDRESS][DOMAIN_NAME]"
click at [407, 471] on input "Log In" at bounding box center [421, 488] width 338 height 44
type input "Thinking..."
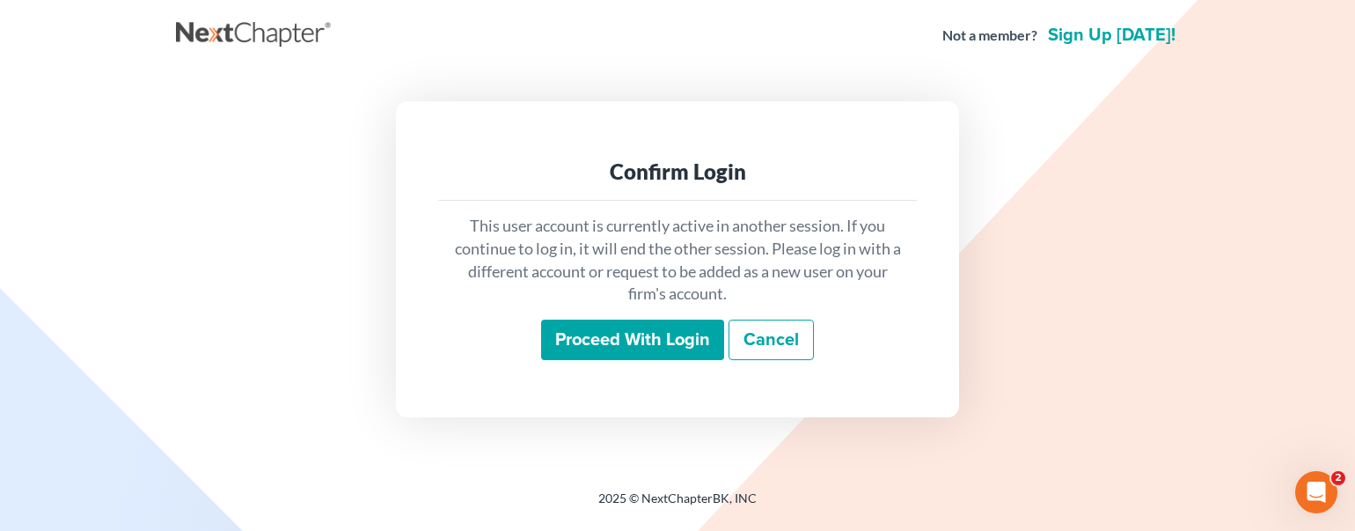
click at [642, 348] on input "Proceed with login" at bounding box center [632, 339] width 183 height 40
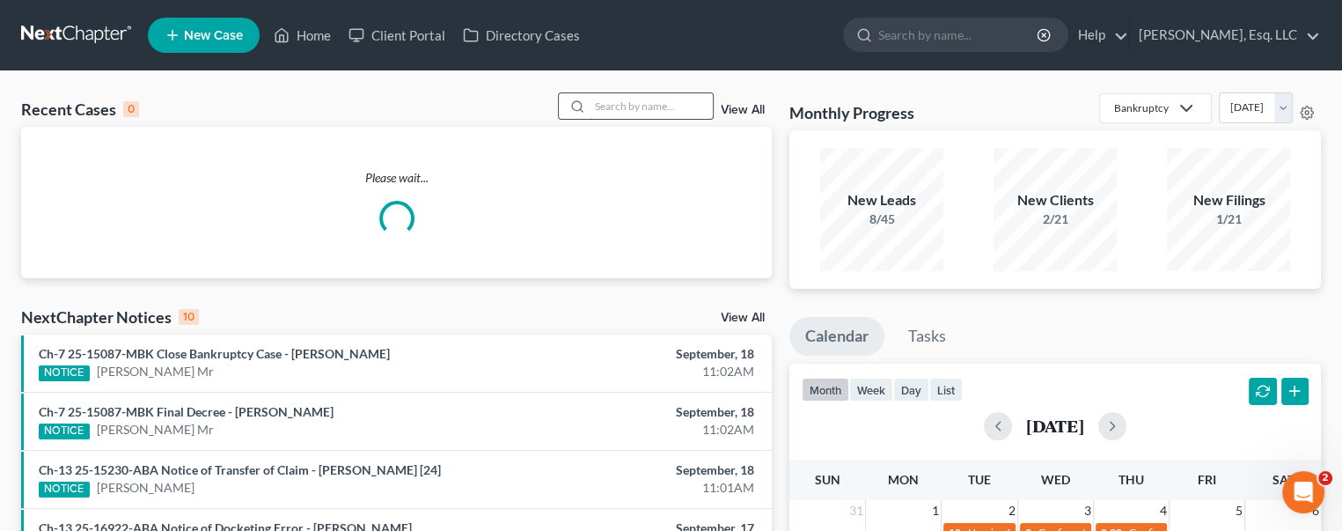
click at [600, 106] on input "search" at bounding box center [651, 106] width 123 height 26
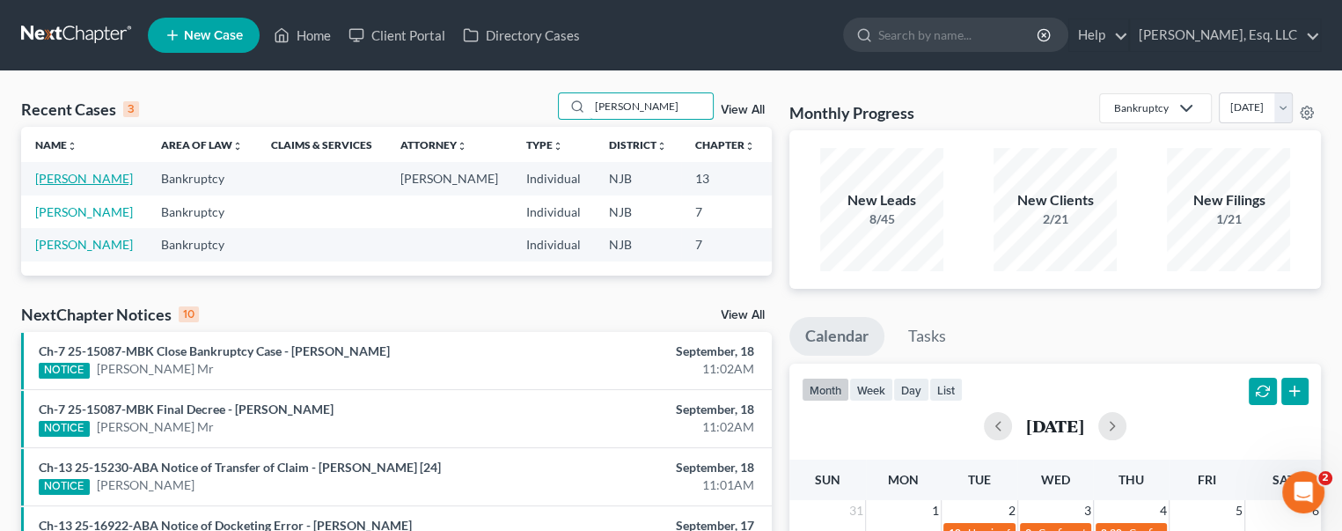
type input "[PERSON_NAME]"
click at [42, 186] on link "[PERSON_NAME]" at bounding box center [84, 178] width 98 height 15
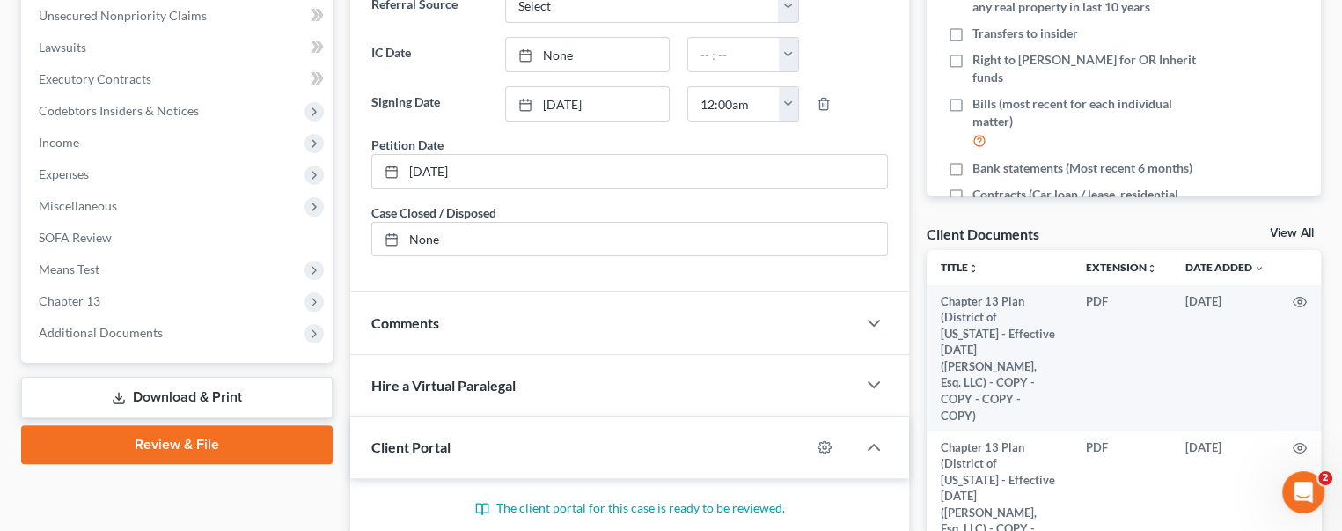
scroll to position [440, 0]
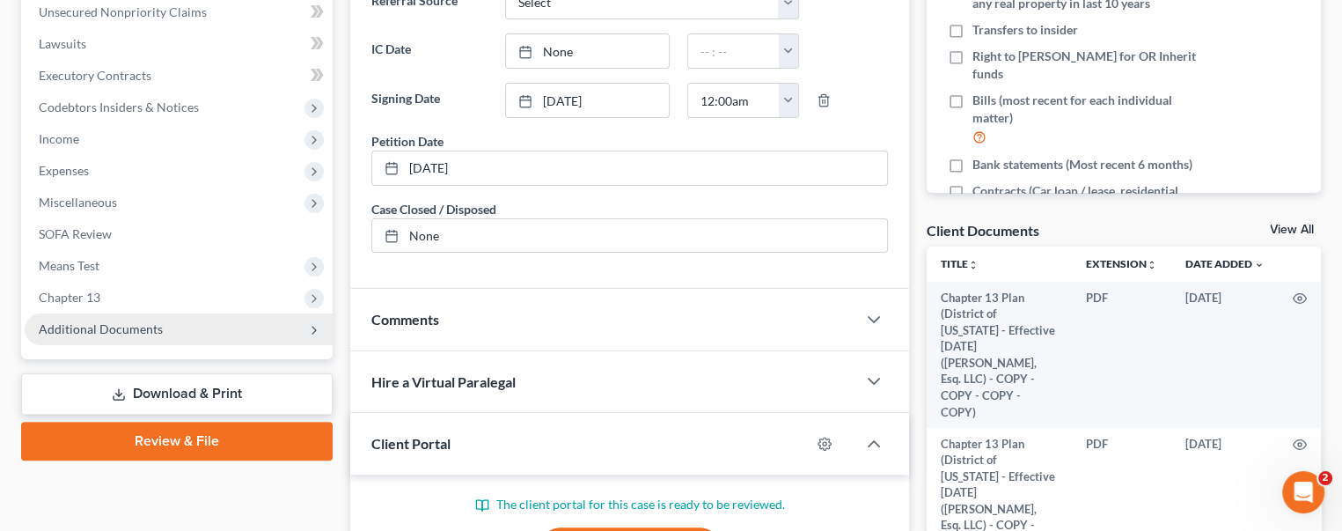
click at [126, 319] on span "Additional Documents" at bounding box center [179, 329] width 308 height 32
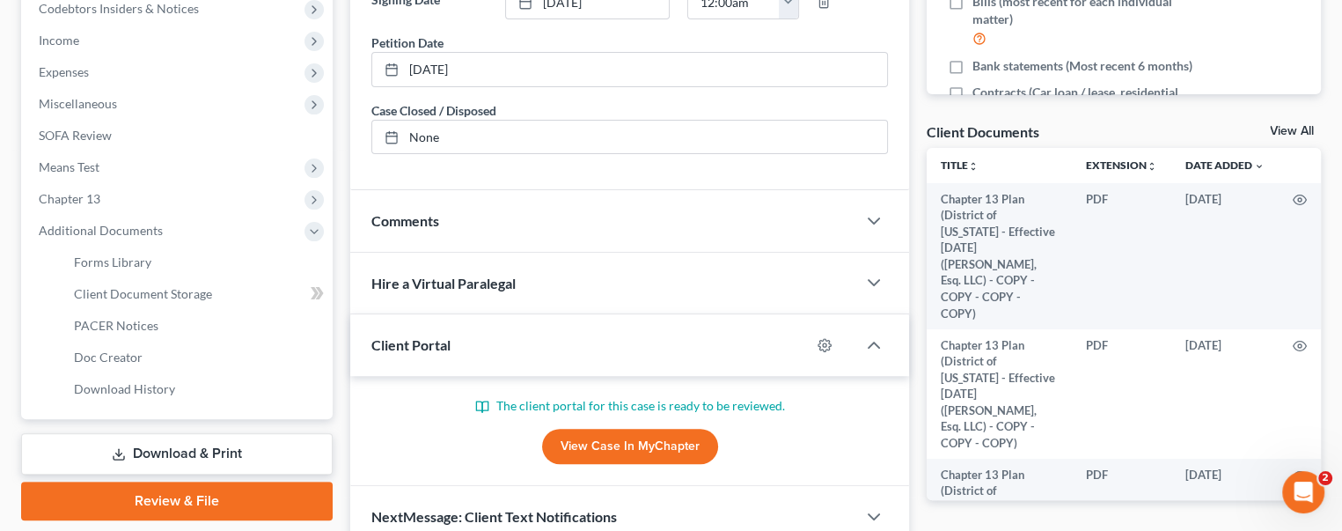
scroll to position [616, 0]
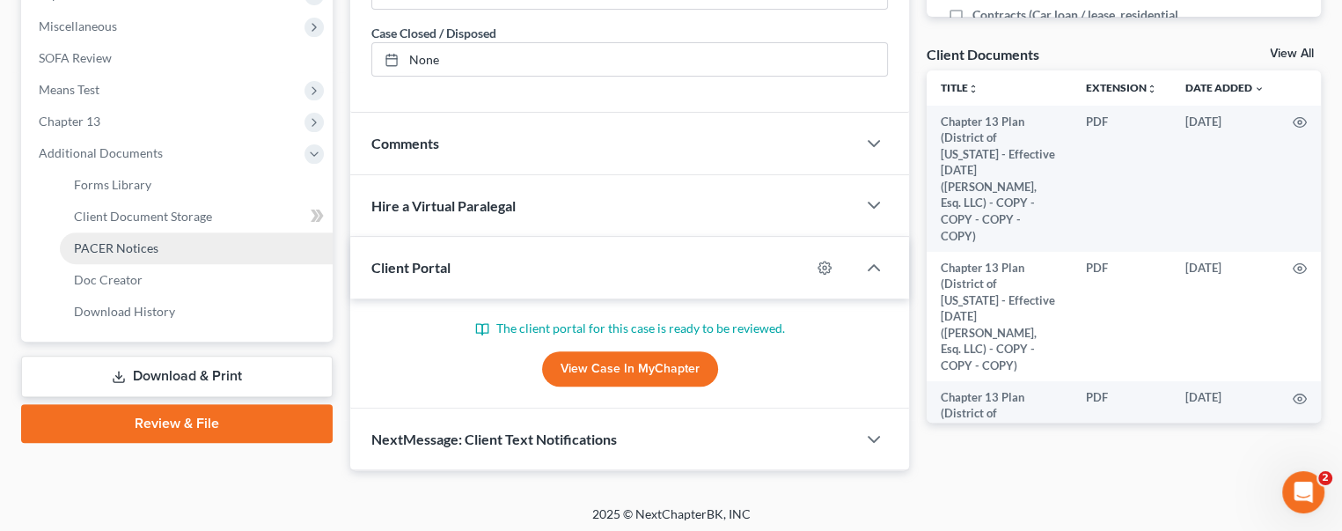
click at [158, 245] on link "PACER Notices" at bounding box center [196, 248] width 273 height 32
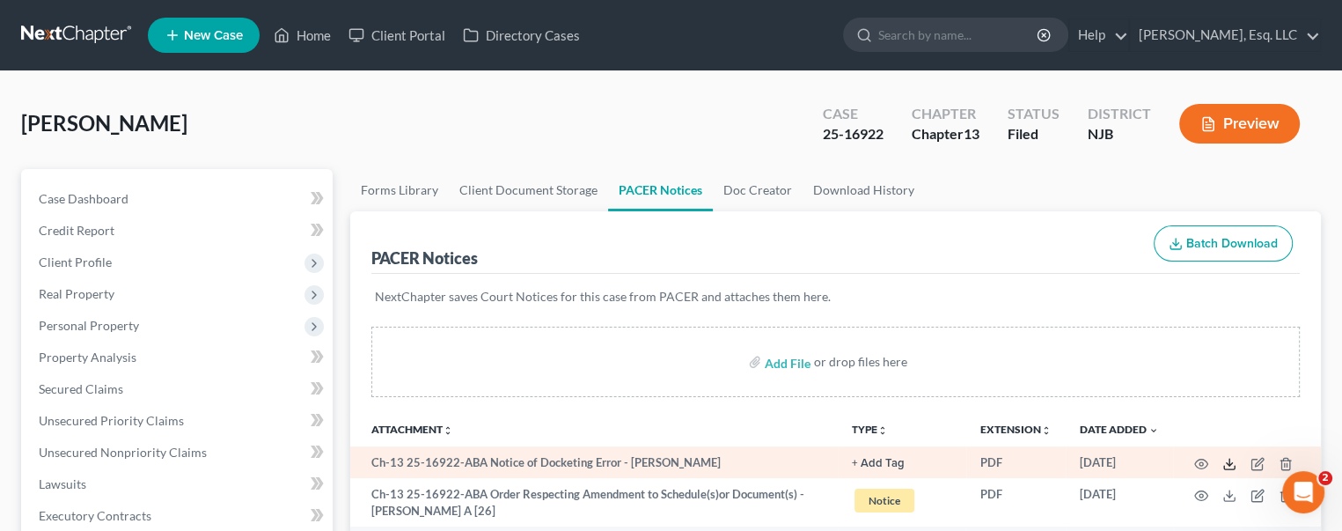
click at [1230, 462] on polyline at bounding box center [1230, 463] width 6 height 3
